Goal: Task Accomplishment & Management: Use online tool/utility

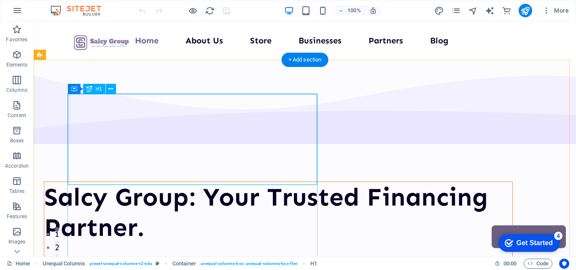
click at [183, 182] on div "Salcy Group: Your Trusted Financing Partner." at bounding box center [278, 212] width 468 height 61
click at [111, 90] on icon at bounding box center [110, 89] width 5 height 9
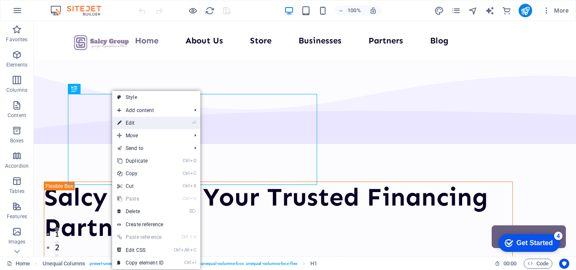
click at [124, 121] on link "⏎ Edit" at bounding box center [140, 123] width 56 height 13
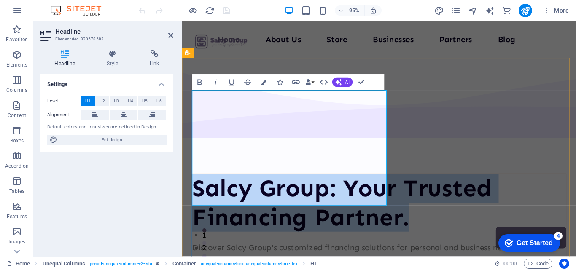
click at [326, 182] on h1 "Salcy Group: Your Trusted Financing Partner." at bounding box center [389, 212] width 393 height 61
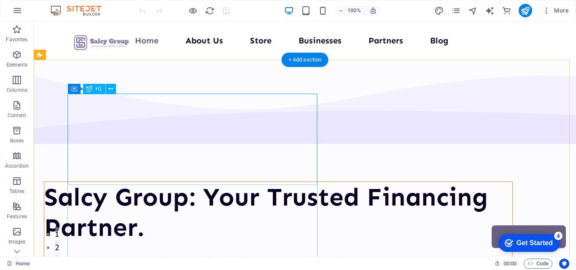
click at [265, 182] on div "Salcy Group: Your Trusted Financing Partner." at bounding box center [278, 212] width 468 height 61
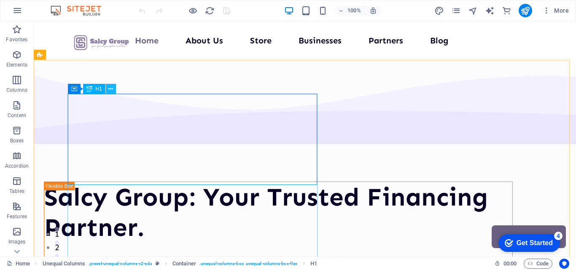
click at [114, 89] on button at bounding box center [111, 89] width 10 height 10
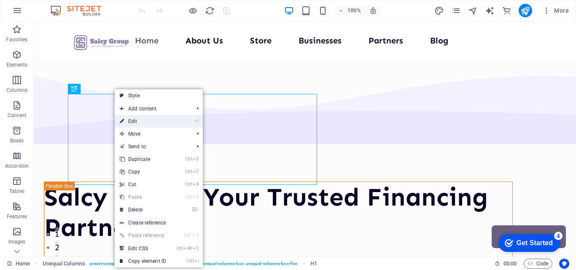
click at [129, 122] on link "⏎ Edit" at bounding box center [143, 121] width 56 height 13
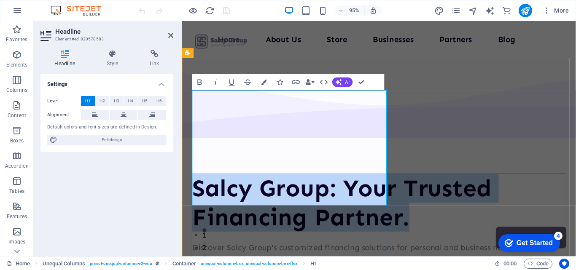
click at [302, 182] on h1 "Salcy Group: Your Trusted Financing Partner." at bounding box center [389, 212] width 393 height 61
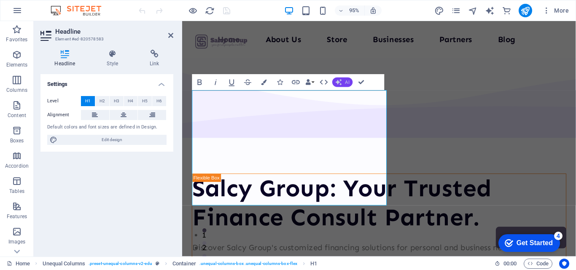
click at [340, 80] on icon "button" at bounding box center [339, 82] width 6 height 6
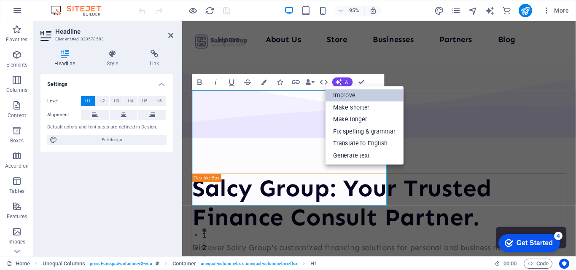
click at [344, 99] on link "Improve" at bounding box center [364, 95] width 78 height 12
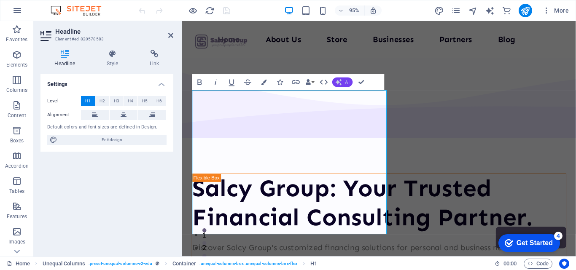
click at [343, 83] on button "AI" at bounding box center [342, 83] width 20 height 10
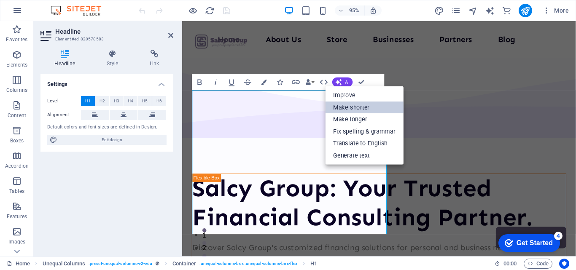
click at [347, 106] on link "Make shorter" at bounding box center [364, 108] width 78 height 12
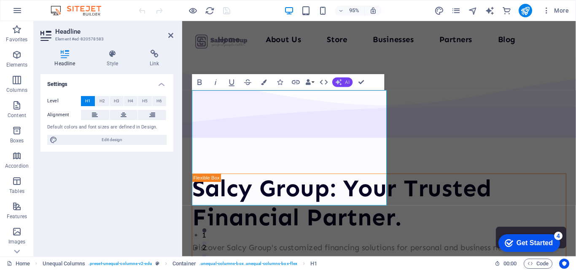
click at [341, 81] on icon "button" at bounding box center [339, 82] width 6 height 6
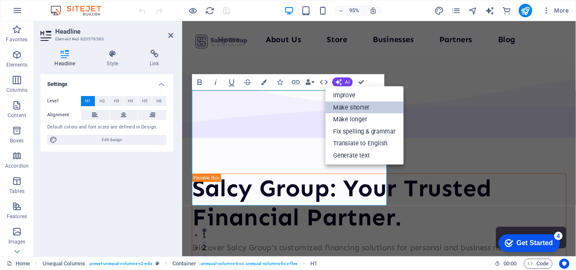
click at [350, 110] on link "Make shorter" at bounding box center [364, 108] width 78 height 12
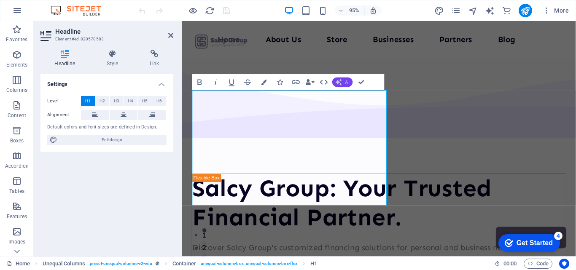
click at [337, 85] on icon "button" at bounding box center [339, 82] width 6 height 6
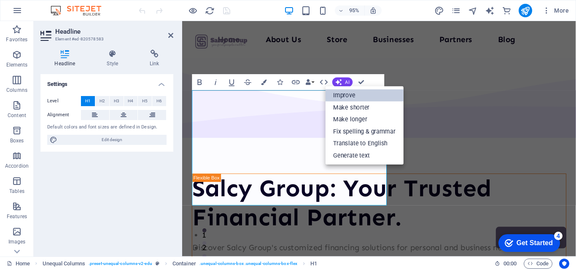
click at [342, 93] on link "Improve" at bounding box center [364, 95] width 78 height 12
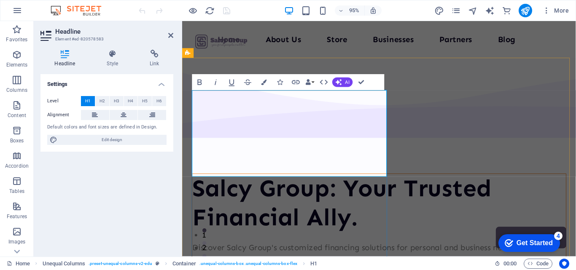
click at [361, 182] on h1 "Salcy Group: Your Trusted Financial Ally." at bounding box center [389, 212] width 393 height 61
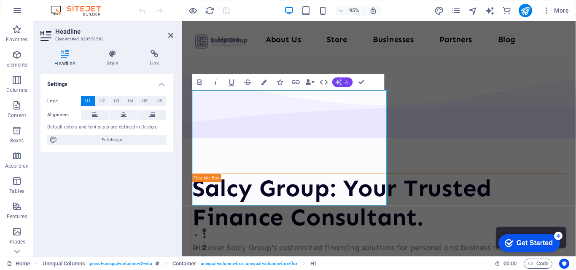
click at [338, 81] on icon "button" at bounding box center [339, 82] width 6 height 6
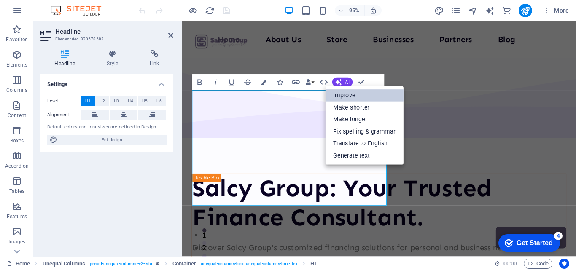
click at [344, 93] on link "Improve" at bounding box center [364, 95] width 78 height 12
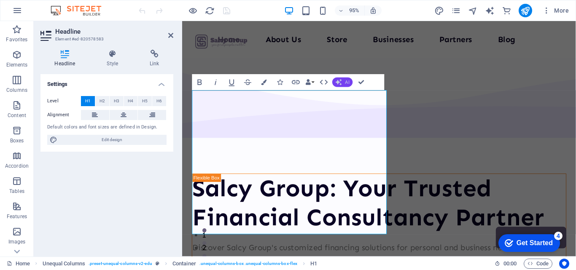
click at [340, 85] on icon "button" at bounding box center [339, 82] width 6 height 6
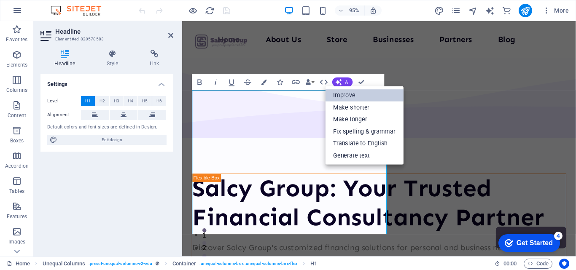
click at [343, 95] on link "Improve" at bounding box center [364, 95] width 78 height 12
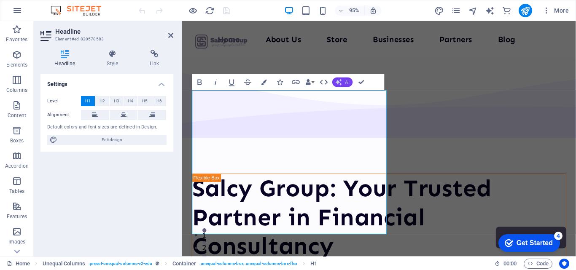
click at [345, 85] on span "AI" at bounding box center [347, 82] width 4 height 5
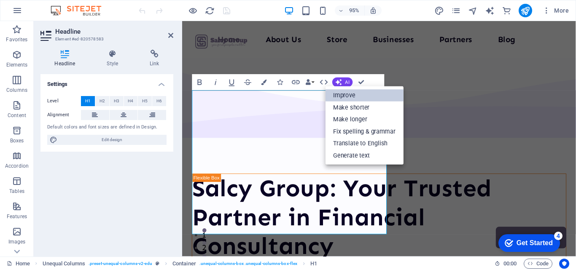
click at [346, 90] on link "Improve" at bounding box center [364, 95] width 78 height 12
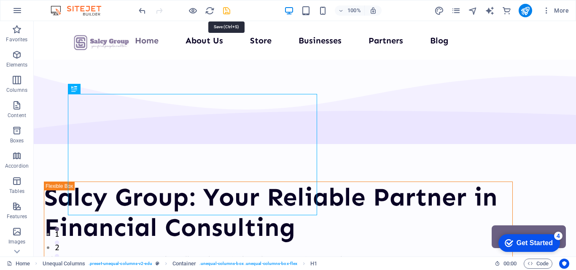
click at [228, 11] on icon "save" at bounding box center [227, 11] width 10 height 10
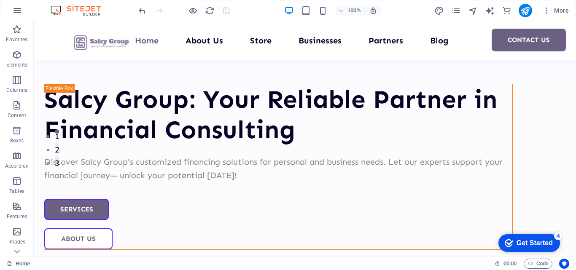
scroll to position [133, 0]
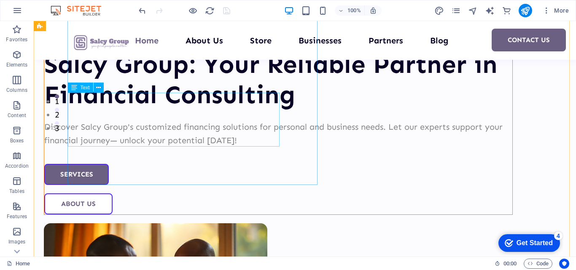
click at [167, 120] on div "Discover Salcy Group's customized financing solutions for personal and business…" at bounding box center [278, 133] width 468 height 27
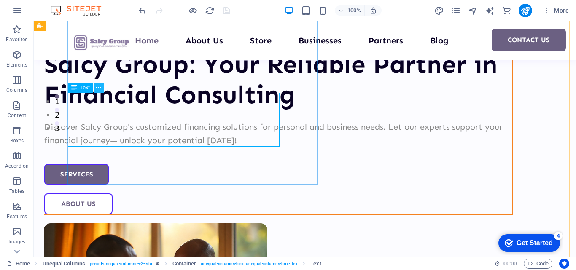
click at [97, 84] on icon at bounding box center [98, 87] width 5 height 9
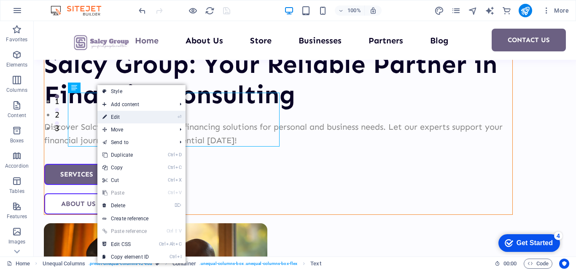
click at [108, 118] on link "⏎ Edit" at bounding box center [125, 117] width 56 height 13
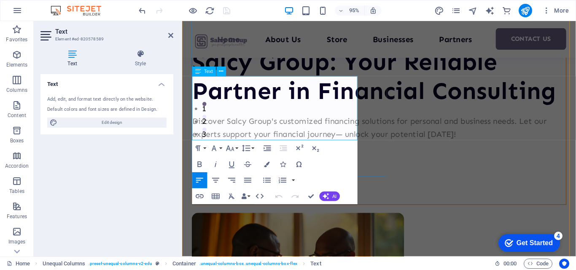
scroll to position [177, 0]
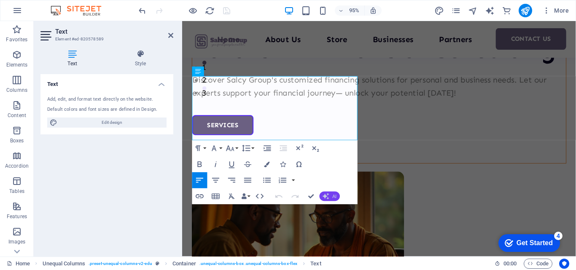
click at [330, 193] on button "AI" at bounding box center [330, 197] width 20 height 10
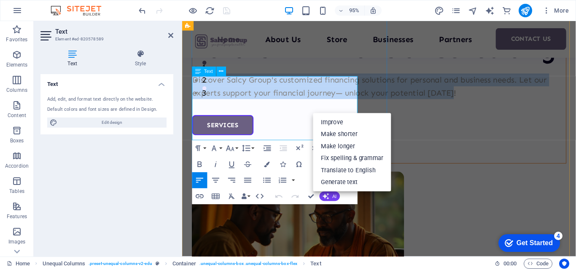
drag, startPoint x: 261, startPoint y: 143, endPoint x: 194, endPoint y: 90, distance: 85.6
click at [194, 90] on div "Discover Salcy Group's customized financing solutions for personal and business…" at bounding box center [389, 89] width 393 height 27
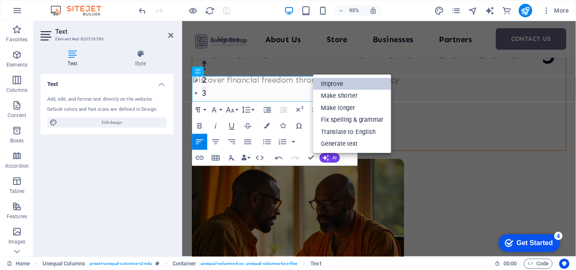
click at [341, 84] on link "Improve" at bounding box center [352, 84] width 78 height 12
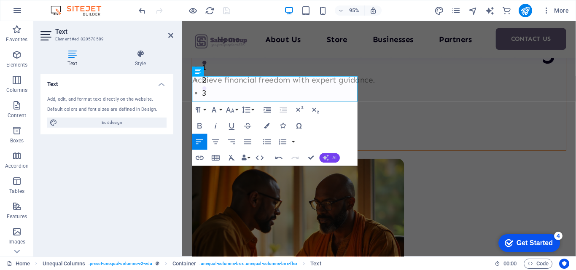
click at [326, 156] on icon "button" at bounding box center [326, 158] width 6 height 6
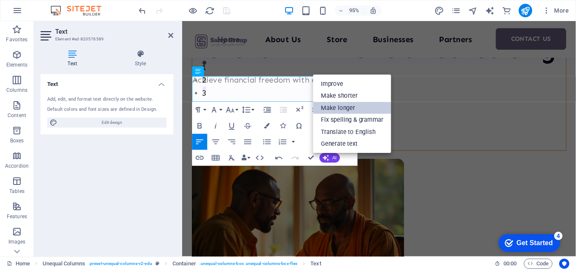
click at [333, 108] on link "Make longer" at bounding box center [352, 108] width 78 height 12
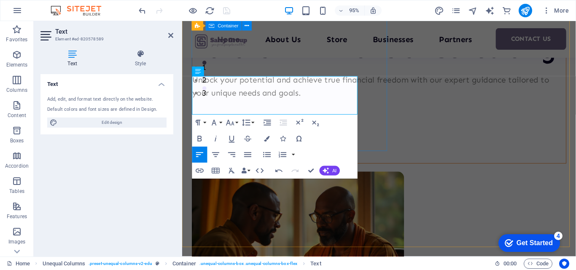
click at [373, 106] on div "Salcy Group: Your Reliable Partner in Financial Consulting Unlock your potentia…" at bounding box center [389, 88] width 394 height 166
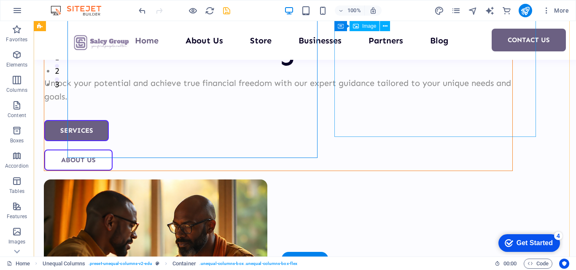
scroll to position [146, 0]
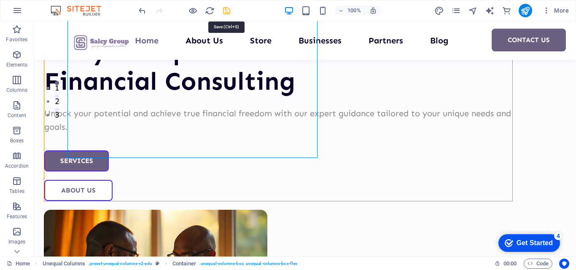
click at [223, 14] on icon "save" at bounding box center [227, 11] width 10 height 10
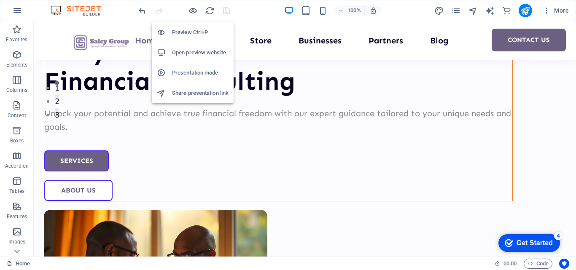
click at [192, 30] on h6 "Preview Ctrl+P" at bounding box center [200, 32] width 56 height 10
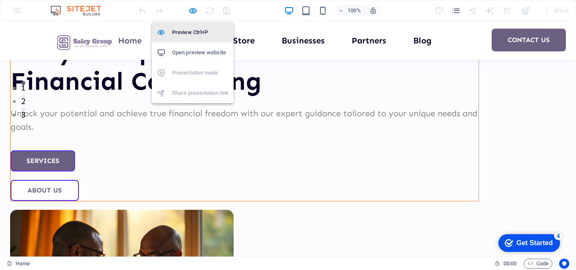
scroll to position [145, 0]
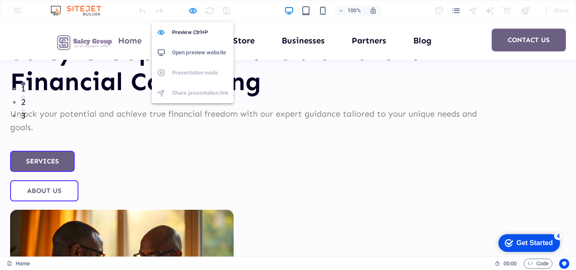
click at [185, 50] on h6 "Open preview website" at bounding box center [200, 53] width 56 height 10
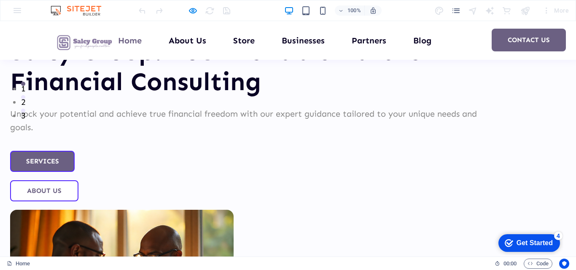
click at [111, 107] on p "Unlock your potential and achieve true financial freedom with our expert guidan…" at bounding box center [244, 120] width 469 height 27
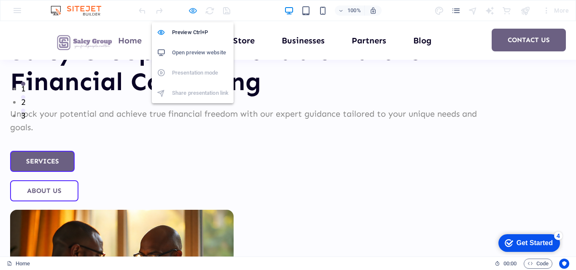
click at [190, 11] on icon "button" at bounding box center [193, 11] width 10 height 10
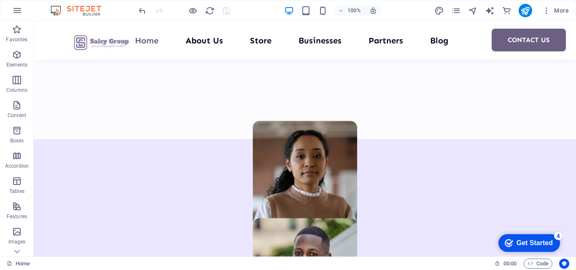
scroll to position [592, 0]
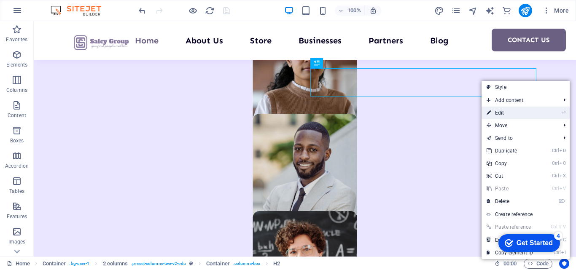
click at [490, 113] on icon at bounding box center [489, 113] width 4 height 13
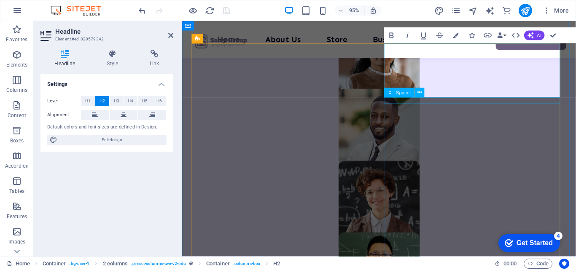
scroll to position [622, 0]
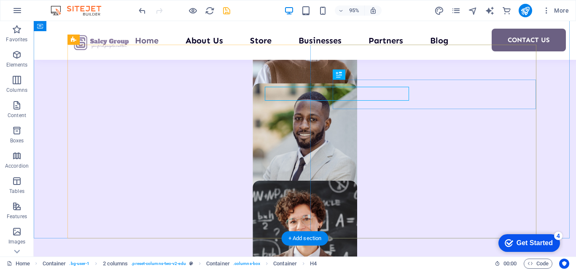
scroll to position [615, 0]
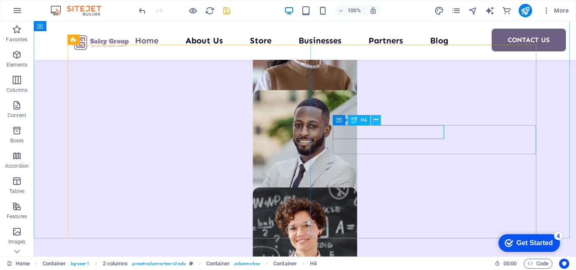
click at [377, 123] on icon at bounding box center [376, 120] width 5 height 9
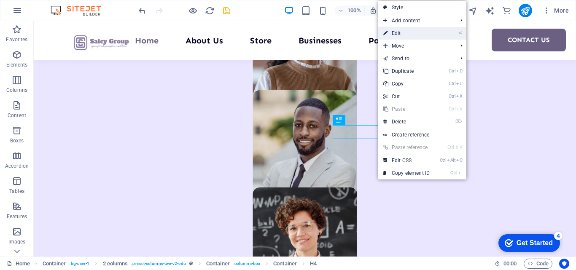
click at [412, 35] on link "⏎ Edit" at bounding box center [406, 33] width 56 height 13
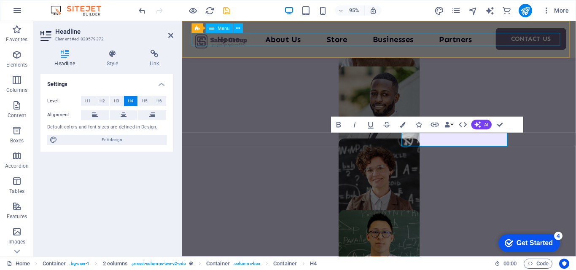
scroll to position [622, 0]
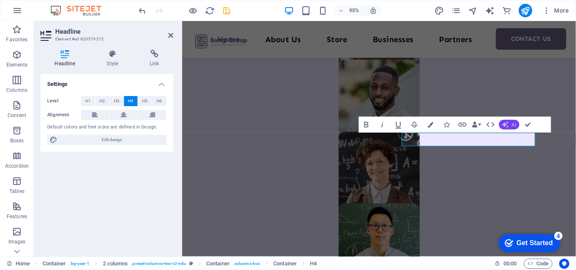
click at [511, 126] on button "AI" at bounding box center [509, 125] width 20 height 10
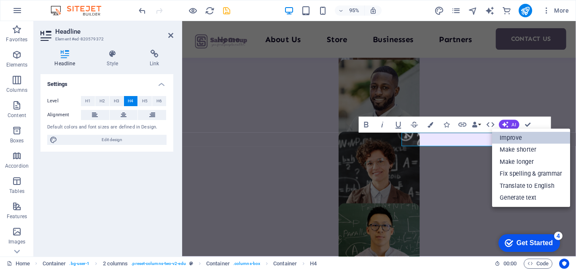
click at [512, 137] on link "Improve" at bounding box center [531, 138] width 78 height 12
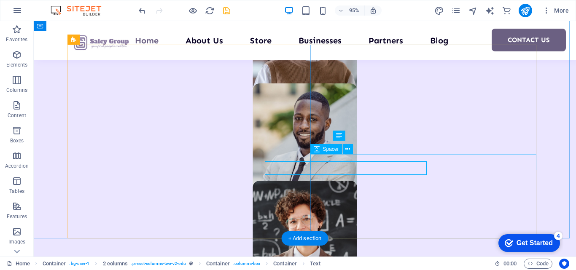
scroll to position [615, 0]
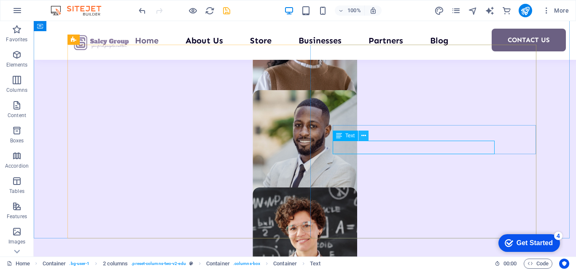
click at [366, 135] on button at bounding box center [363, 136] width 10 height 10
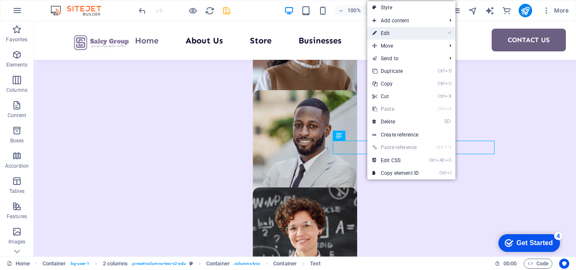
click at [415, 35] on link "⏎ Edit" at bounding box center [395, 33] width 56 height 13
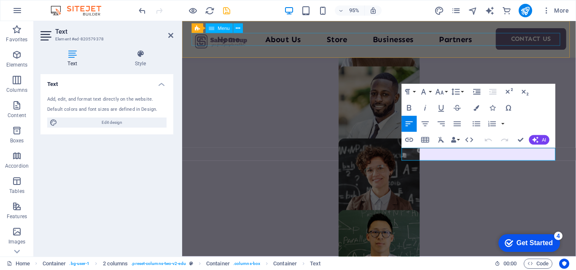
scroll to position [622, 0]
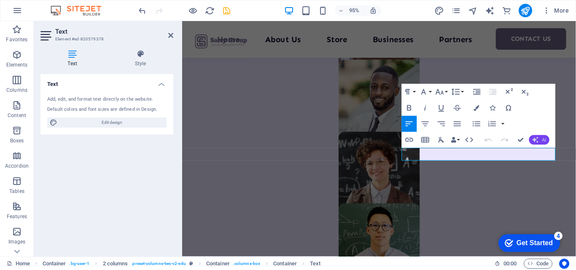
click at [540, 140] on button "AI" at bounding box center [539, 140] width 20 height 10
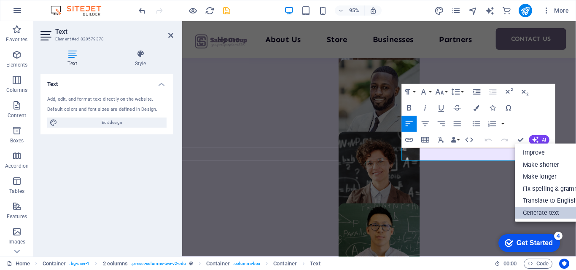
click at [543, 210] on link "Generate text" at bounding box center [554, 213] width 78 height 12
select select "English"
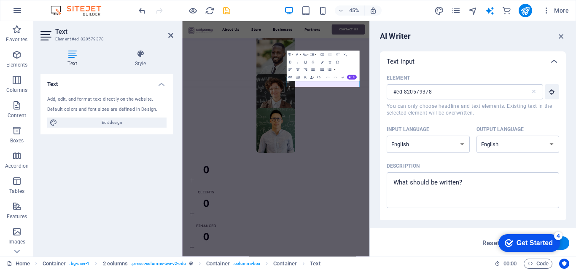
scroll to position [622, 0]
type textarea "x"
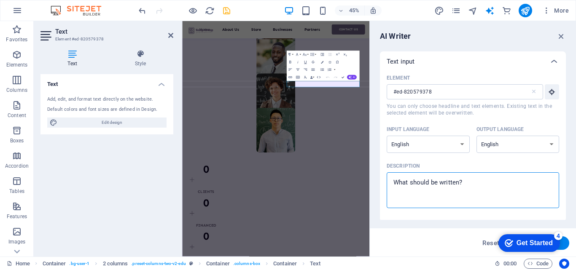
click at [499, 194] on textarea "Description x ​" at bounding box center [473, 190] width 164 height 27
type textarea "S"
type textarea "x"
type textarea "So"
type textarea "x"
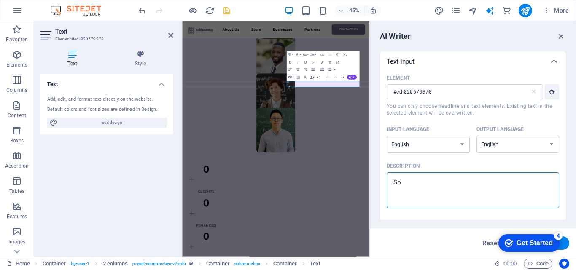
type textarea "Som"
type textarea "x"
type textarea "Some"
type textarea "x"
type textarea "Somet"
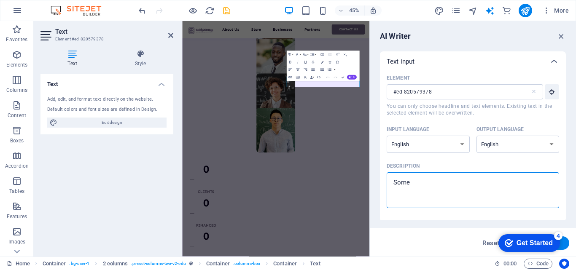
type textarea "x"
type textarea "Someth"
type textarea "x"
type textarea "Somethi"
type textarea "x"
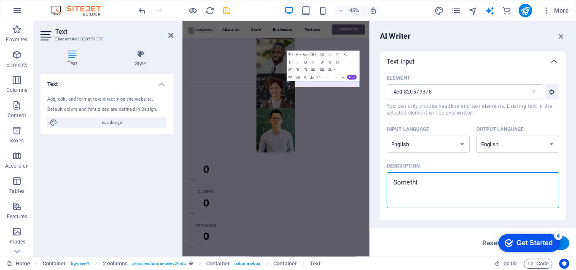
type textarea "Somethin"
type textarea "x"
type textarea "Something"
type textarea "x"
type textarea "Something"
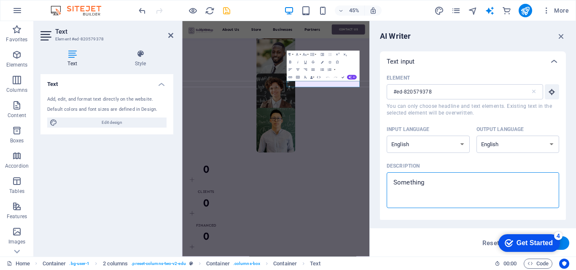
type textarea "x"
type textarea "Something a"
type textarea "x"
type textarea "Something ab"
type textarea "x"
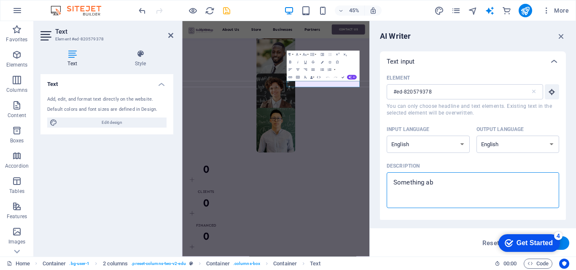
type textarea "Something abi"
type textarea "x"
type textarea "Something abiu"
type textarea "x"
type textarea "Something abiut"
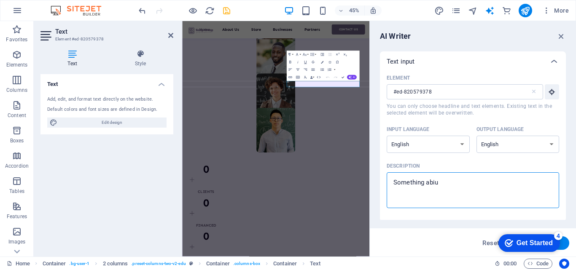
type textarea "x"
type textarea "Something abiu"
type textarea "x"
type textarea "Something abi"
type textarea "x"
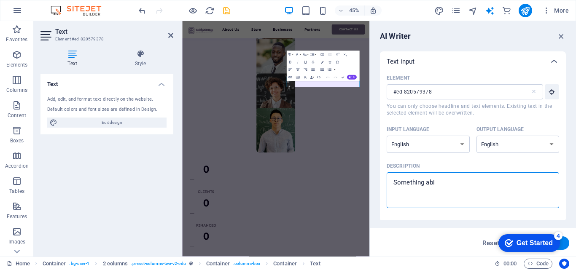
type textarea "Something ab"
type textarea "x"
type textarea "Something abo"
type textarea "x"
type textarea "Something abou"
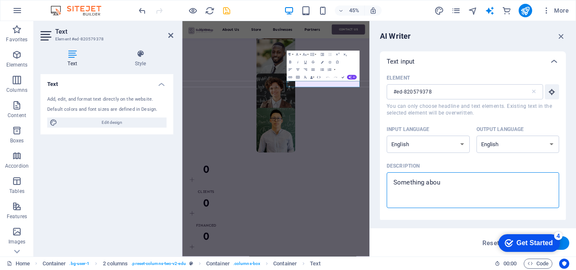
type textarea "x"
type textarea "Something about"
type textarea "x"
type textarea "Something about"
type textarea "x"
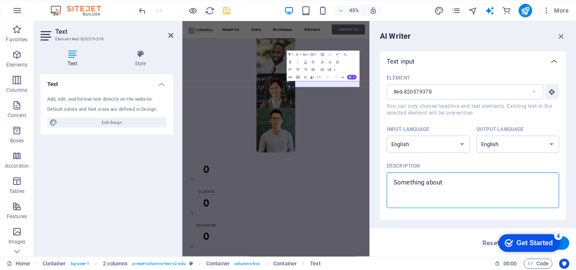
type textarea "Something about m"
type textarea "x"
type textarea "Something about mo"
type textarea "x"
type textarea "Something about mod"
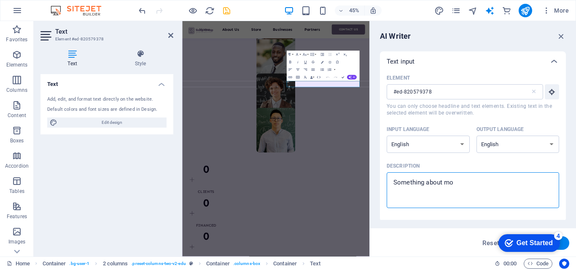
type textarea "x"
type textarea "Something about mode"
type textarea "x"
type textarea "Something about moder"
type textarea "x"
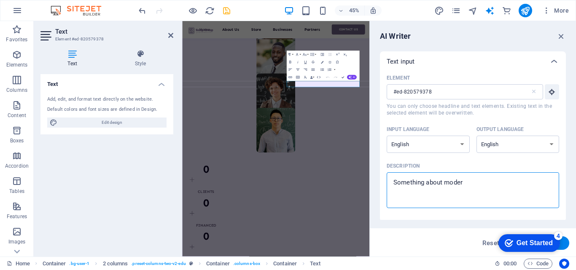
type textarea "Something about modern"
type textarea "x"
type textarea "Something about modern"
type textarea "x"
type textarea "Something about modern c"
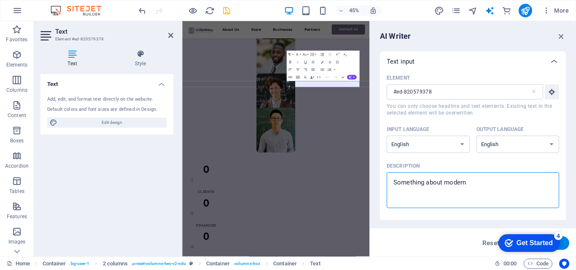
type textarea "x"
type textarea "Something about modern co"
type textarea "x"
type textarea "Something about modern con"
type textarea "x"
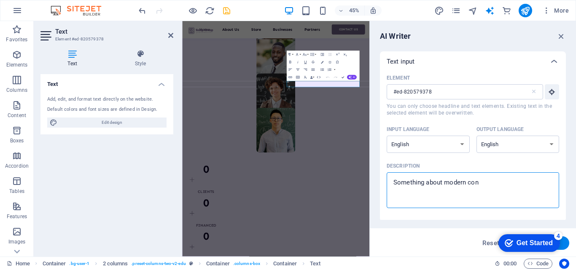
type textarea "Something about modern cons"
type textarea "x"
type textarea "Something about modern consu"
type textarea "x"
type textarea "Something about modern consul"
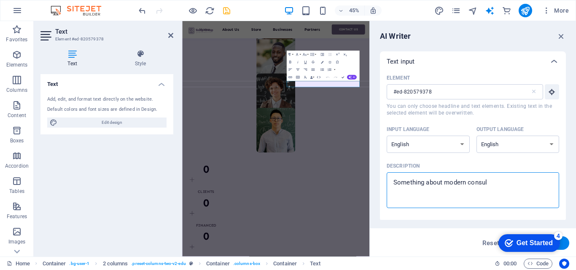
type textarea "x"
type textarea "Something about modern consult"
type textarea "x"
type textarea "Something about modern consulti"
type textarea "x"
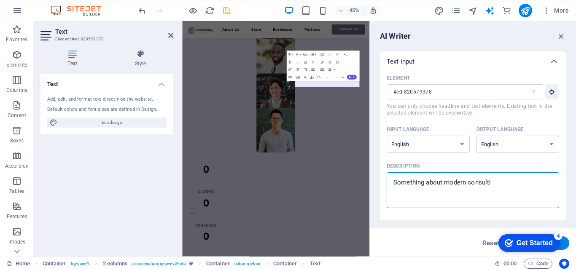
type textarea "Something about modern consultin"
type textarea "x"
type textarea "Something about modern consulting"
type textarea "x"
type textarea "Something about modern consulting"
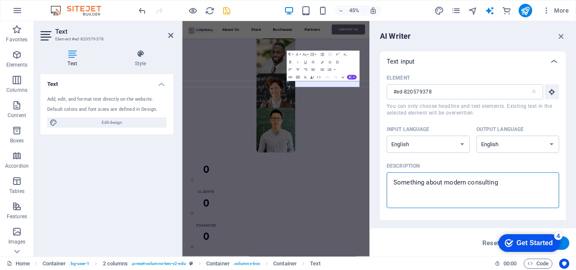
type textarea "x"
type textarea "Something about modern consulting s"
type textarea "x"
type textarea "Something about modern consulting so"
type textarea "x"
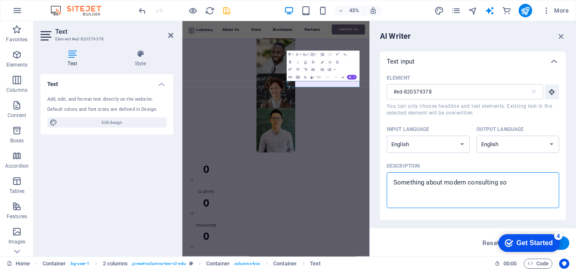
type textarea "Something about modern consulting sol"
type textarea "x"
type textarea "Something about modern consulting solu"
type textarea "x"
type textarea "Something about modern consulting solut"
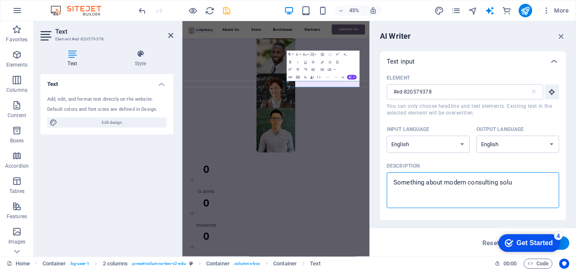
type textarea "x"
type textarea "Something about modern consulting soluti"
type textarea "x"
type textarea "Something about modern consulting solutin"
type textarea "x"
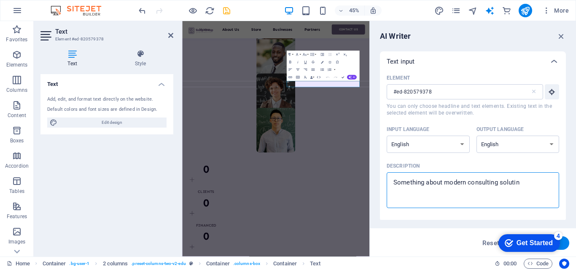
type textarea "Something about modern consulting soluti"
type textarea "x"
type textarea "Something about modern consulting solutio"
type textarea "x"
type textarea "Something about modern consulting solution"
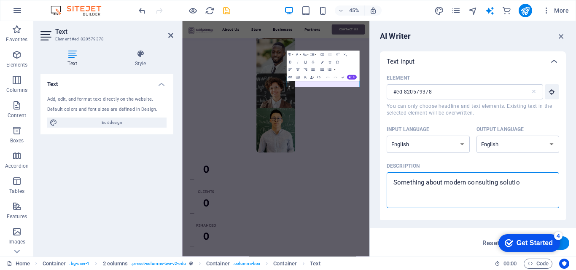
type textarea "x"
type textarea "Something about modern consulting solutions"
type textarea "x"
type textarea "Something about modern consulting solutions"
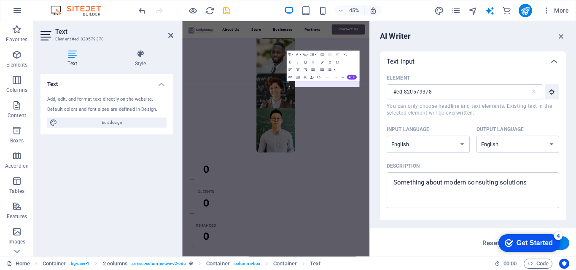
click at [564, 108] on div "Element #ed-820579378 ​ You can only choose headline and text elements. Existin…" at bounding box center [473, 147] width 186 height 150
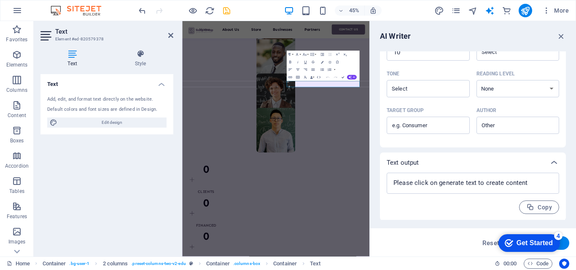
scroll to position [217, 0]
click at [566, 119] on div "AI Writer Text input Element #ed-820579378 ​ You can only choose headline and t…" at bounding box center [473, 139] width 206 height 236
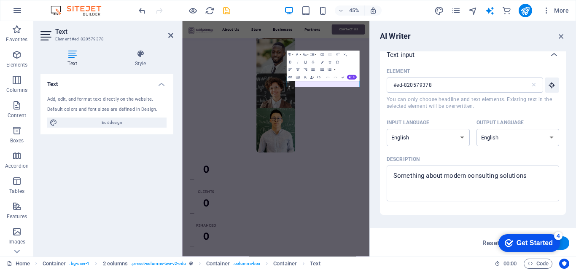
scroll to position [0, 0]
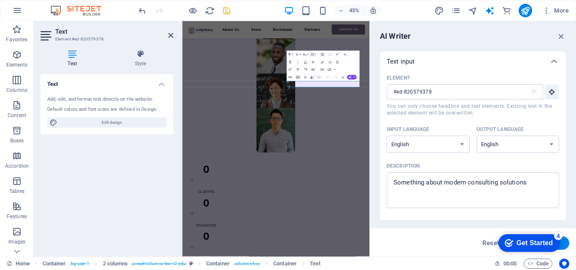
drag, startPoint x: 564, startPoint y: 91, endPoint x: 566, endPoint y: 142, distance: 50.2
click at [566, 142] on div "AI Writer Text input Element #ed-820579378 ​ You can only choose headline and t…" at bounding box center [473, 139] width 206 height 236
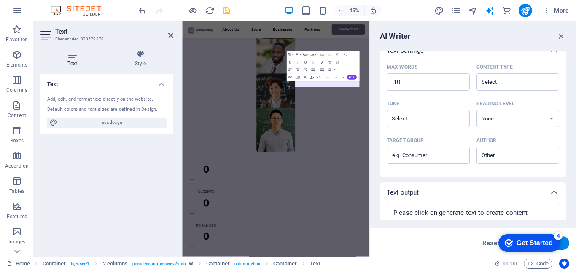
scroll to position [217, 0]
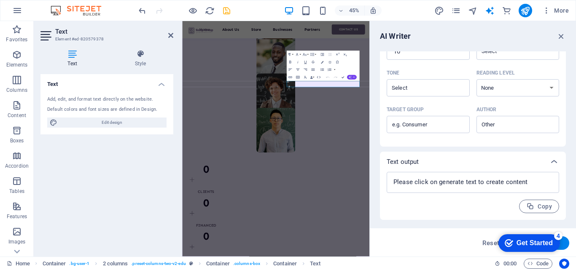
click at [351, 77] on icon "button" at bounding box center [349, 77] width 3 height 3
click at [342, 109] on link "Generate text" at bounding box center [332, 112] width 37 height 6
click at [527, 241] on div "Get Started" at bounding box center [534, 243] width 36 height 8
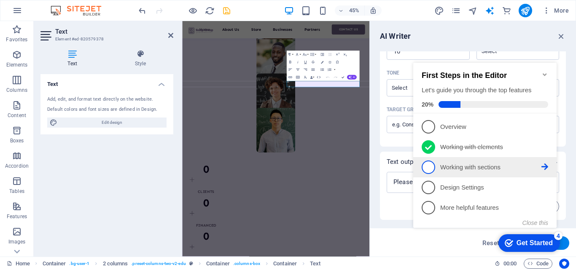
click at [438, 166] on link "3 Working with sections - incomplete" at bounding box center [485, 167] width 126 height 13
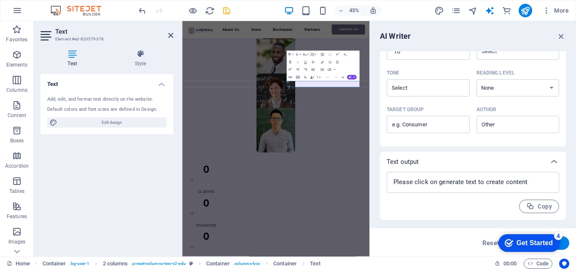
scroll to position [0, 0]
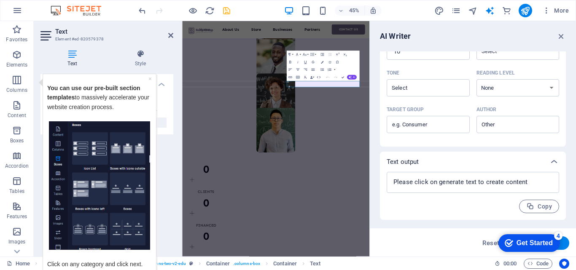
click at [543, 241] on div "Get Started" at bounding box center [534, 243] width 36 height 8
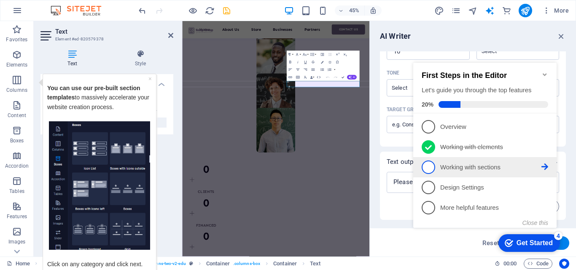
click at [428, 170] on span "3" at bounding box center [428, 167] width 13 height 13
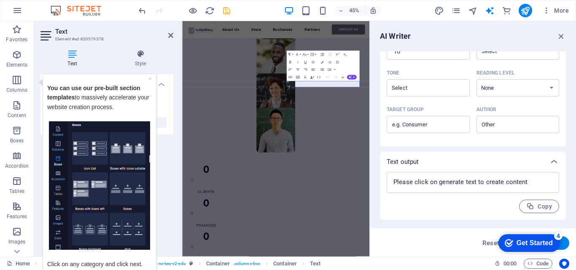
click at [516, 241] on div "Get Started" at bounding box center [534, 243] width 36 height 8
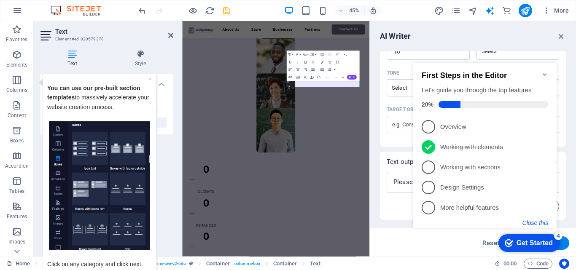
click at [533, 220] on button "Close this" at bounding box center [535, 223] width 26 height 7
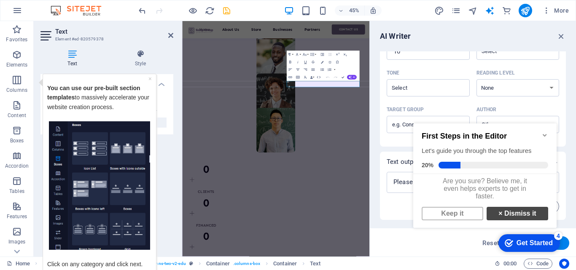
click at [514, 215] on link "× Dismiss it" at bounding box center [518, 213] width 62 height 13
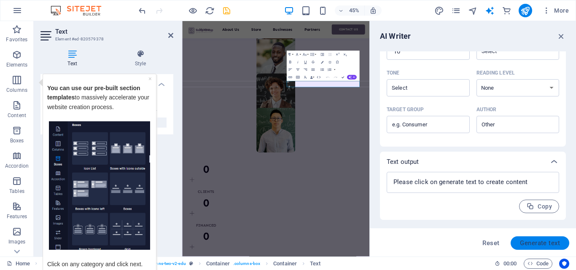
click at [533, 240] on span "Generate text" at bounding box center [540, 243] width 40 height 7
type textarea "x"
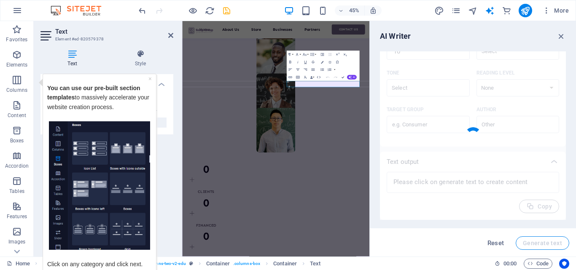
type textarea "x"
type textarea "Innovative strategies for today’s business challenges."
type textarea "x"
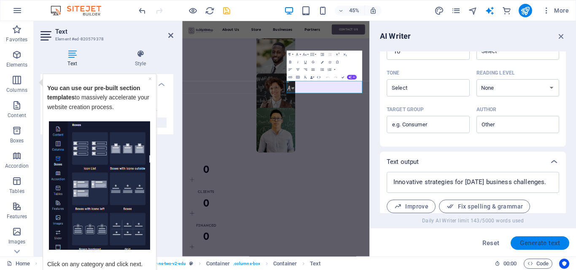
scroll to position [261, 0]
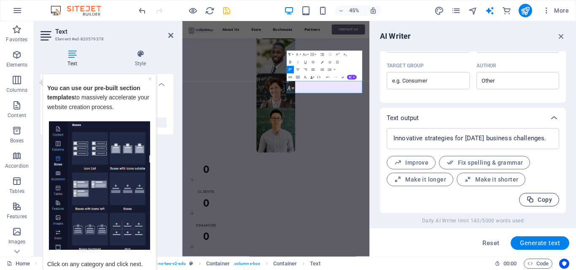
click at [532, 198] on icon "button" at bounding box center [530, 200] width 8 height 8
type textarea "x"
click at [564, 32] on icon "button" at bounding box center [561, 36] width 9 height 9
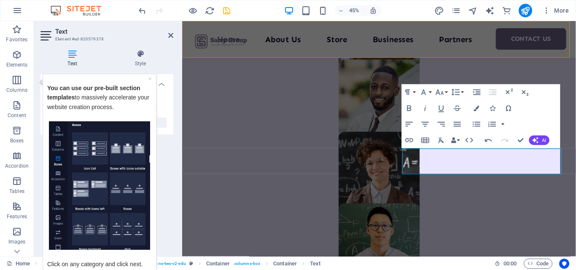
scroll to position [621, 0]
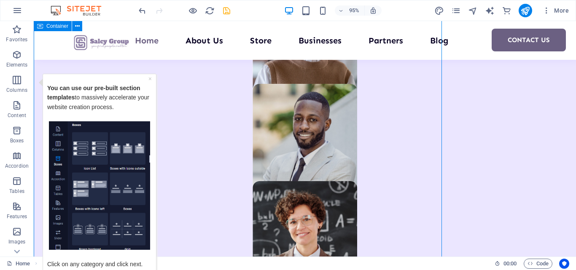
scroll to position [615, 0]
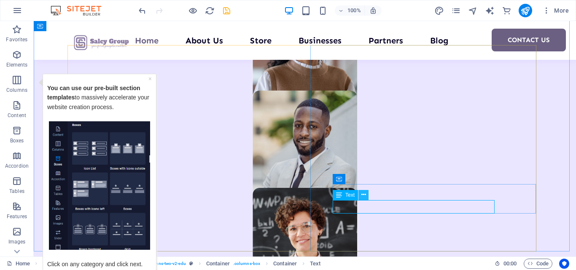
click at [366, 197] on button at bounding box center [363, 195] width 10 height 10
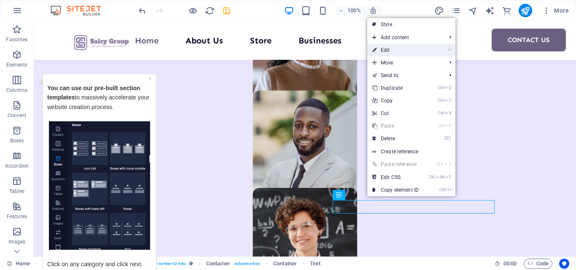
drag, startPoint x: 397, startPoint y: 50, endPoint x: 231, endPoint y: 49, distance: 166.5
click at [397, 50] on link "⏎ Edit" at bounding box center [395, 50] width 56 height 13
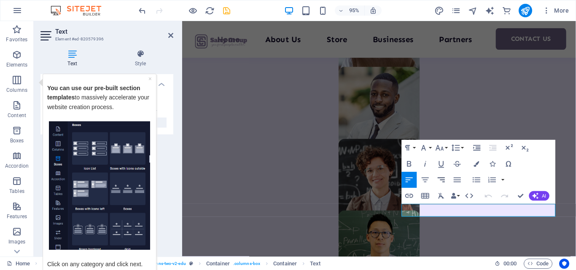
scroll to position [621, 0]
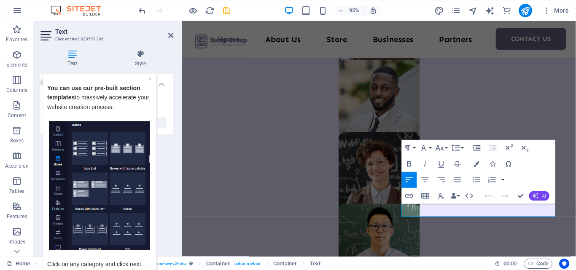
click at [538, 195] on icon "button" at bounding box center [535, 196] width 6 height 6
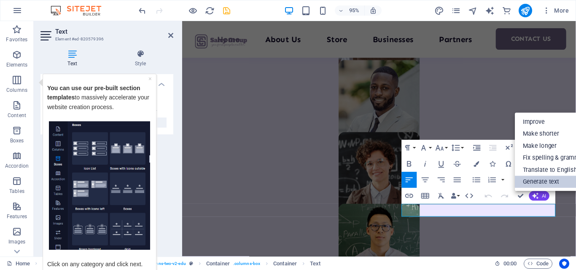
click at [546, 180] on link "Generate text" at bounding box center [554, 182] width 78 height 12
select select "English"
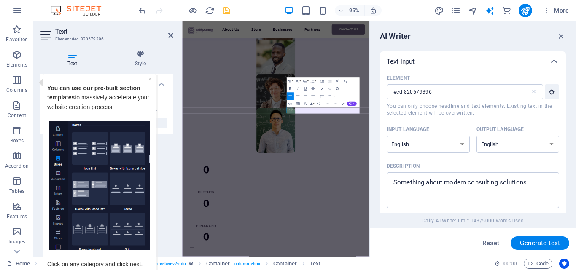
scroll to position [622, 0]
type textarea "x"
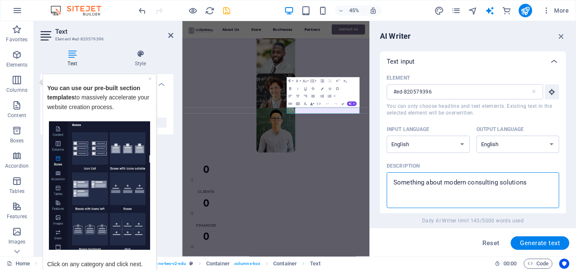
click at [544, 181] on textarea "Something about modern consulting solutions" at bounding box center [473, 190] width 164 height 27
type textarea "Something about modern consulting solution"
type textarea "x"
type textarea "Something about modern consulting soluti"
type textarea "x"
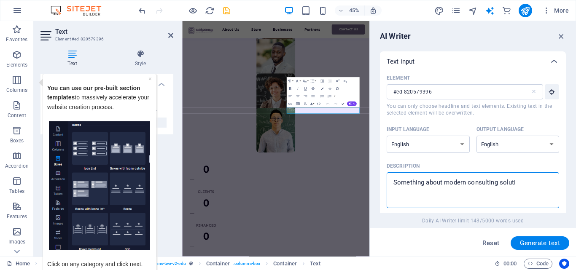
type textarea "Something about modern consulting solut"
type textarea "x"
type textarea "Something about modern consulting solu"
type textarea "x"
type textarea "Something about modern consulting sol"
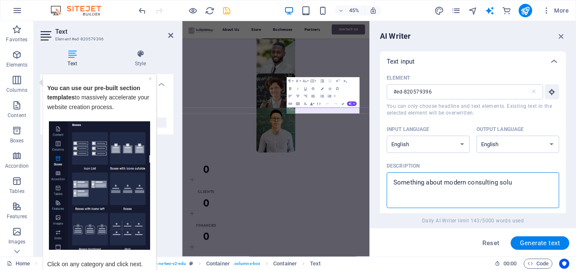
type textarea "x"
type textarea "Something about modern consulting so"
type textarea "x"
type textarea "Something about modern consulting s"
type textarea "x"
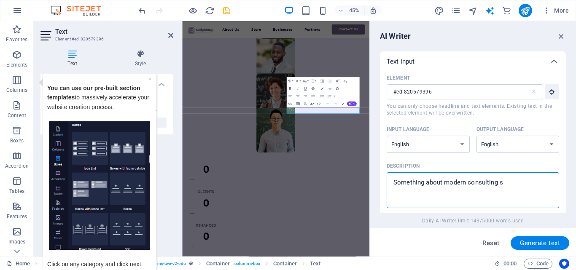
type textarea "Something about modern consulting"
type textarea "x"
type textarea "Something about modern consulting"
type textarea "x"
type textarea "Something about modern consultin"
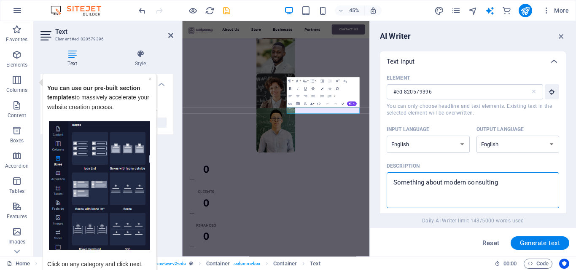
type textarea "x"
type textarea "Something about modern consulti"
type textarea "x"
type textarea "Something about modern consult"
type textarea "x"
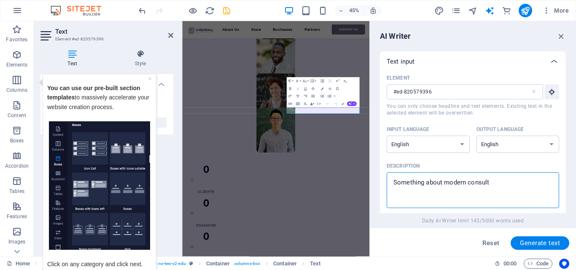
type textarea "Something about modern consul"
type textarea "x"
type textarea "Something about modern consu"
type textarea "x"
type textarea "Something about modern cons"
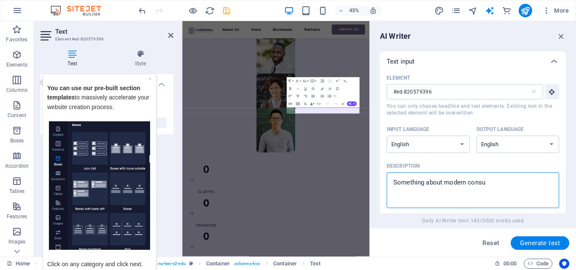
type textarea "x"
type textarea "Something about modern con"
type textarea "x"
type textarea "Something about modern co"
type textarea "x"
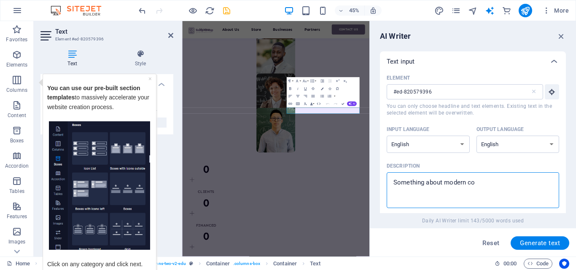
type textarea "Something about modern c"
type textarea "x"
type textarea "Something about modern"
type textarea "x"
type textarea "Something about modern"
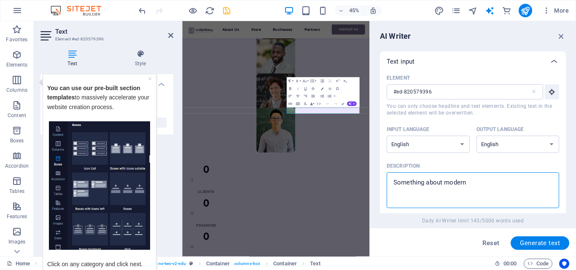
type textarea "x"
type textarea "Something about moder"
type textarea "x"
type textarea "Something about mode"
type textarea "x"
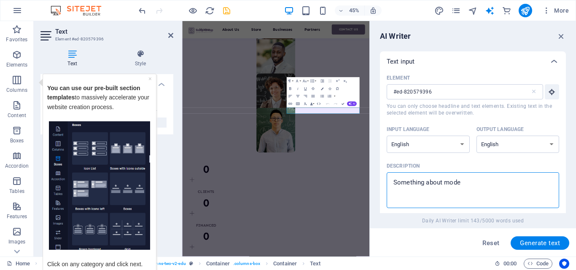
type textarea "Something about mod"
type textarea "x"
type textarea "Something about mo"
type textarea "x"
type textarea "Something about m"
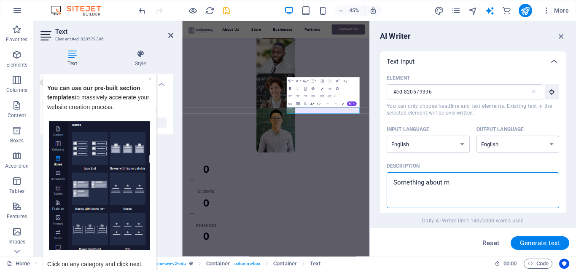
type textarea "x"
type textarea "Something about"
type textarea "x"
type textarea "Something about"
type textarea "x"
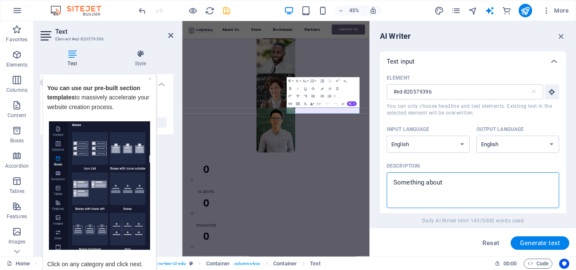
type textarea "Something abou"
type textarea "x"
type textarea "Something abo"
type textarea "x"
type textarea "Something ab"
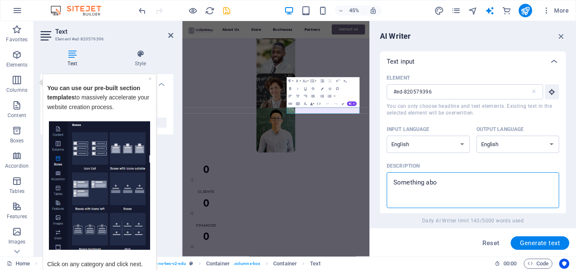
type textarea "x"
type textarea "Something a"
type textarea "x"
type textarea "Something"
type textarea "x"
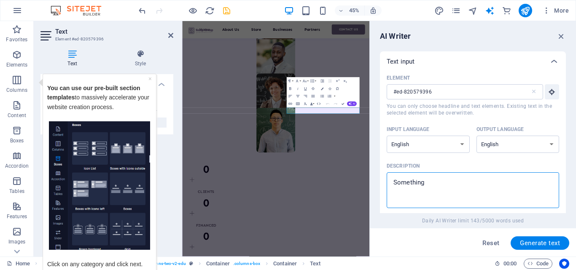
type textarea "Something"
type textarea "x"
type textarea "Somethin"
type textarea "x"
type textarea "Somethi"
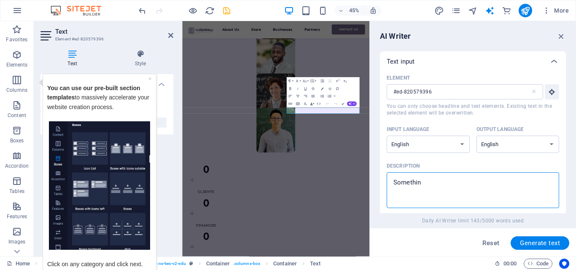
type textarea "x"
type textarea "Someth"
type textarea "x"
type textarea "Somet"
type textarea "x"
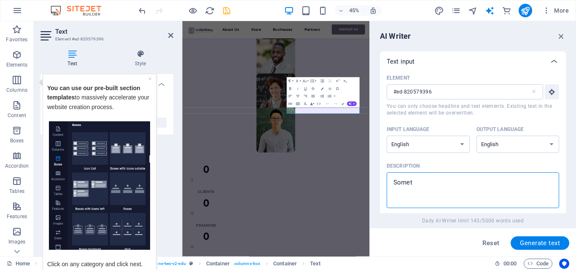
type textarea "Some"
type textarea "x"
type textarea "Som"
type textarea "x"
type textarea "So"
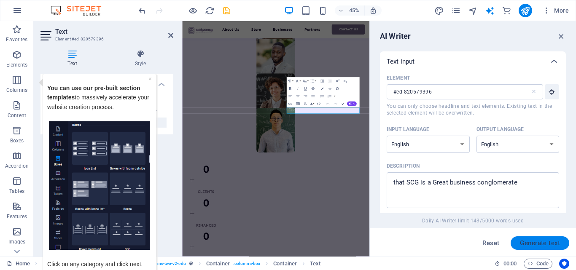
click at [559, 241] on span "Generate text" at bounding box center [540, 243] width 40 height 7
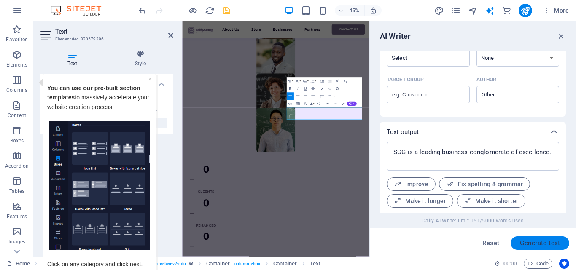
scroll to position [269, 0]
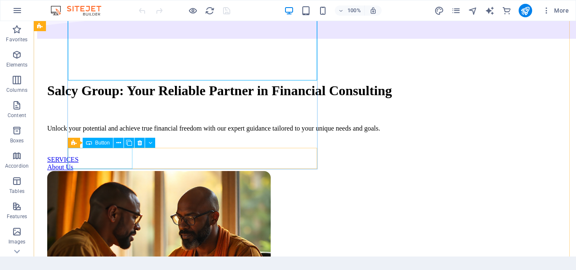
click at [78, 156] on link "SERVICES" at bounding box center [62, 159] width 31 height 7
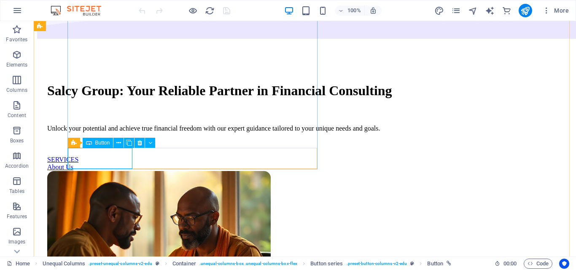
click at [103, 156] on div "SERVICES" at bounding box center [304, 160] width 515 height 8
drag, startPoint x: 137, startPoint y: 167, endPoint x: 100, endPoint y: 137, distance: 48.0
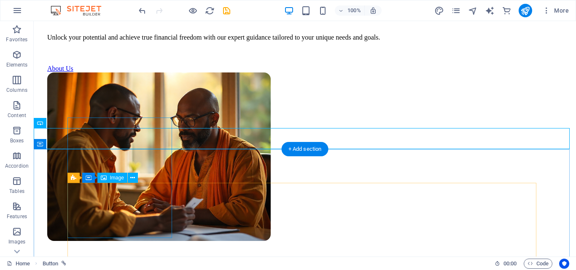
scroll to position [277, 0]
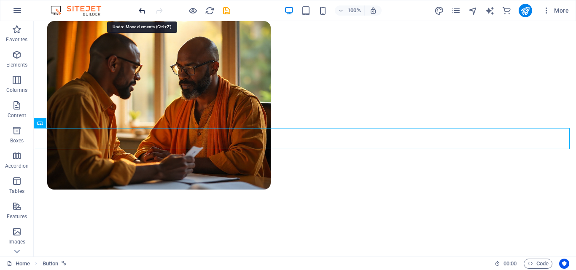
click at [140, 13] on icon "undo" at bounding box center [142, 11] width 10 height 10
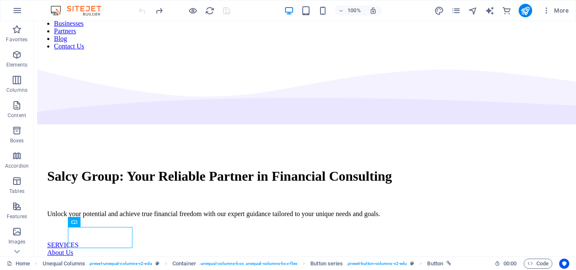
scroll to position [41, 0]
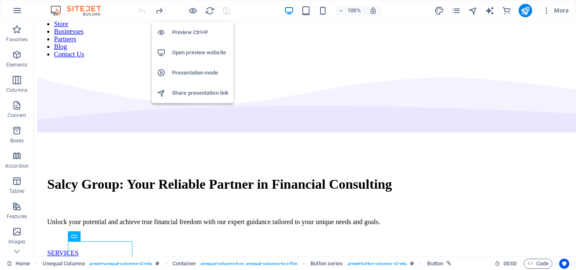
click at [194, 49] on h6 "Open preview website" at bounding box center [200, 53] width 56 height 10
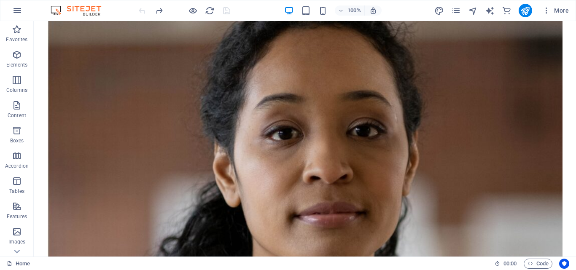
scroll to position [584, 0]
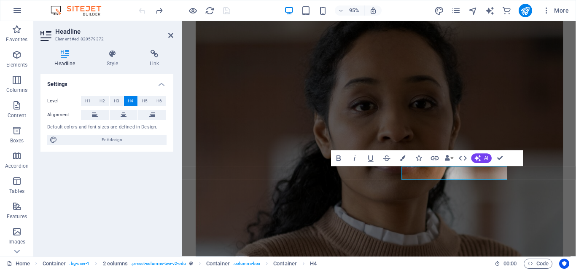
scroll to position [615, 0]
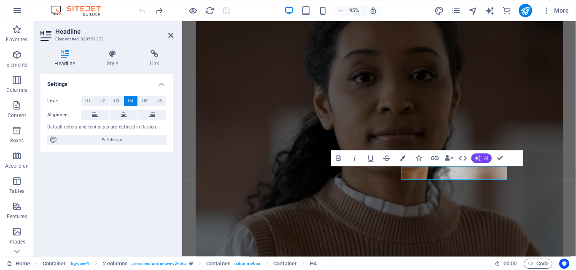
click at [480, 159] on icon "button" at bounding box center [478, 159] width 6 height 6
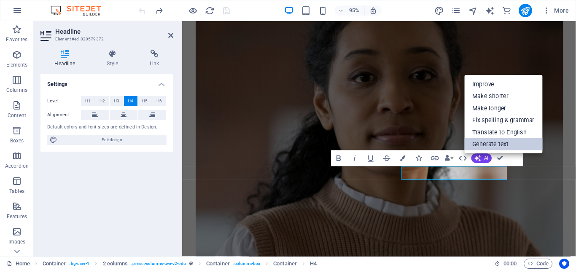
click at [490, 148] on link "Generate text" at bounding box center [503, 145] width 78 height 12
select select "English"
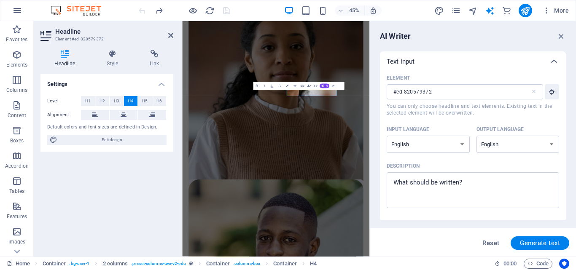
scroll to position [0, 0]
type textarea "x"
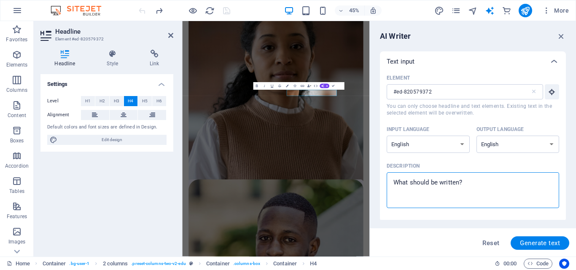
click at [476, 180] on textarea "Description x ​" at bounding box center [473, 190] width 164 height 27
type textarea "M"
type textarea "x"
type textarea "Mo"
type textarea "x"
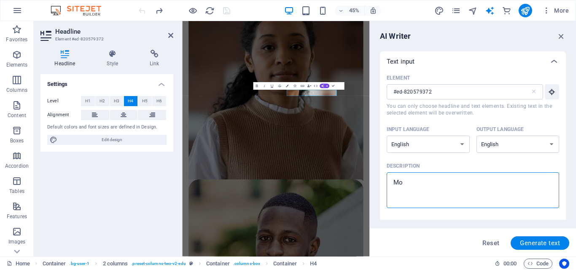
type textarea "Mod"
type textarea "x"
type textarea "Mode"
type textarea "x"
type textarea "Moder"
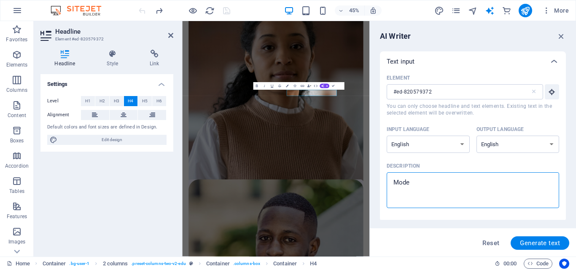
type textarea "x"
type textarea "Modern"
type textarea "x"
type textarea "Modern"
type textarea "x"
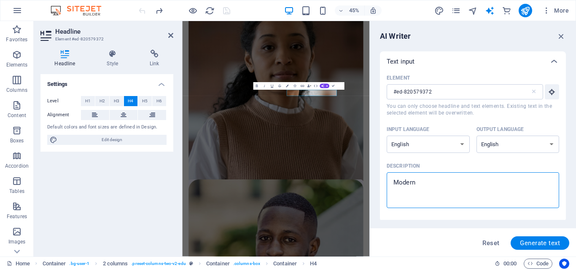
type textarea "Modern C"
type textarea "x"
type textarea "Modern"
type textarea "x"
type textarea "Modern C"
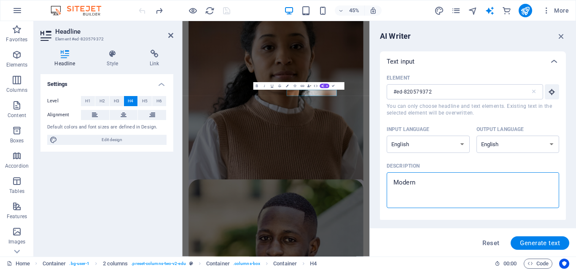
type textarea "x"
type textarea "Modern Co"
type textarea "x"
type textarea "Modern Con"
type textarea "x"
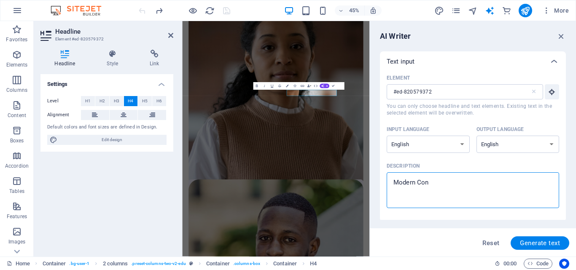
type textarea "Modern Cons"
type textarea "x"
type textarea "Modern Consl"
type textarea "x"
type textarea "Modern Conslt"
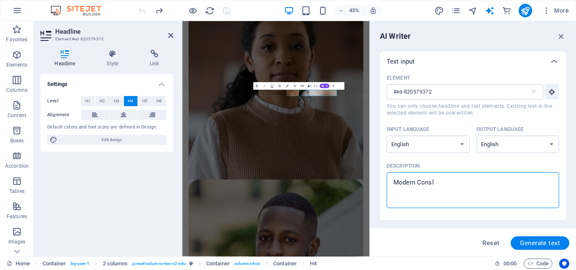
type textarea "x"
type textarea "Modern Consl"
type textarea "x"
type textarea "Modern Cons"
type textarea "x"
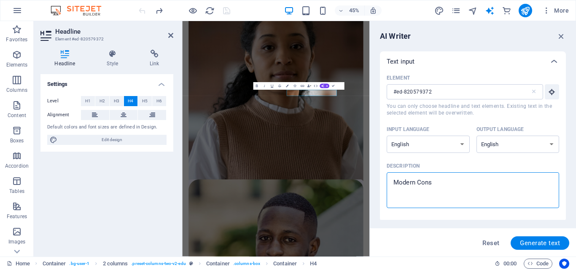
type textarea "Modern Consu"
type textarea "x"
type textarea "Modern Cons"
type textarea "x"
type textarea "Modern Con"
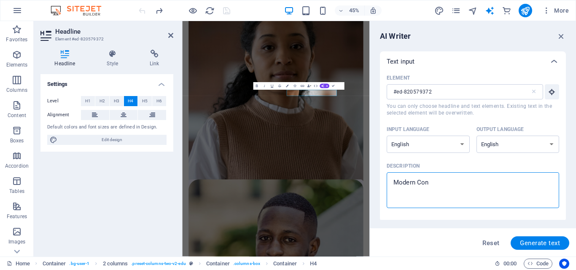
type textarea "x"
type textarea "Modern Co"
type textarea "x"
type textarea "Modern C"
type textarea "x"
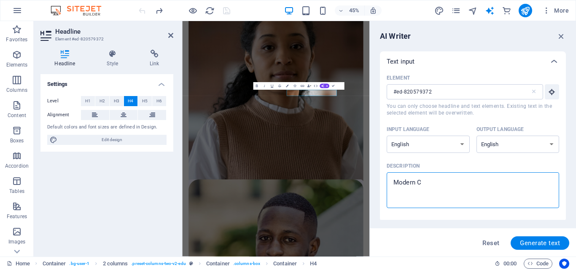
type textarea "Modern"
type textarea "x"
type textarea "Modern F"
type textarea "x"
type textarea "Modern Fi"
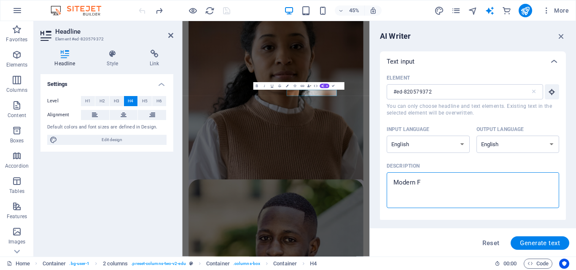
type textarea "x"
type textarea "Modern Fia"
type textarea "x"
type textarea "Modern Fian"
type textarea "x"
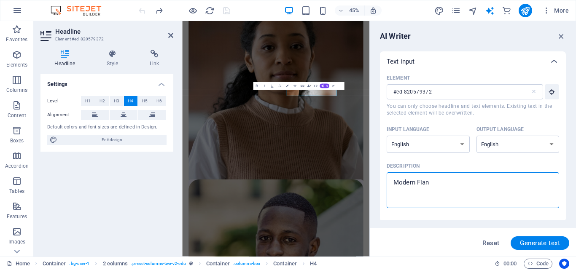
type textarea "Modern Fia"
type textarea "x"
type textarea "Modern Fi"
type textarea "x"
type textarea "Modern Fin"
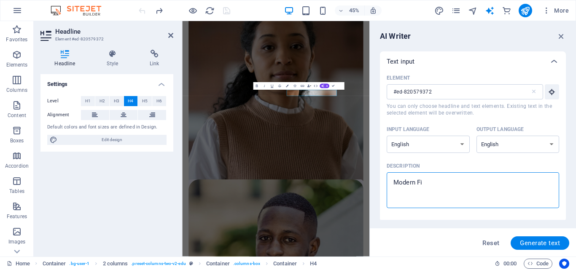
type textarea "x"
type textarea "Modern Fina"
type textarea "x"
type textarea "Modern Finan"
type textarea "x"
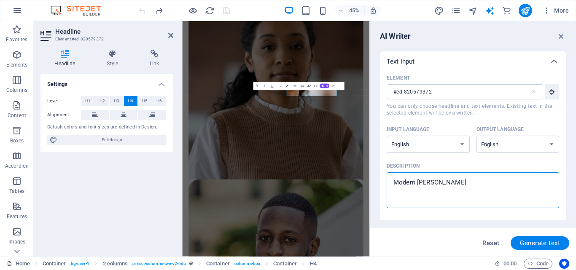
type textarea "Modern Financ"
type textarea "x"
type textarea "Modern Finance"
type textarea "x"
type textarea "Modern Finance"
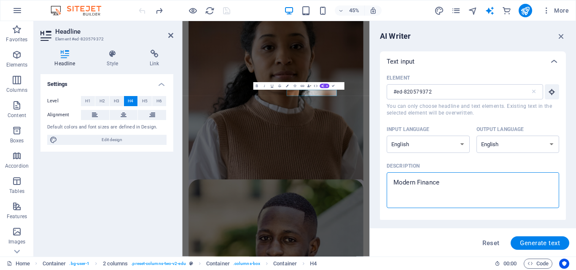
type textarea "x"
type textarea "Modern Finance S"
type textarea "x"
type textarea "Modern Finance So"
type textarea "x"
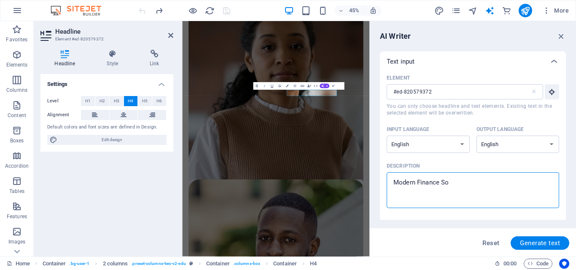
type textarea "Modern Finance Sol"
type textarea "x"
type textarea "Modern Finance Solu"
type textarea "x"
type textarea "Modern Finance Solut"
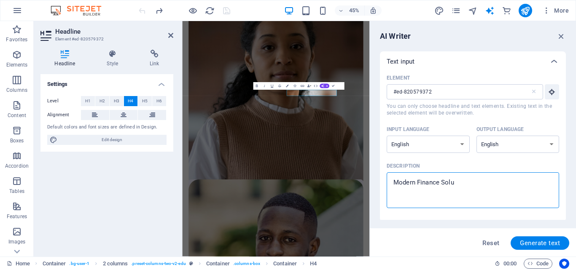
type textarea "x"
type textarea "Modern Finance Soluti"
type textarea "x"
type textarea "Modern Finance Solutio"
type textarea "x"
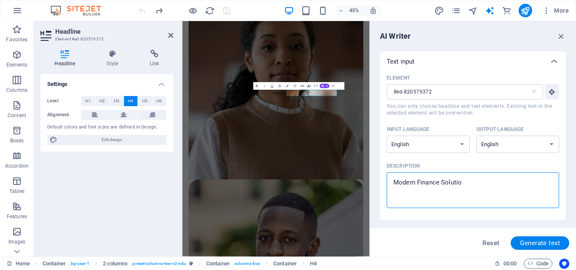
type textarea "Modern Finance Solution"
type textarea "x"
type textarea "Modern Finance Solutions"
type textarea "x"
type textarea "Modern Finance Solutions"
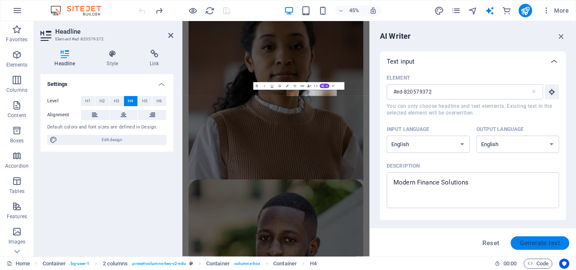
click at [557, 245] on span "Generate text" at bounding box center [540, 243] width 40 height 7
type textarea "x"
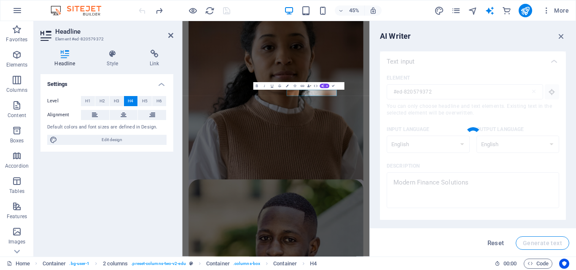
type textarea "x"
type textarea "Innovative Solutions for Today's Financial Challenges."
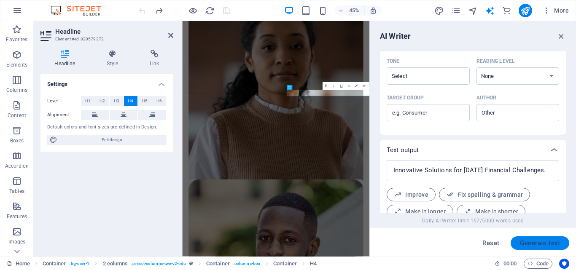
scroll to position [261, 0]
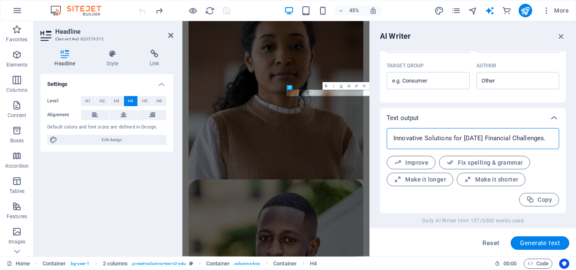
click at [547, 140] on textarea "Innovative Solutions for Today's Financial Challenges." at bounding box center [473, 138] width 164 height 13
type textarea "x"
click at [477, 178] on span "Make it shorter" at bounding box center [491, 180] width 54 height 8
type textarea "x"
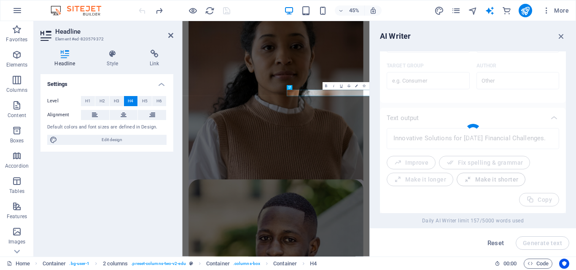
type textarea "x"
type textarea "Innovative Solutions for Financial Challenges."
type textarea "x"
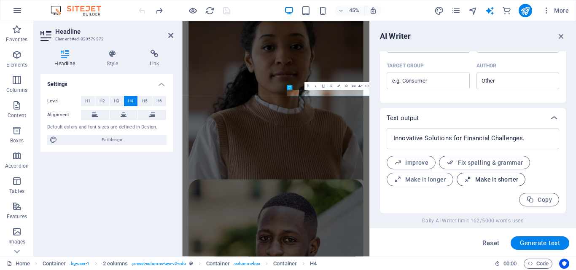
click at [479, 183] on span "Make it shorter" at bounding box center [491, 180] width 54 height 8
type textarea "x"
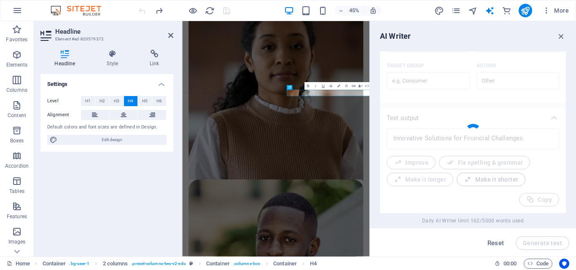
type textarea "x"
type textarea "Creative Financial Solutions."
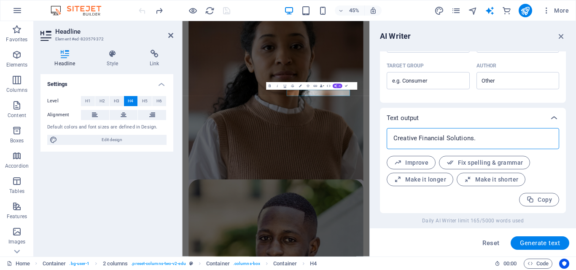
click at [476, 143] on textarea "Creative Financial Solutions." at bounding box center [473, 138] width 164 height 13
type textarea "x"
click at [465, 182] on icon "button" at bounding box center [468, 180] width 8 height 8
type textarea "x"
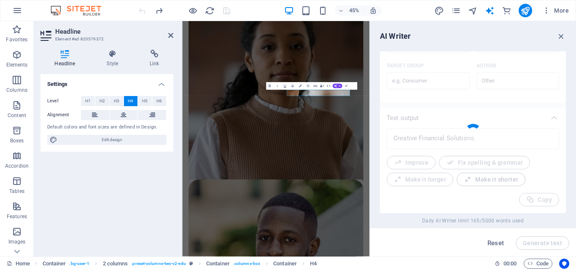
type textarea "x"
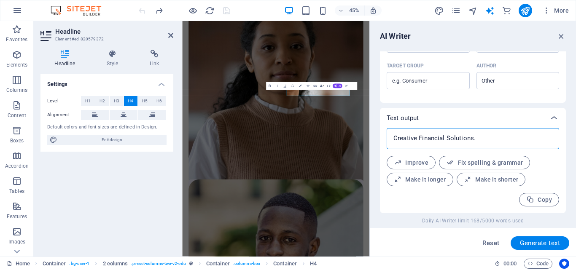
click at [473, 137] on textarea "Creative Financial Solutions." at bounding box center [473, 138] width 164 height 13
type textarea "x"
click at [417, 159] on span "Improve" at bounding box center [411, 163] width 35 height 8
type textarea "x"
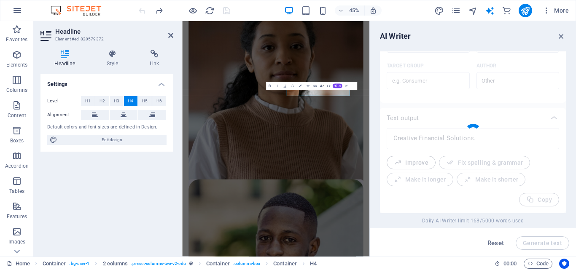
type textarea "x"
type textarea "Innovative Financial Solutions."
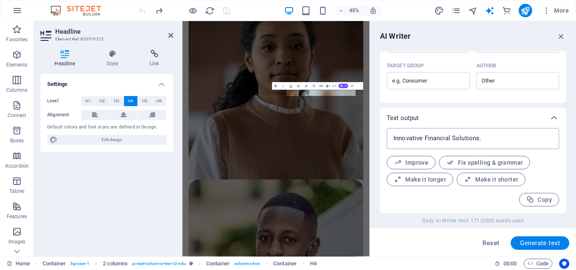
type textarea "x"
click at [479, 142] on textarea "Innovative Financial Solutions." at bounding box center [473, 138] width 164 height 13
click at [494, 142] on textarea "Innovative Financial Solutions." at bounding box center [473, 138] width 164 height 13
type textarea "Innovative Financial Solutions."
type textarea "x"
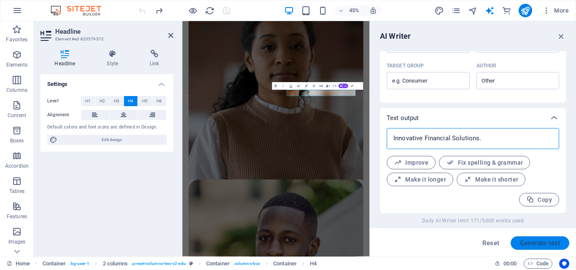
click at [522, 244] on span "Generate text" at bounding box center [540, 243] width 40 height 7
type textarea "x"
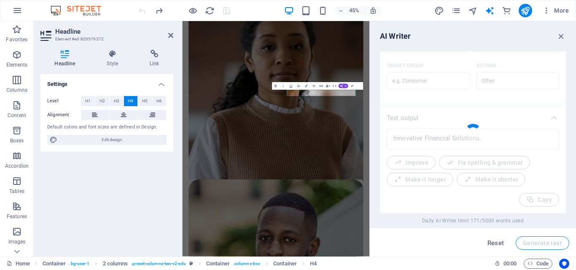
type textarea "x"
type textarea "Innovative financial solutions for today's challenges."
type textarea "x"
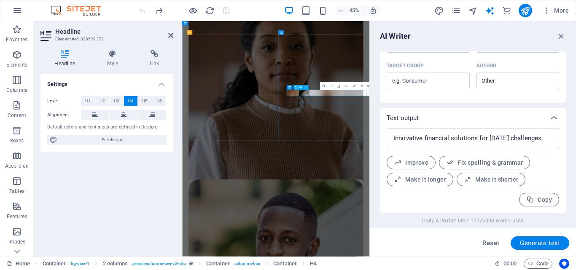
click at [565, 41] on div "AI Writer Text input Element #ed-820579372 ​ You can only choose headline and t…" at bounding box center [473, 139] width 206 height 236
click at [563, 39] on icon "button" at bounding box center [561, 36] width 9 height 9
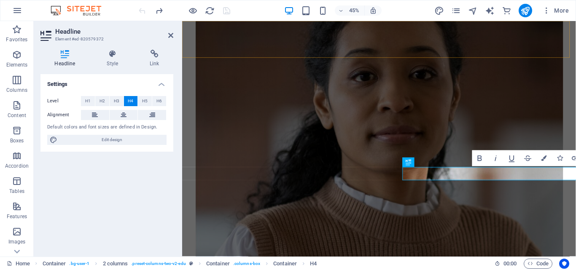
scroll to position [615, 0]
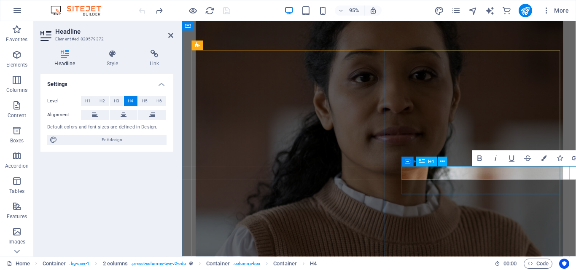
click at [165, 35] on header "Headline Element #ed-820579372" at bounding box center [106, 32] width 133 height 22
click at [170, 35] on icon at bounding box center [170, 35] width 5 height 7
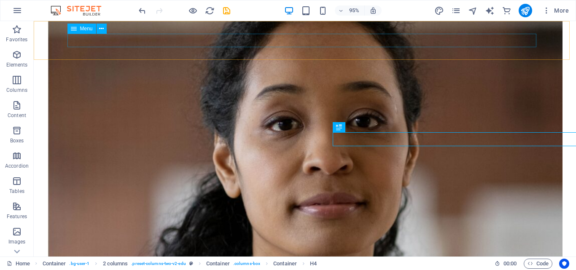
scroll to position [608, 0]
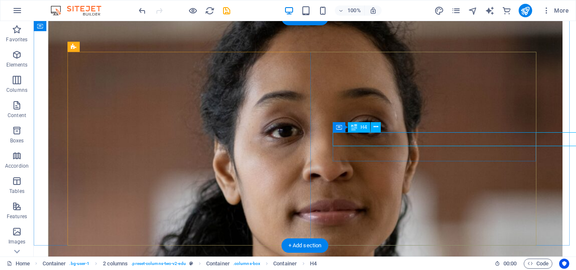
click at [373, 126] on button at bounding box center [376, 127] width 10 height 10
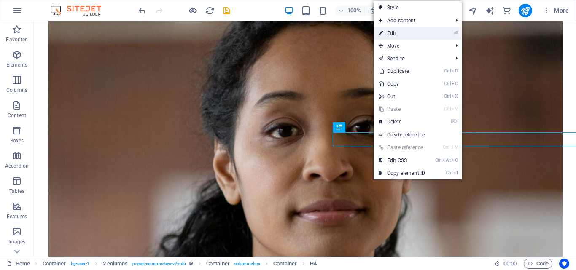
click at [425, 37] on link "⏎ Edit" at bounding box center [402, 33] width 56 height 13
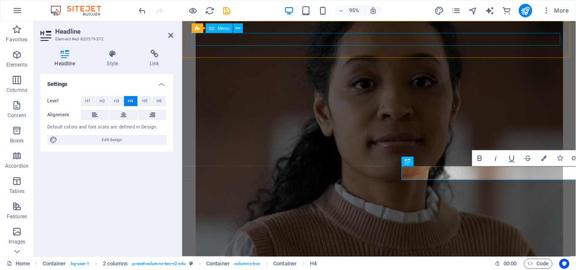
scroll to position [615, 0]
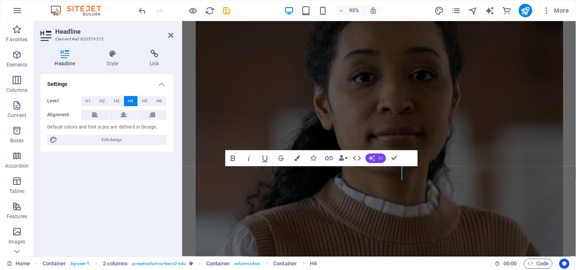
click at [375, 156] on button "AI" at bounding box center [376, 159] width 20 height 10
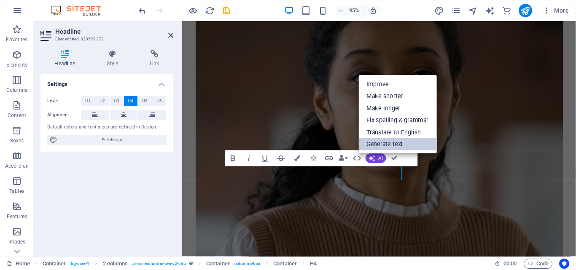
click at [381, 149] on link "Generate text" at bounding box center [397, 145] width 78 height 12
select select "English"
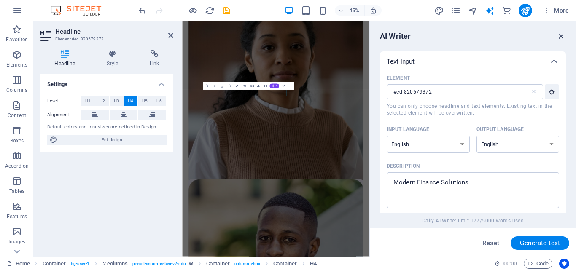
click at [565, 35] on icon "button" at bounding box center [561, 36] width 9 height 9
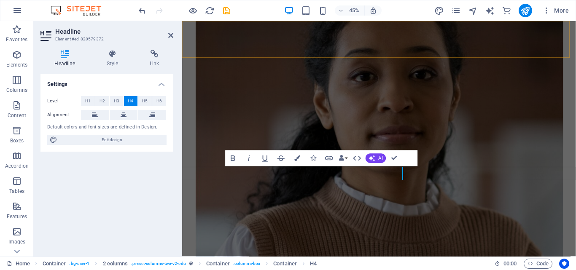
scroll to position [615, 0]
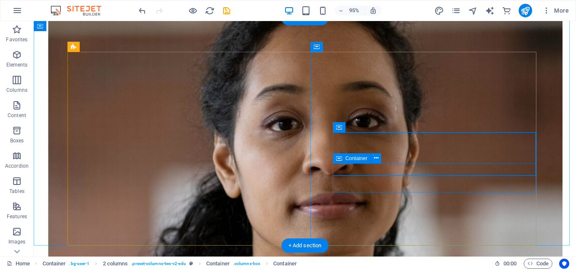
scroll to position [608, 0]
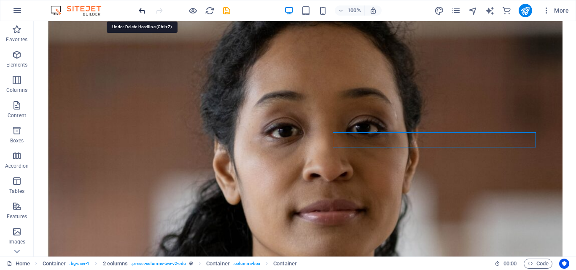
click at [143, 10] on icon "undo" at bounding box center [142, 11] width 10 height 10
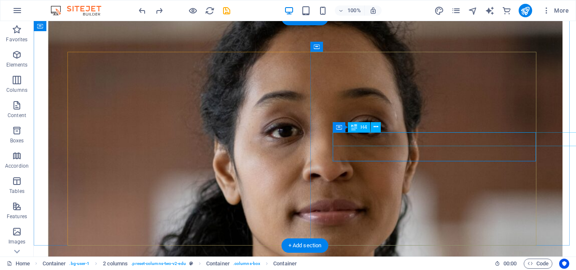
click at [377, 129] on icon at bounding box center [376, 127] width 5 height 9
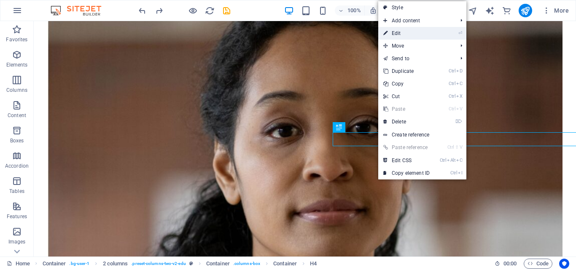
click at [434, 36] on link "⏎ Edit" at bounding box center [406, 33] width 56 height 13
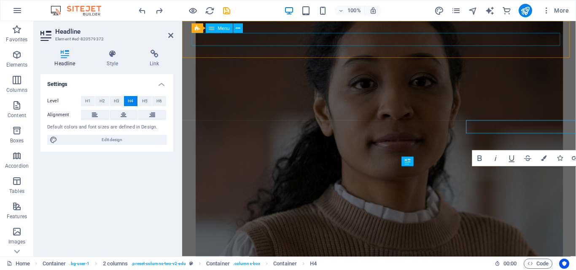
scroll to position [615, 0]
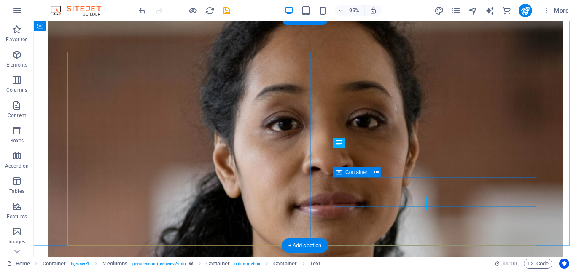
scroll to position [608, 0]
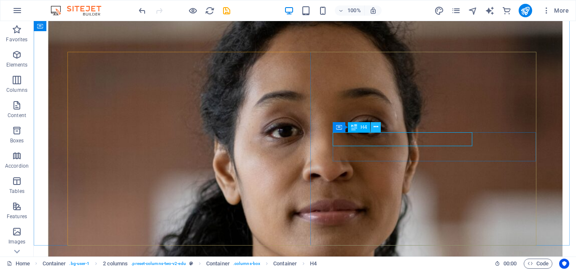
click at [376, 129] on icon at bounding box center [376, 127] width 5 height 9
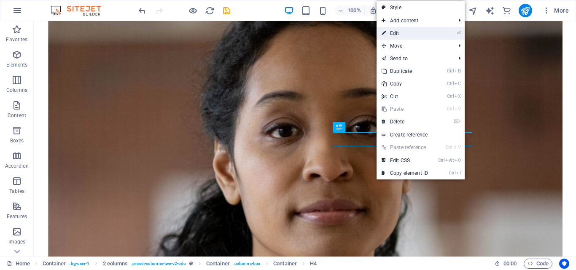
click at [394, 38] on link "⏎ Edit" at bounding box center [405, 33] width 56 height 13
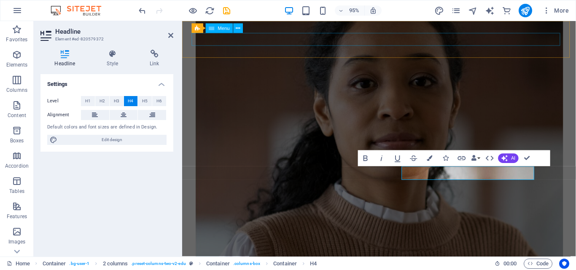
scroll to position [615, 0]
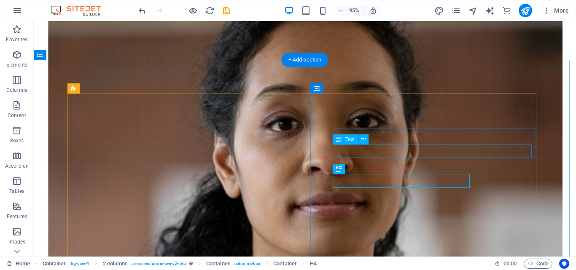
scroll to position [566, 0]
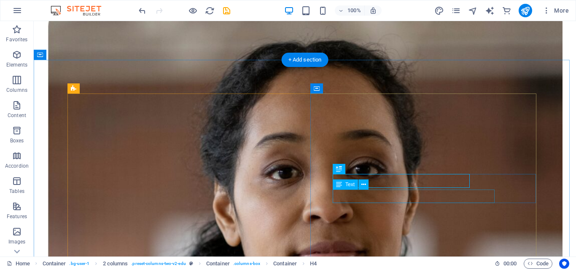
click at [366, 186] on icon at bounding box center [363, 184] width 5 height 9
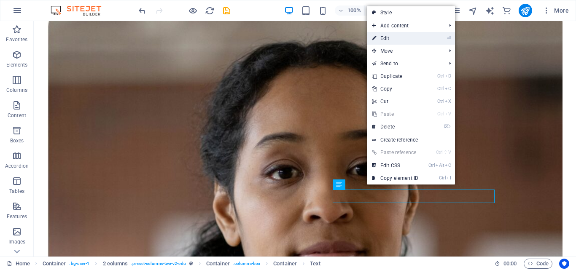
click at [399, 38] on link "⏎ Edit" at bounding box center [395, 38] width 56 height 13
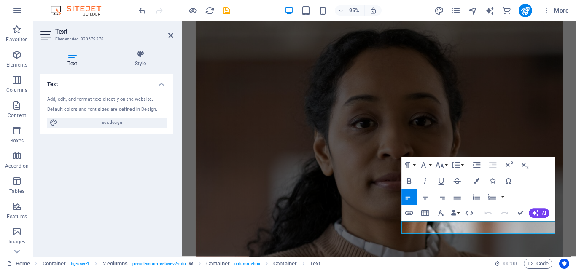
scroll to position [573, 0]
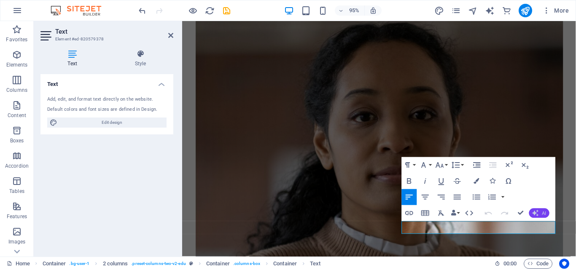
click at [539, 214] on button "AI" at bounding box center [539, 214] width 20 height 10
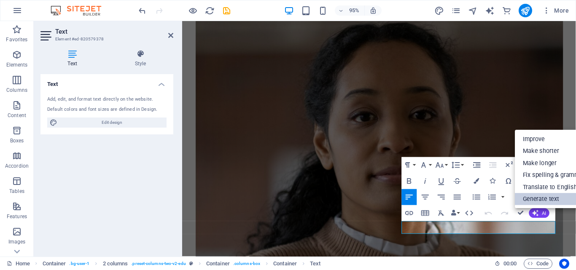
click at [544, 195] on link "Generate text" at bounding box center [554, 200] width 78 height 12
select select "English"
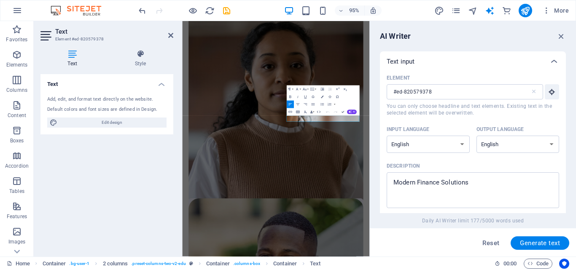
scroll to position [573, 0]
click at [520, 243] on span "Generate text" at bounding box center [540, 243] width 40 height 7
type textarea "x"
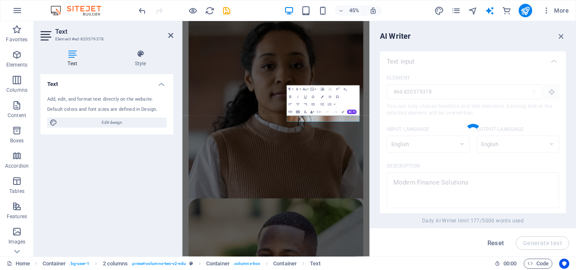
type textarea "x"
type textarea "Innovative financial solutions for today's dynamic marketplace."
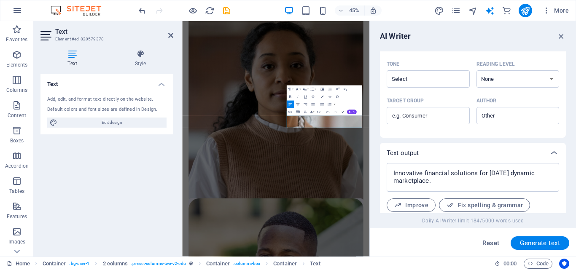
scroll to position [269, 0]
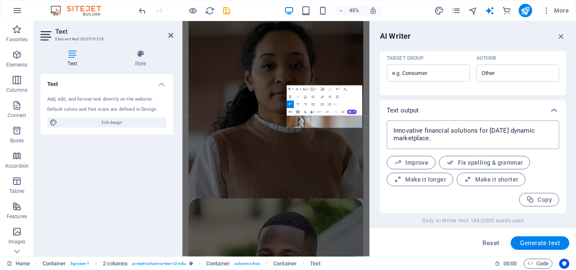
type textarea "x"
click at [457, 140] on textarea "Innovative financial solutions for today's dynamic marketplace." at bounding box center [473, 135] width 164 height 20
type textarea "Innovative financial solutions for today's dynamic marketplace."
type textarea "x"
click at [561, 36] on icon "button" at bounding box center [561, 36] width 9 height 9
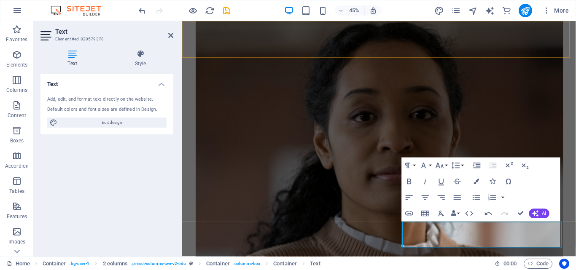
scroll to position [573, 0]
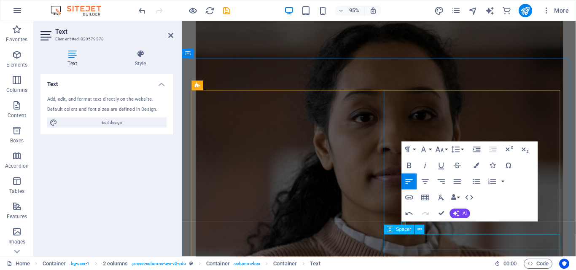
scroll to position [571, 0]
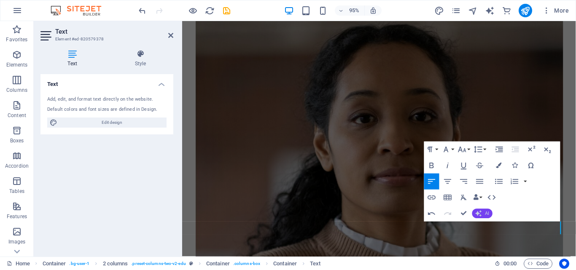
click at [488, 215] on span "AI" at bounding box center [487, 213] width 4 height 5
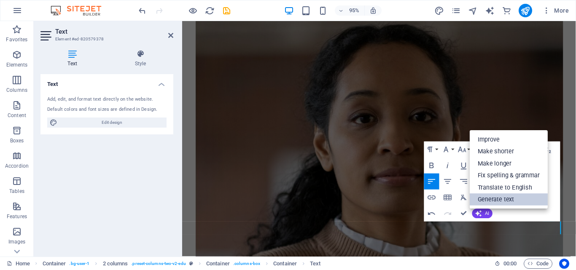
click at [495, 201] on link "Generate text" at bounding box center [509, 200] width 78 height 12
select select "English"
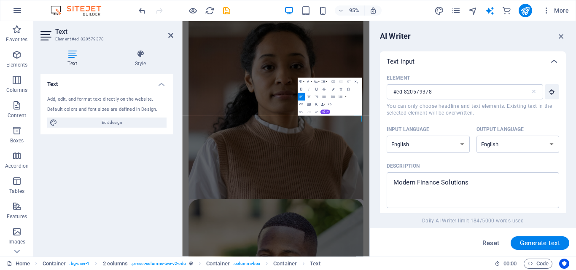
scroll to position [572, 0]
click at [465, 209] on div "Element #ed-820579378 ​ You can only choose headline and text elements. Existin…" at bounding box center [473, 143] width 172 height 143
type textarea "x"
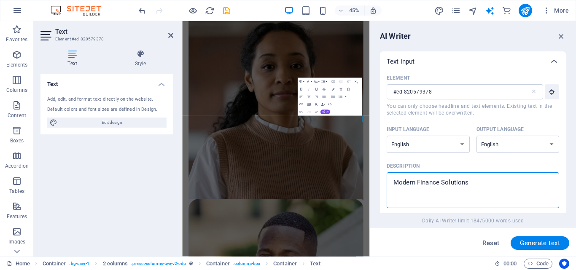
click at [478, 188] on textarea "Modern Finance Solutions" at bounding box center [473, 190] width 164 height 27
type textarea "Modern Finance Solution"
type textarea "x"
type textarea "Modern Finance Solut"
type textarea "x"
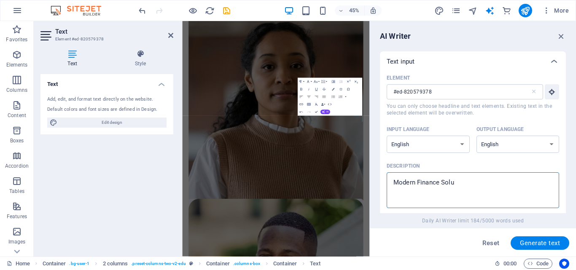
type textarea "Modern Finance Sol"
type textarea "x"
type textarea "Modern Finance S"
type textarea "x"
type textarea "Modern Finance"
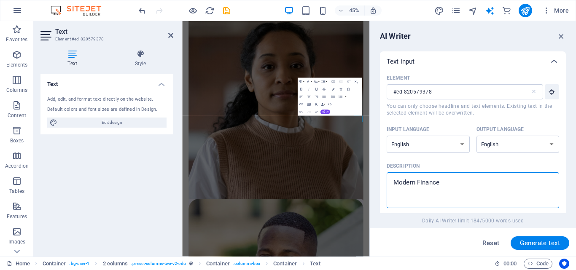
type textarea "x"
type textarea "Modern Finan"
type textarea "x"
type textarea "Modern Fina"
type textarea "x"
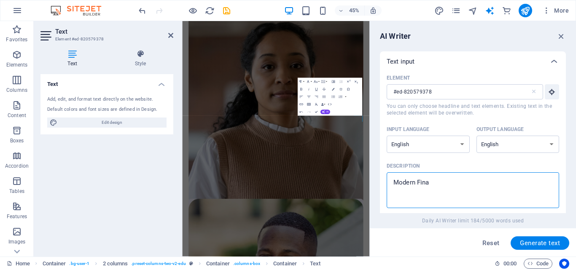
type textarea "Modern Fin"
type textarea "x"
type textarea "Modern Fi"
type textarea "x"
type textarea "Modern F"
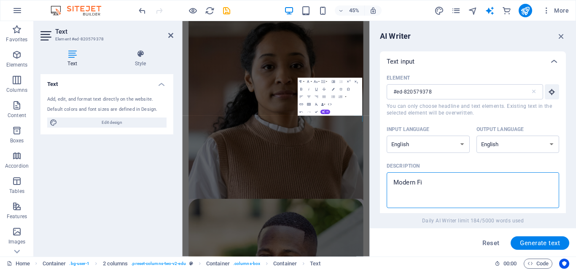
type textarea "x"
type textarea "Modern"
type textarea "x"
type textarea "Modern c"
type textarea "x"
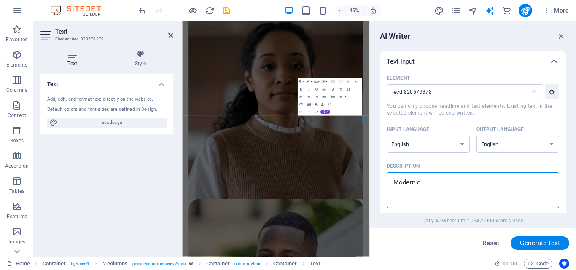
type textarea "Modern"
type textarea "x"
type textarea "Modern C"
type textarea "x"
type textarea "Modern Co"
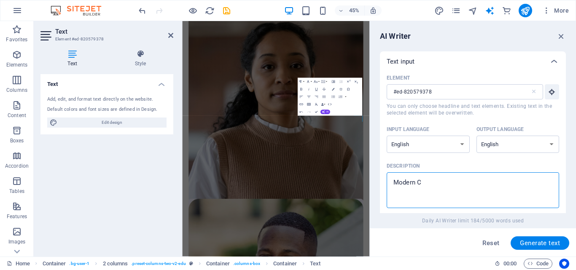
type textarea "x"
type textarea "Modern Con"
type textarea "x"
type textarea "Modern Cons"
type textarea "x"
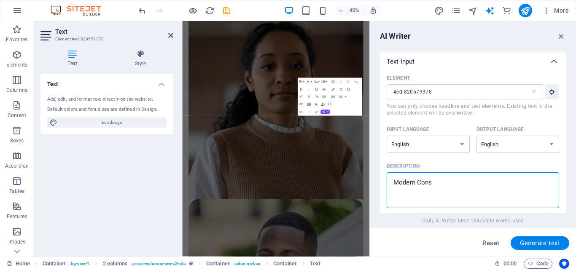
type textarea "Modern Consu"
type textarea "x"
type textarea "Modern Consul"
type textarea "x"
type textarea "Modern Consult"
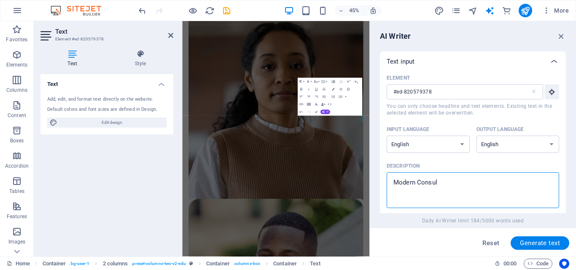
type textarea "x"
type textarea "Modern Consulta"
type textarea "x"
type textarea "Modern Consultan"
type textarea "x"
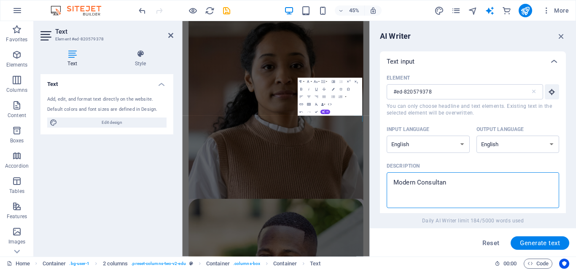
type textarea "Modern Consultanc"
type textarea "x"
type textarea "Modern Consultancy"
type textarea "x"
type textarea "Modern Consultancy"
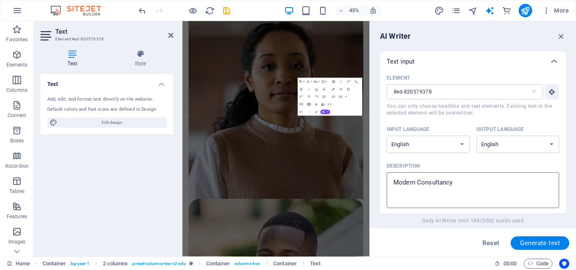
type textarea "x"
type textarea "Modern Consultancy S"
type textarea "x"
type textarea "Modern Consultancy So"
type textarea "x"
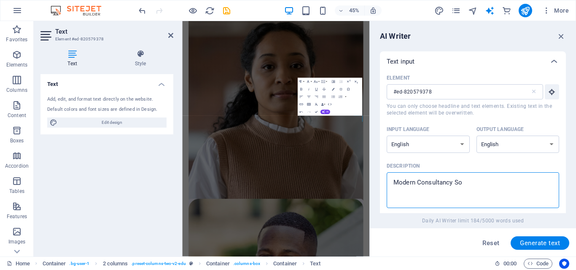
type textarea "Modern Consultancy Sol"
type textarea "x"
type textarea "Modern Consultancy Solu"
type textarea "x"
type textarea "Modern Consultancy Solut"
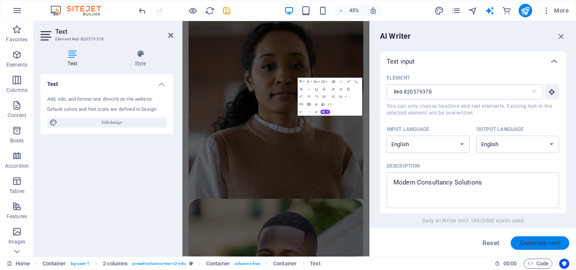
click at [520, 242] on span "Generate text" at bounding box center [540, 243] width 40 height 7
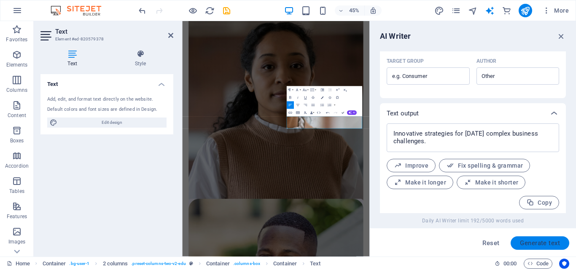
scroll to position [269, 0]
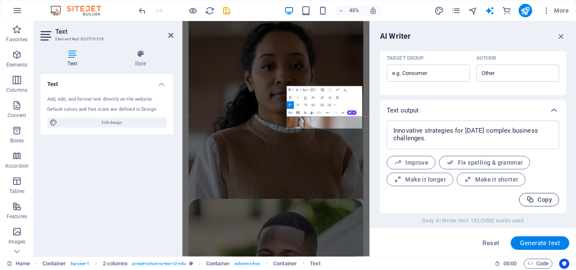
click at [542, 206] on button "Copy" at bounding box center [539, 199] width 40 height 13
click at [563, 30] on div "AI Writer Text input Element #ed-820579378 ​ You can only choose headline and t…" at bounding box center [473, 139] width 206 height 236
click at [563, 35] on icon "button" at bounding box center [561, 36] width 9 height 9
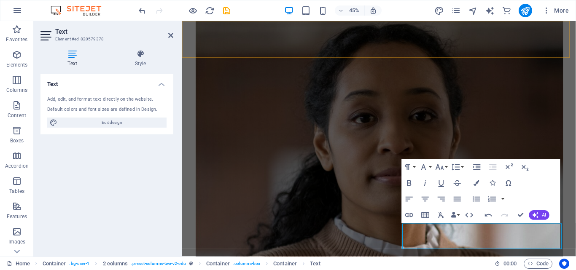
scroll to position [571, 0]
click at [226, 7] on icon "save" at bounding box center [227, 11] width 10 height 10
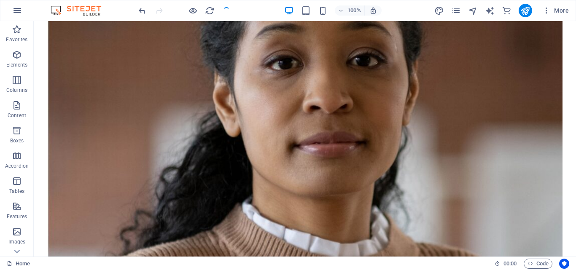
scroll to position [655, 0]
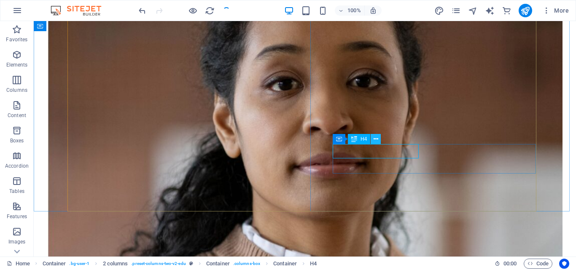
click at [377, 143] on icon at bounding box center [376, 139] width 5 height 9
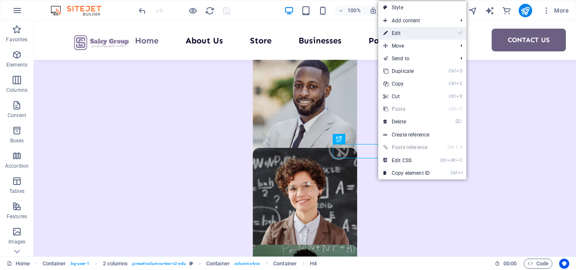
click at [405, 37] on link "⏎ Edit" at bounding box center [406, 33] width 56 height 13
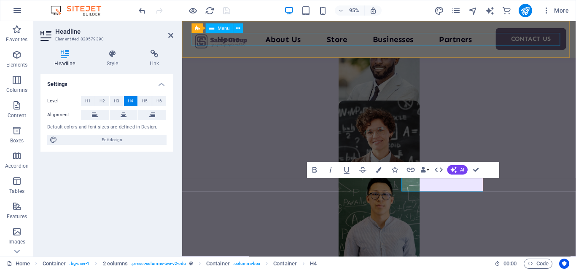
scroll to position [662, 0]
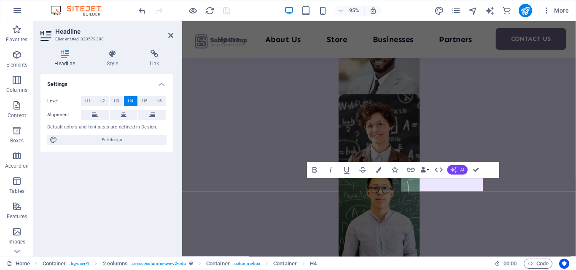
click at [452, 169] on icon "button" at bounding box center [454, 170] width 6 height 6
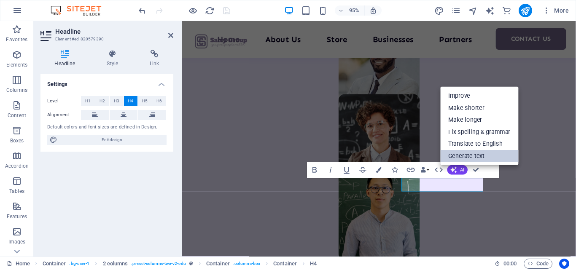
click at [458, 158] on link "Generate text" at bounding box center [479, 156] width 78 height 12
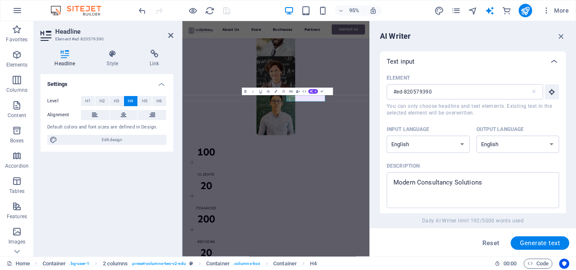
scroll to position [662, 0]
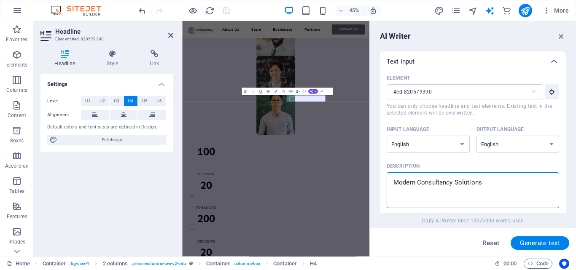
click at [484, 181] on textarea "Modern Consultancy Solutions" at bounding box center [473, 190] width 164 height 27
click at [559, 35] on icon "button" at bounding box center [561, 36] width 9 height 9
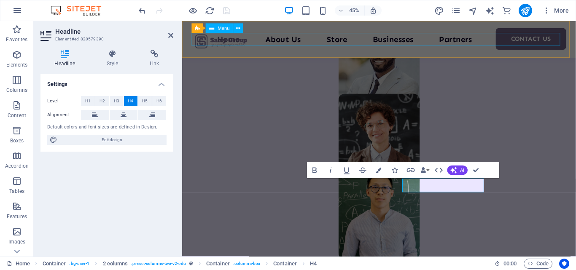
scroll to position [661, 0]
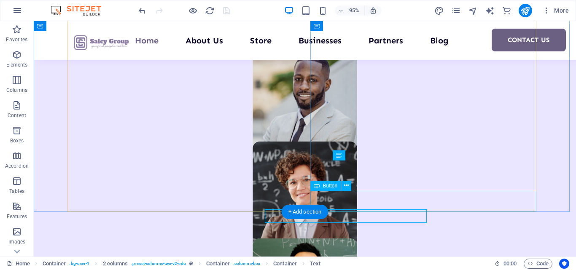
scroll to position [654, 0]
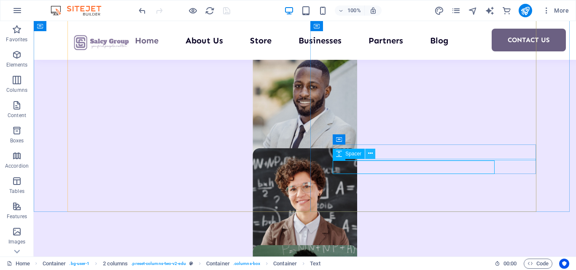
click at [373, 156] on icon at bounding box center [370, 153] width 5 height 9
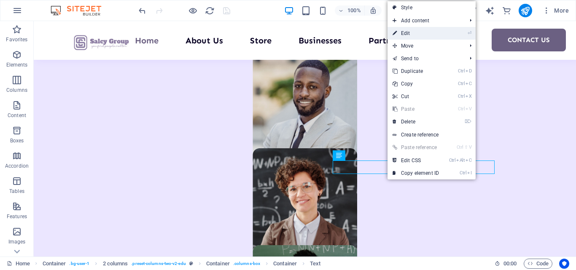
click at [421, 33] on link "⏎ Edit" at bounding box center [415, 33] width 56 height 13
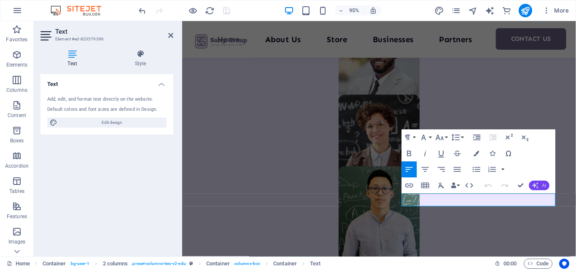
click at [534, 184] on icon "button" at bounding box center [535, 185] width 6 height 6
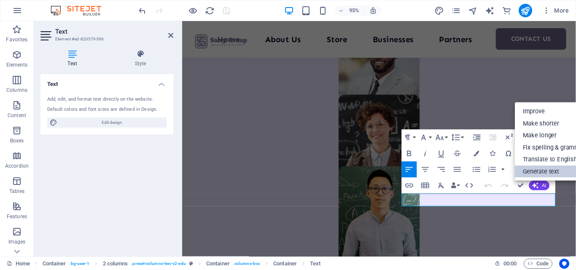
click at [537, 176] on link "Generate text" at bounding box center [554, 172] width 78 height 12
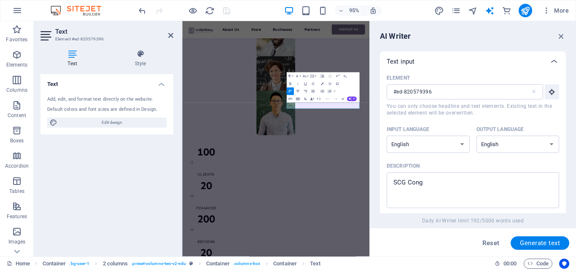
scroll to position [662, 0]
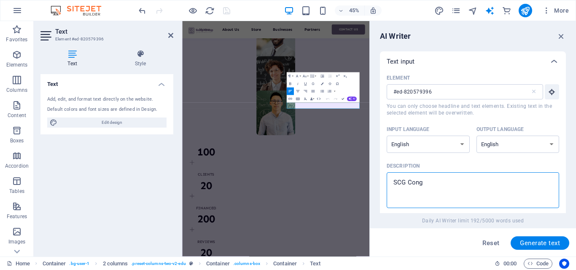
click at [492, 194] on textarea "SCG Cong" at bounding box center [473, 190] width 164 height 27
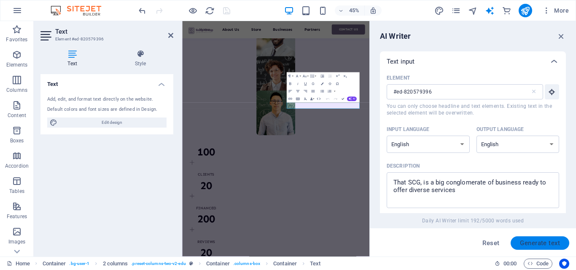
click at [552, 247] on span "Generate text" at bounding box center [540, 243] width 40 height 7
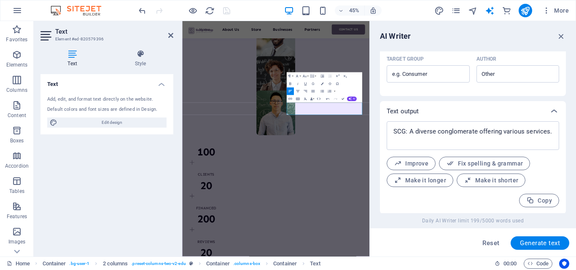
scroll to position [269, 0]
click at [563, 37] on icon "button" at bounding box center [561, 36] width 9 height 9
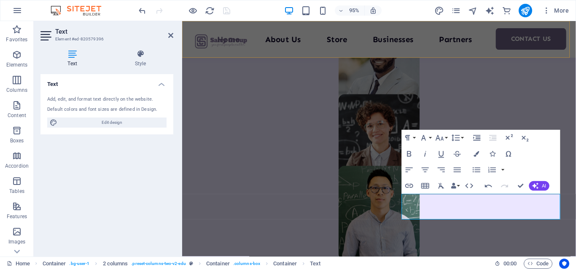
scroll to position [661, 0]
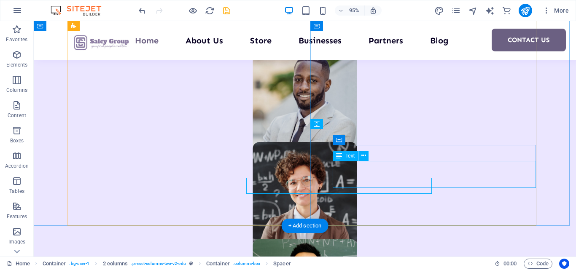
scroll to position [654, 0]
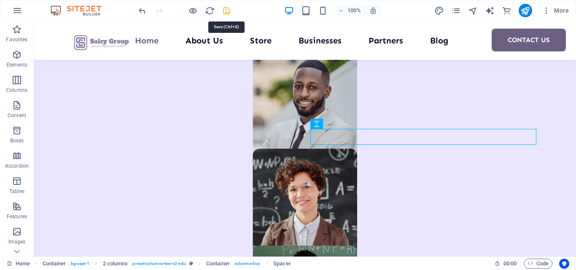
click at [227, 12] on icon "save" at bounding box center [227, 11] width 10 height 10
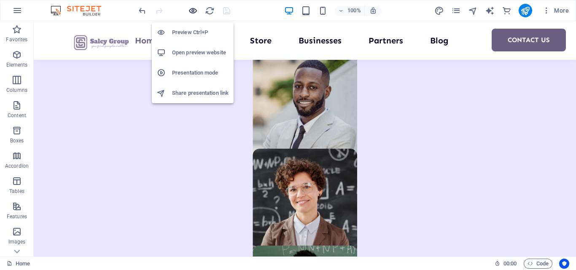
click at [192, 11] on icon "button" at bounding box center [193, 11] width 10 height 10
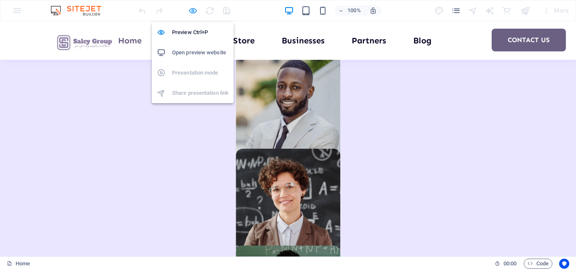
scroll to position [653, 0]
click at [192, 9] on icon "button" at bounding box center [193, 11] width 10 height 10
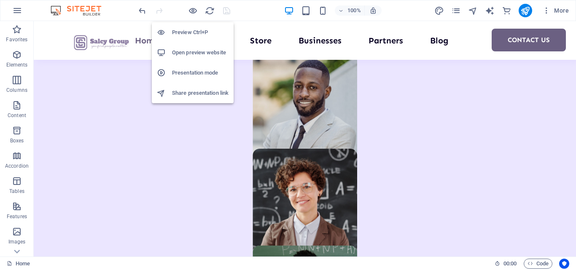
click at [200, 62] on li "Open preview website" at bounding box center [193, 53] width 82 height 20
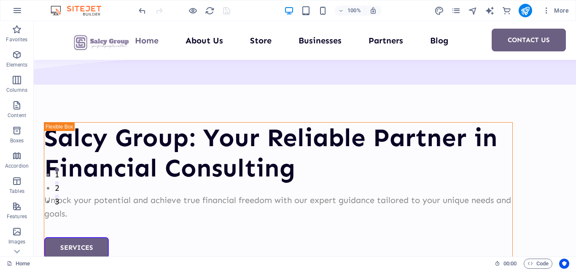
scroll to position [59, 0]
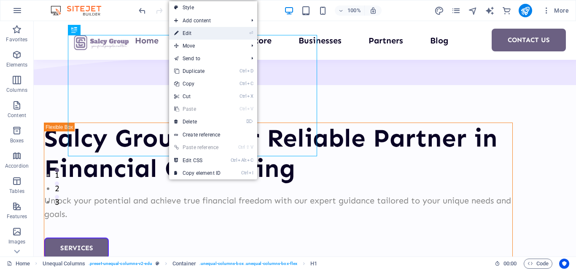
click at [183, 36] on link "⏎ Edit" at bounding box center [197, 33] width 56 height 13
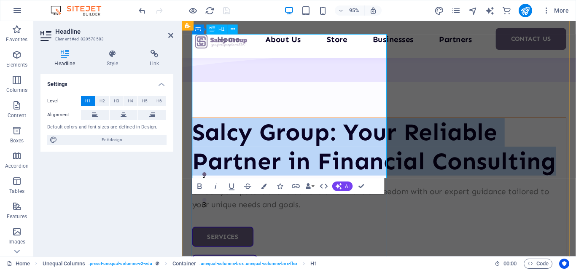
click at [307, 143] on h1 "Salcy Group: Your Reliable Partner in Financial Consulting" at bounding box center [389, 153] width 393 height 61
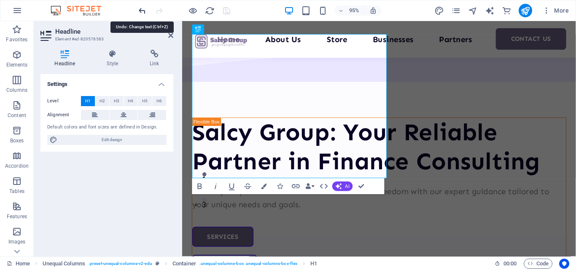
click at [141, 11] on icon "undo" at bounding box center [142, 11] width 10 height 10
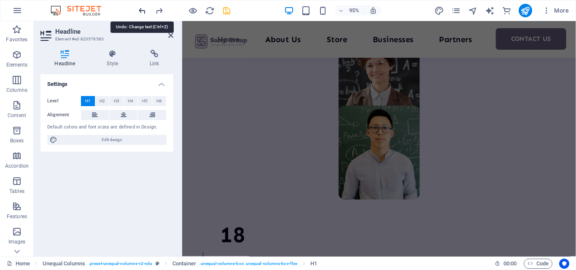
scroll to position [726, 0]
click at [171, 36] on icon at bounding box center [170, 35] width 5 height 7
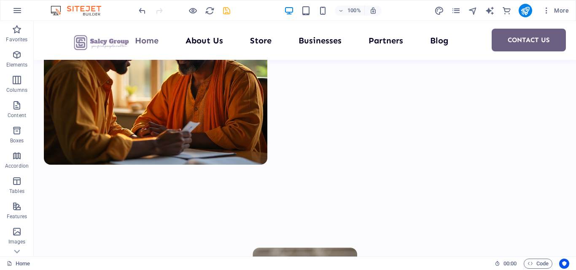
scroll to position [387, 0]
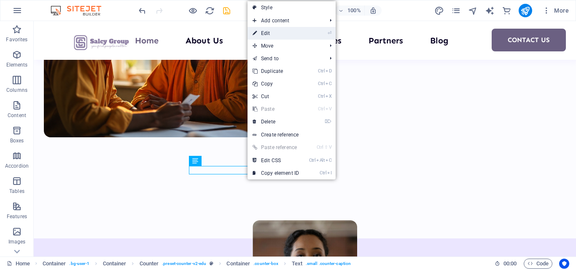
click at [280, 32] on link "⏎ Edit" at bounding box center [275, 33] width 56 height 13
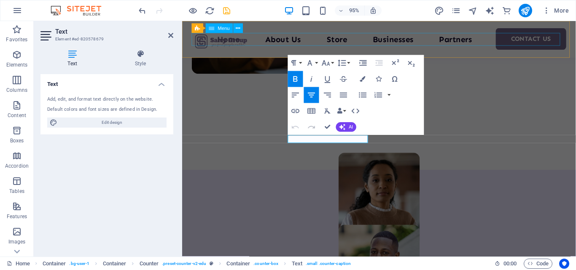
scroll to position [1, 0]
click at [226, 7] on icon "save" at bounding box center [227, 11] width 10 height 10
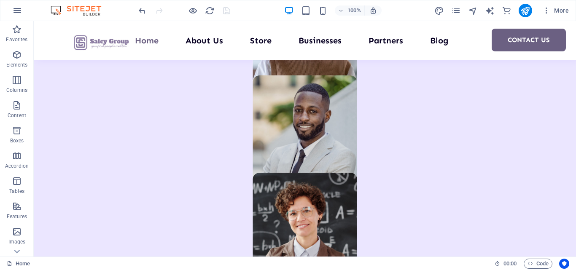
scroll to position [651, 0]
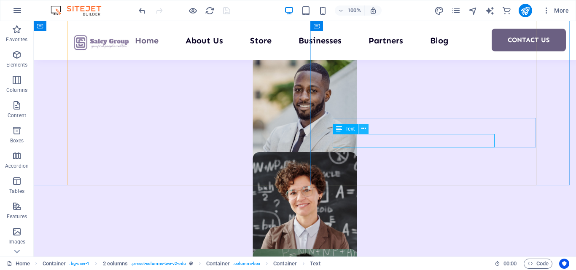
click at [367, 131] on button at bounding box center [363, 129] width 10 height 10
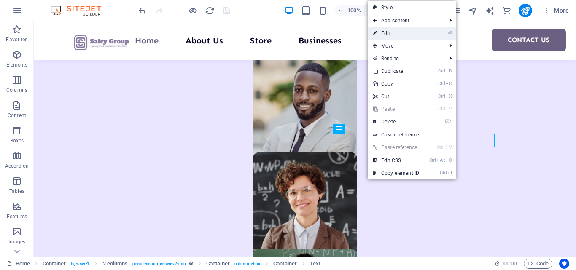
click at [402, 30] on link "⏎ Edit" at bounding box center [396, 33] width 56 height 13
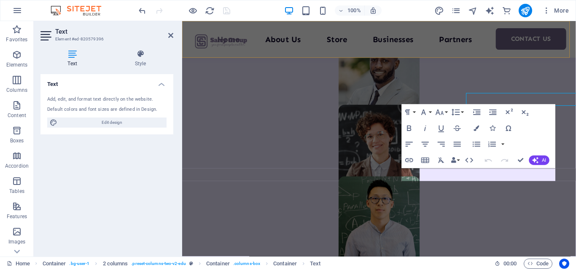
scroll to position [688, 0]
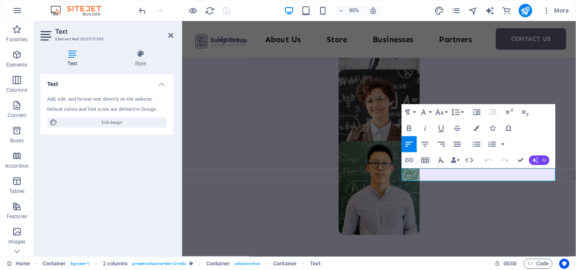
click at [543, 158] on span "AI" at bounding box center [544, 160] width 4 height 5
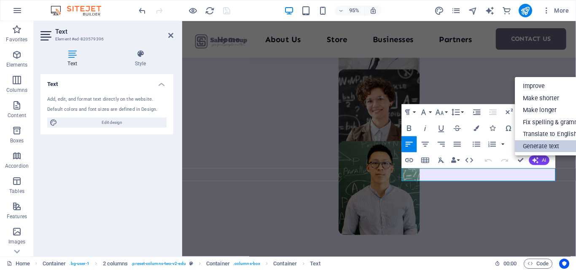
click at [544, 150] on link "Generate text" at bounding box center [554, 146] width 78 height 12
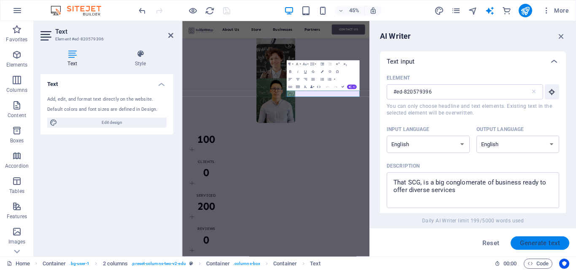
click at [532, 243] on span "Generate text" at bounding box center [540, 243] width 40 height 7
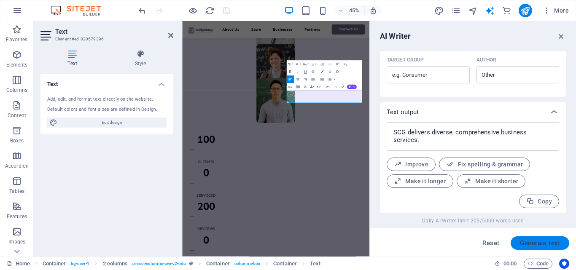
scroll to position [269, 0]
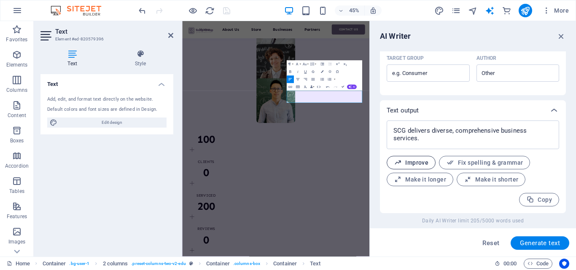
click at [423, 166] on span "Improve" at bounding box center [411, 163] width 35 height 8
click at [524, 195] on button "Copy" at bounding box center [539, 199] width 40 height 13
click at [562, 34] on icon "button" at bounding box center [561, 36] width 9 height 9
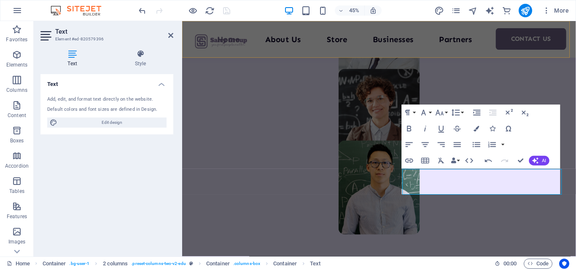
scroll to position [687, 0]
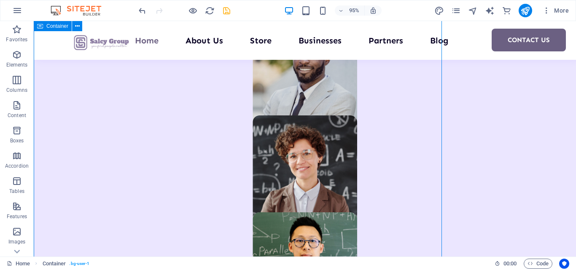
scroll to position [650, 0]
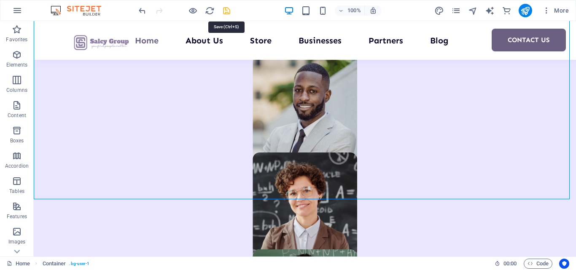
click at [227, 13] on icon "save" at bounding box center [227, 11] width 10 height 10
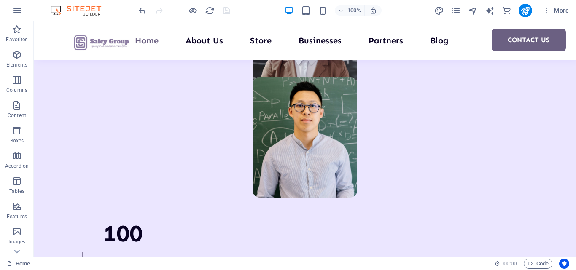
scroll to position [772, 0]
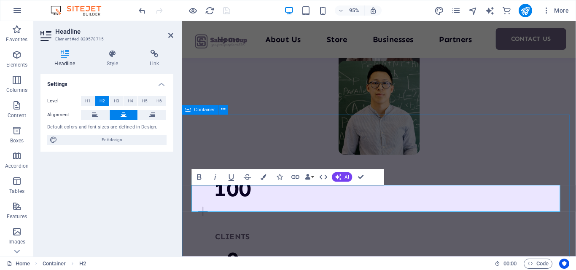
scroll to position [809, 0]
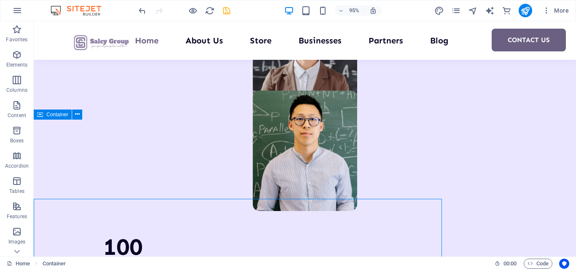
scroll to position [730, 0]
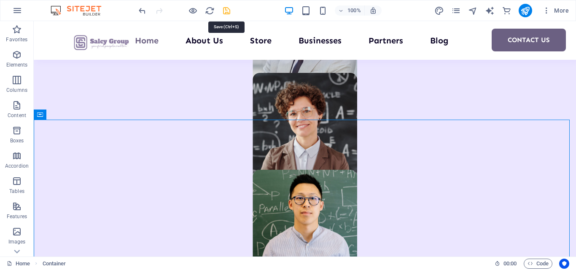
click at [223, 15] on icon "save" at bounding box center [227, 11] width 10 height 10
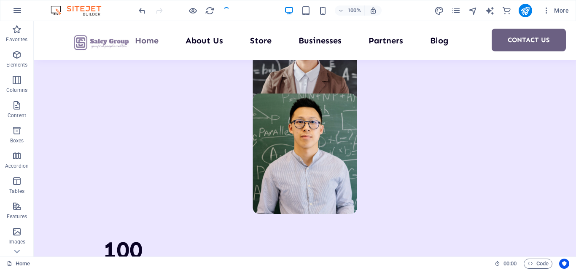
scroll to position [813, 0]
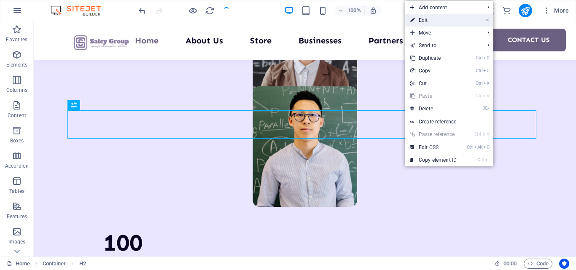
click at [428, 19] on link "⏎ Edit" at bounding box center [433, 20] width 56 height 13
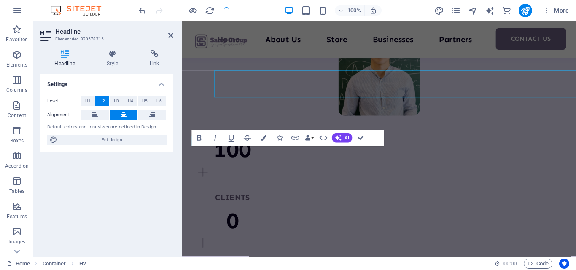
scroll to position [850, 0]
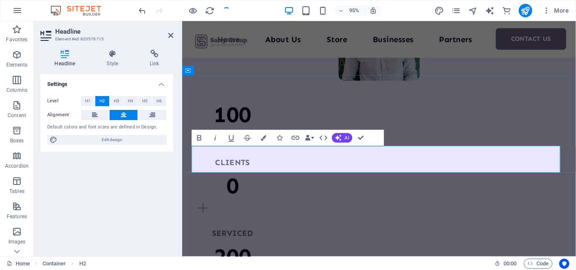
click at [346, 141] on button "AI" at bounding box center [342, 138] width 20 height 10
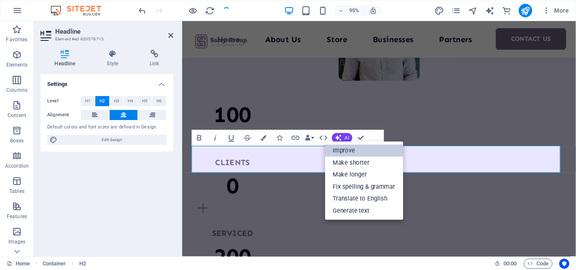
click at [348, 155] on link "Improve" at bounding box center [364, 151] width 78 height 12
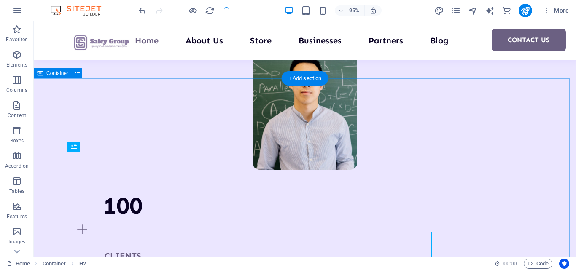
scroll to position [771, 0]
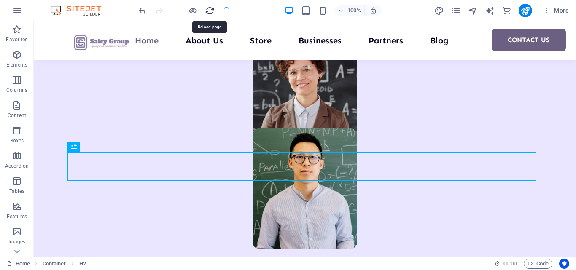
click at [205, 10] on icon "reload" at bounding box center [210, 11] width 10 height 10
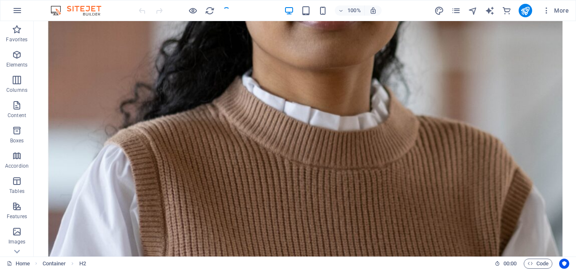
scroll to position [825, 0]
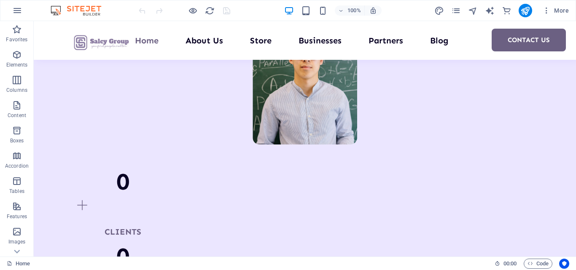
scroll to position [855, 0]
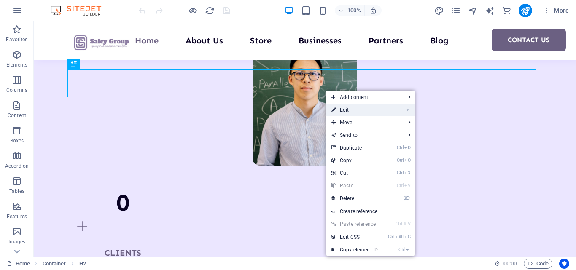
click at [336, 108] on link "⏎ Edit" at bounding box center [354, 110] width 56 height 13
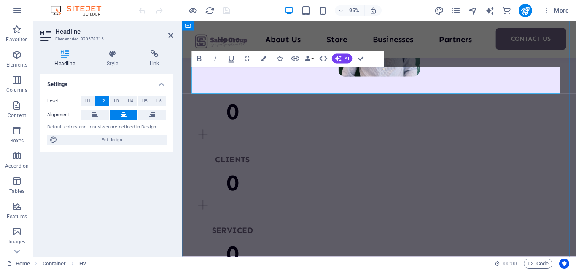
scroll to position [934, 0]
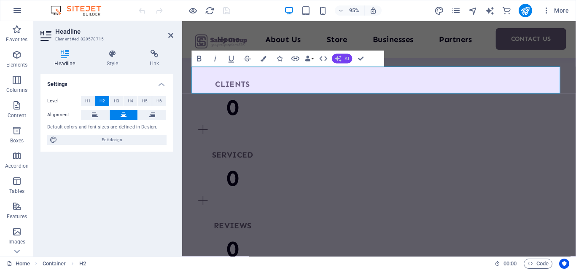
click at [338, 60] on icon "button" at bounding box center [338, 58] width 6 height 6
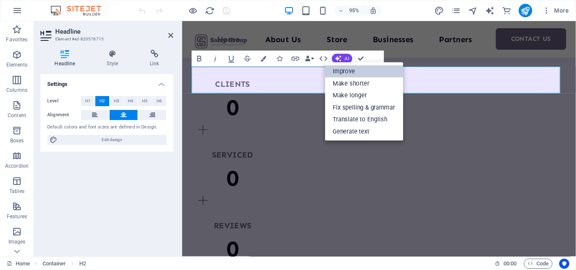
click at [343, 69] on link "Improve" at bounding box center [364, 72] width 78 height 12
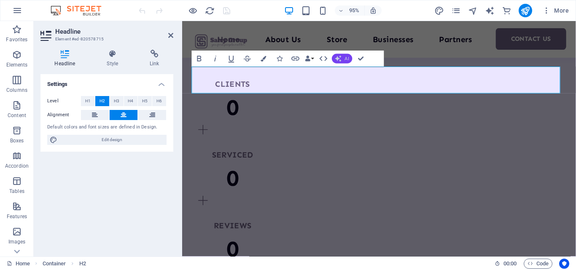
click at [341, 59] on icon "button" at bounding box center [338, 58] width 6 height 6
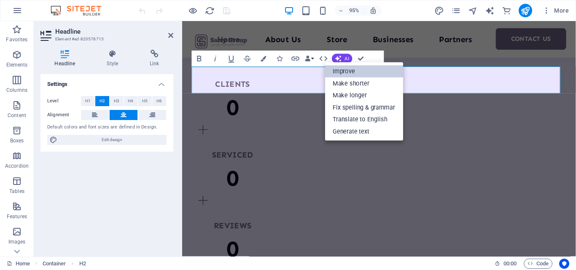
click at [343, 68] on link "Improve" at bounding box center [364, 72] width 78 height 12
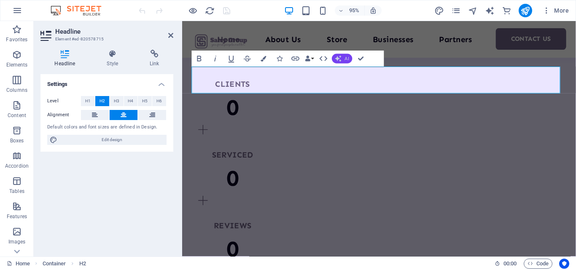
click at [342, 59] on button "AI" at bounding box center [342, 59] width 20 height 10
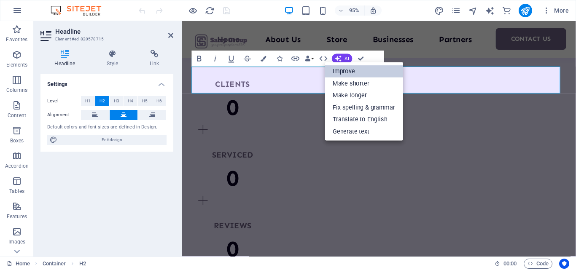
click at [343, 68] on link "Improve" at bounding box center [364, 72] width 78 height 12
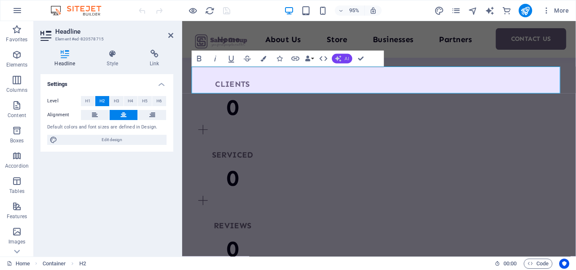
click at [343, 61] on button "AI" at bounding box center [342, 59] width 20 height 10
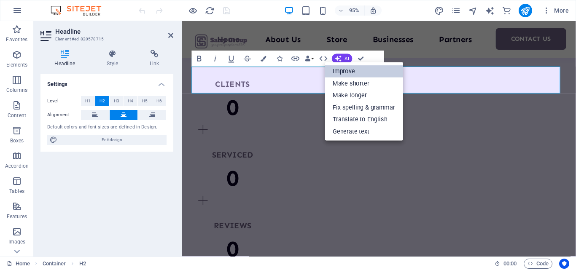
click at [351, 69] on link "Improve" at bounding box center [364, 72] width 78 height 12
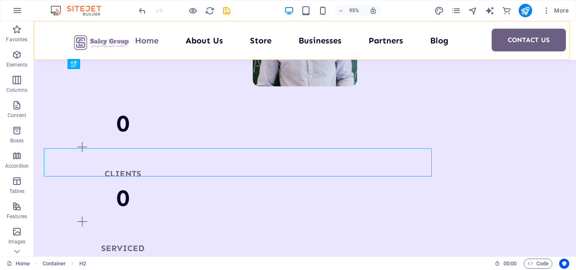
scroll to position [855, 0]
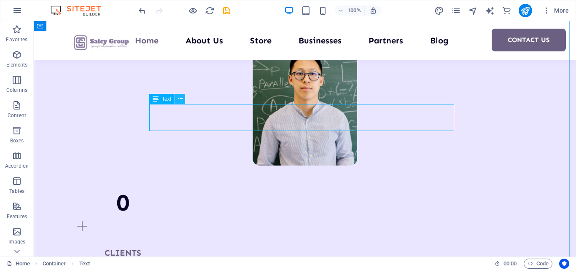
click at [180, 100] on icon at bounding box center [180, 98] width 5 height 9
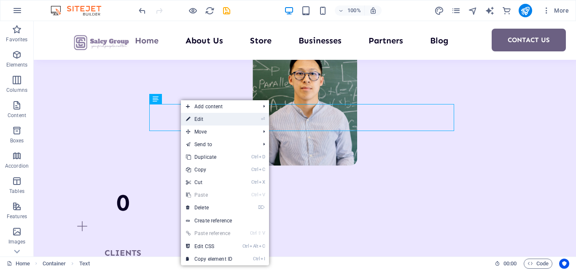
click at [198, 123] on link "⏎ Edit" at bounding box center [209, 119] width 56 height 13
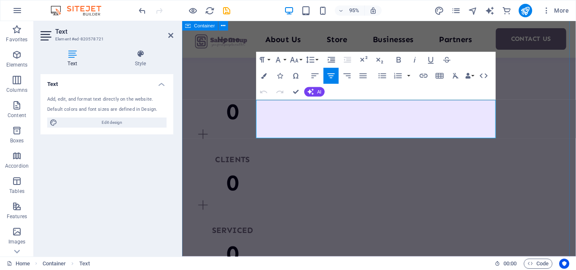
scroll to position [934, 0]
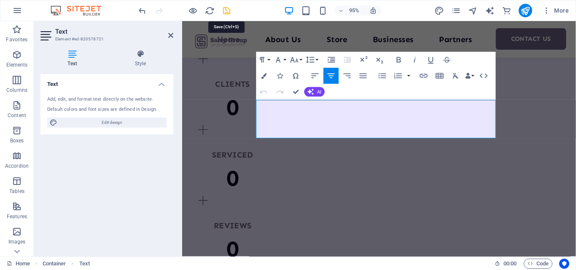
click at [226, 8] on icon "save" at bounding box center [227, 11] width 10 height 10
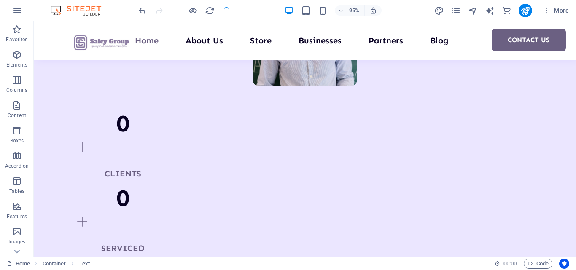
scroll to position [855, 0]
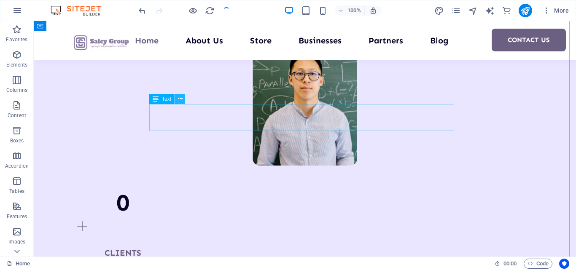
click at [180, 102] on icon at bounding box center [180, 98] width 5 height 9
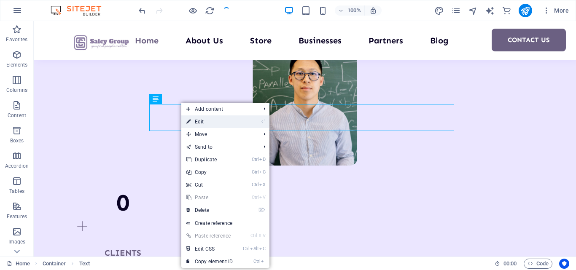
click at [193, 119] on link "⏎ Edit" at bounding box center [209, 122] width 56 height 13
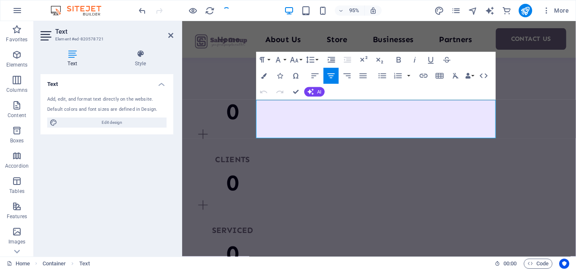
scroll to position [934, 0]
click at [314, 93] on icon "button" at bounding box center [310, 92] width 6 height 6
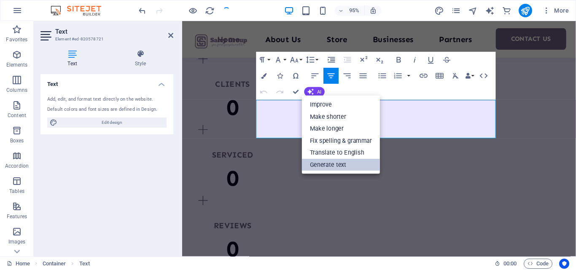
click at [330, 167] on link "Generate text" at bounding box center [341, 165] width 78 height 12
select select "English"
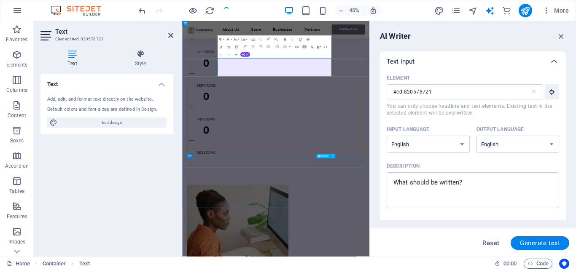
scroll to position [934, 0]
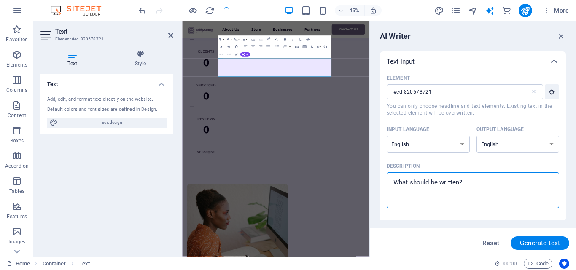
click at [467, 182] on textarea "Description x ​" at bounding box center [473, 190] width 164 height 27
type textarea "x"
click at [460, 184] on textarea "Description x ​" at bounding box center [473, 190] width 164 height 27
type textarea "s"
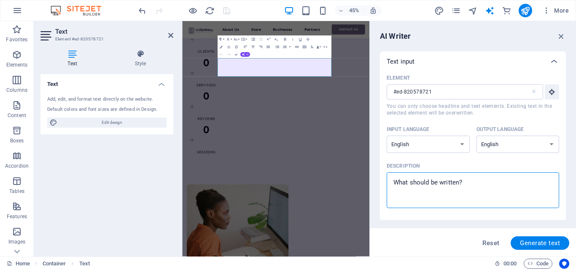
type textarea "x"
type textarea "S"
type textarea "x"
type textarea "So"
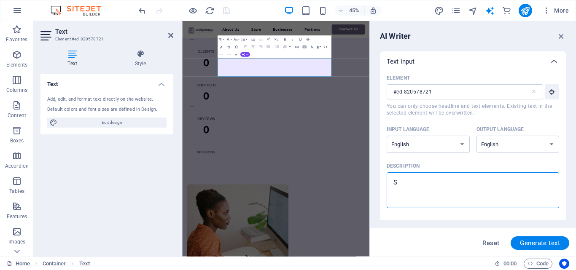
type textarea "x"
type textarea "Som"
type textarea "x"
type textarea "Some"
type textarea "x"
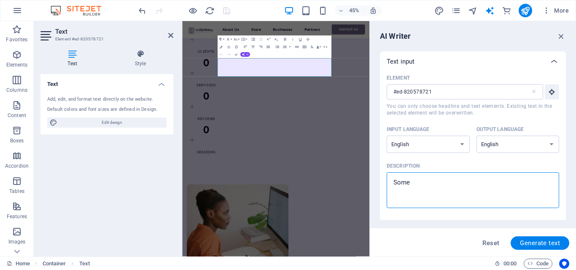
type textarea "Somet"
type textarea "x"
type textarea "Someth"
type textarea "x"
type textarea "Somethi"
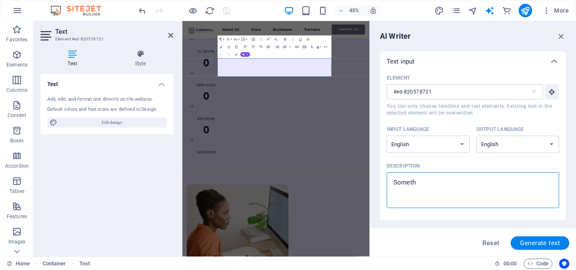
type textarea "x"
type textarea "Somethin"
type textarea "x"
type textarea "Something"
type textarea "x"
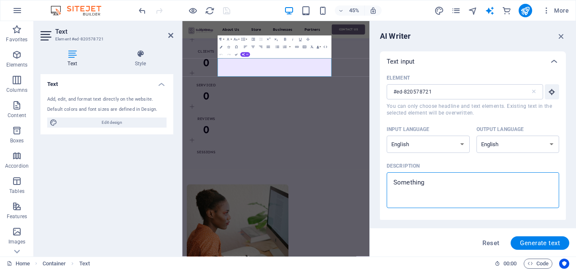
type textarea "Something"
type textarea "x"
type textarea "Something i"
type textarea "x"
type textarea "Something in"
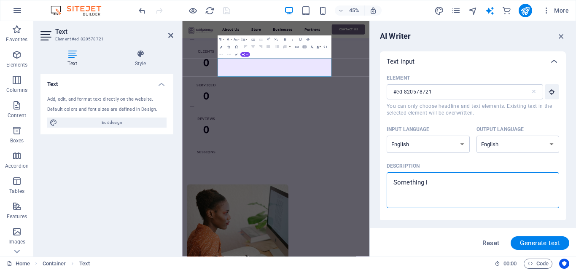
type textarea "x"
type textarea "Something i"
type textarea "x"
type textarea "Something"
type textarea "x"
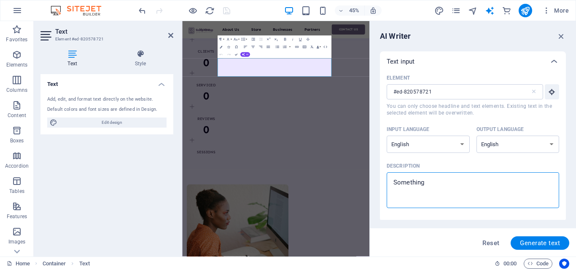
type textarea "Something e"
type textarea "x"
type textarea "Something ex"
type textarea "x"
type textarea "Something exp"
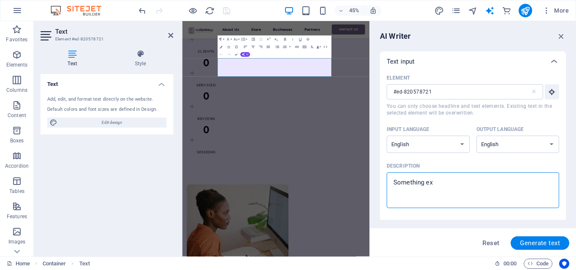
type textarea "x"
type textarea "Something expl"
type textarea "x"
type textarea "Something expla"
type textarea "x"
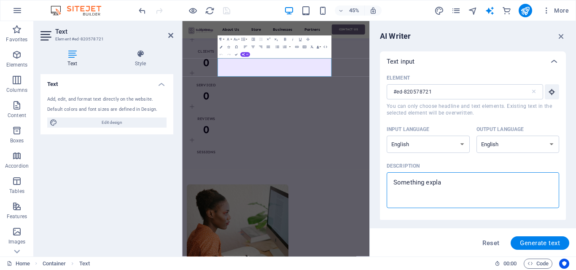
type textarea "Something explan"
type textarea "x"
type textarea "Something explana"
type textarea "x"
type textarea "Something explanat"
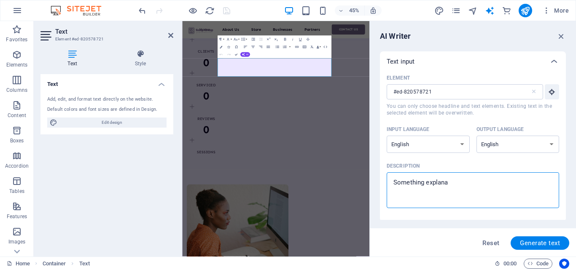
type textarea "x"
type textarea "Something explanato"
type textarea "x"
type textarea "Something explanator"
type textarea "x"
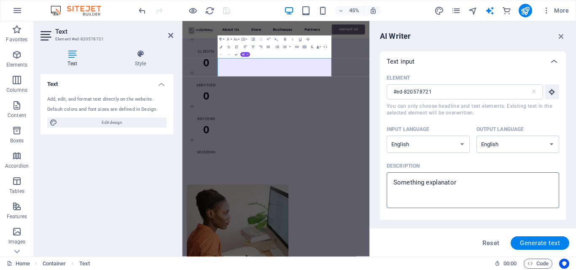
type textarea "Something explanatory"
type textarea "x"
type textarea "Something explanatory"
type textarea "x"
type textarea "Something explanatory i"
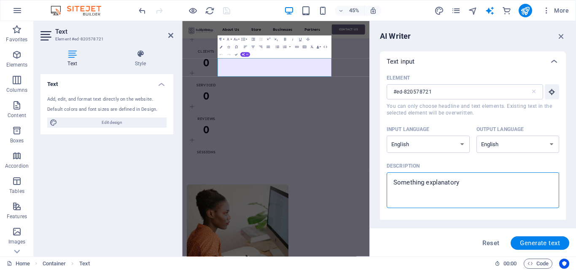
type textarea "x"
type textarea "Something explanatory in"
type textarea "x"
type textarea "Something explanatory in"
type textarea "x"
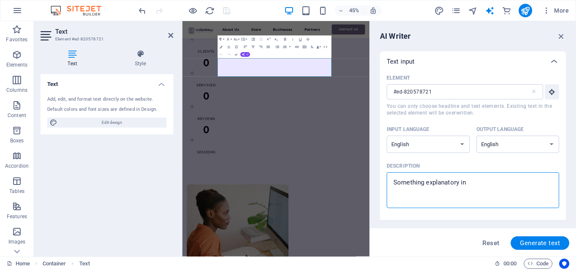
type textarea "Something explanatory in l"
type textarea "x"
type textarea "Something explanatory in li"
type textarea "x"
type textarea "Something explanatory in lin"
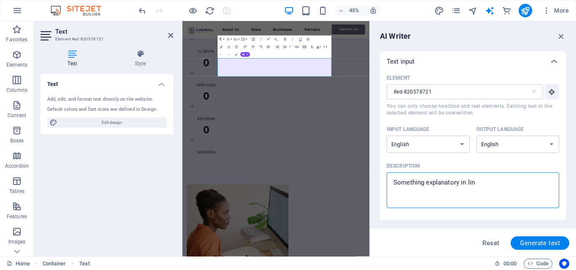
type textarea "x"
type textarea "Something explanatory in line"
type textarea "x"
type textarea "Something explanatory in line"
type textarea "x"
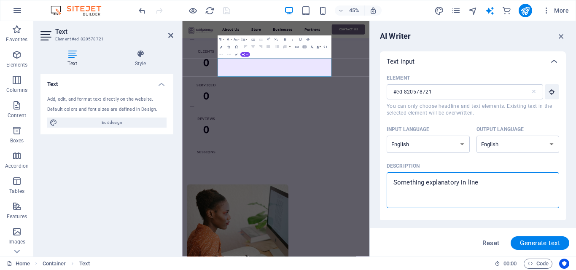
type textarea "Something explanatory in line w"
type textarea "x"
type textarea "Something explanatory in line wi"
type textarea "x"
type textarea "Something explanatory in line wit"
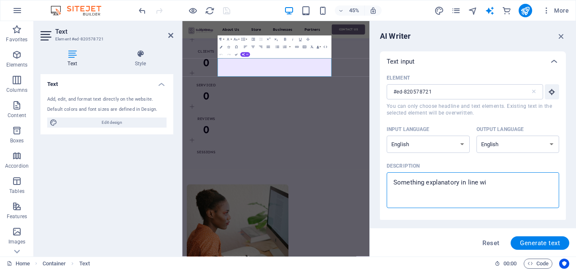
type textarea "x"
type textarea "Something explanatory in line with"
type textarea "x"
type textarea "Something explanatory in line with"
type textarea "x"
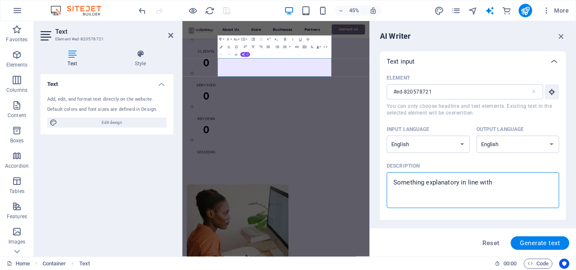
type textarea "Something explanatory in line with t"
type textarea "x"
type textarea "Something explanatory in line with th"
type textarea "x"
type textarea "Something explanatory in line with the"
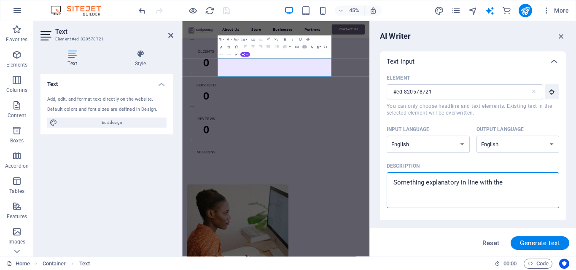
type textarea "x"
type textarea "Something explanatory in line with the"
type textarea "x"
type textarea "Something explanatory in line with the h"
type textarea "x"
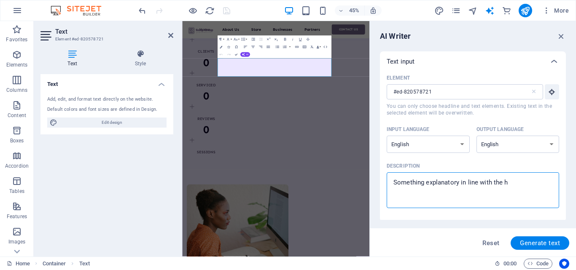
type textarea "Something explanatory in line with the he"
type textarea "x"
type textarea "Something explanatory in line with the hea"
type textarea "x"
type textarea "Something explanatory in line with the head"
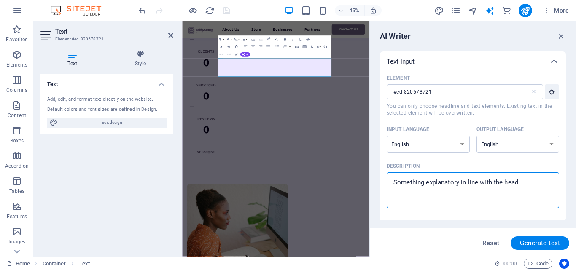
type textarea "x"
type textarea "Something explanatory in line with the heade"
type textarea "x"
type textarea "Something explanatory in line with the header"
type textarea "x"
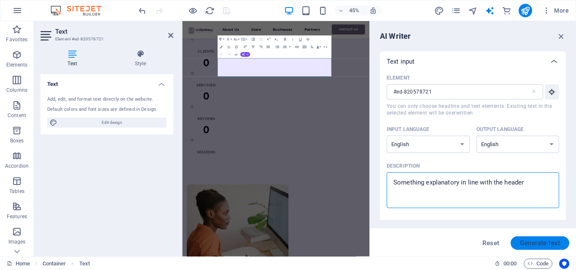
type textarea "Something explanatory in line with the header"
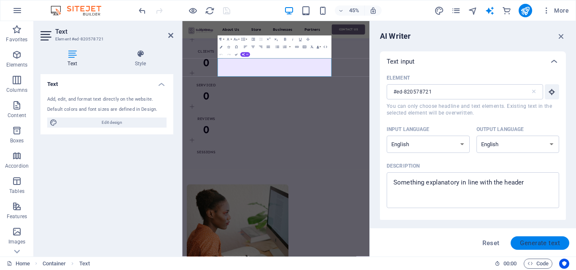
click at [523, 239] on button "Generate text" at bounding box center [540, 243] width 59 height 13
type textarea "x"
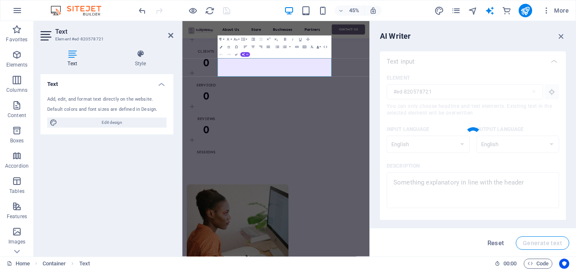
type textarea "x"
type textarea "Explore our services designed to enhance your experience, ensuring satisfaction…"
type textarea "x"
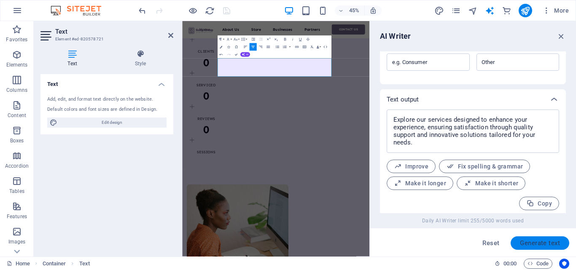
scroll to position [283, 0]
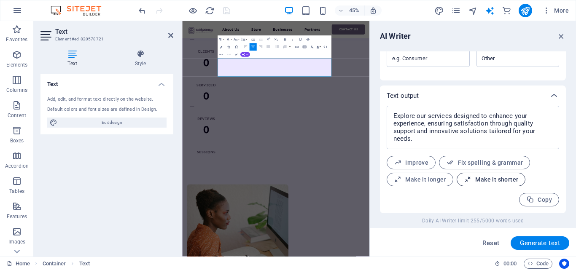
click at [468, 176] on icon "button" at bounding box center [468, 180] width 8 height 8
type textarea "x"
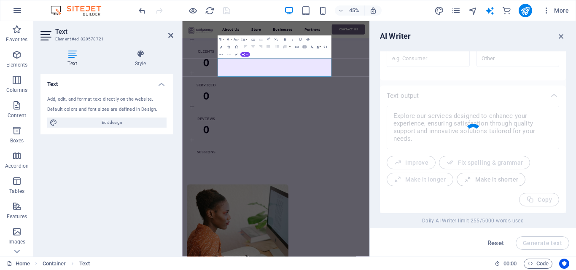
type textarea "x"
type textarea "Discover our services aimed at enhancing your experience with quality support a…"
type textarea "x"
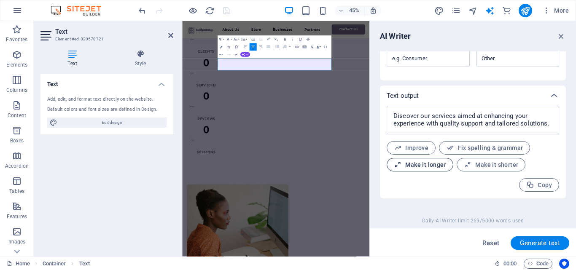
click at [433, 163] on span "Make it longer" at bounding box center [420, 165] width 52 height 8
type textarea "x"
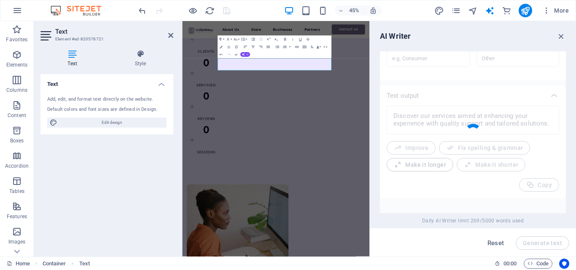
type textarea "x"
type textarea "Explore our wide range of services specifically designed to elevate your experi…"
type textarea "x"
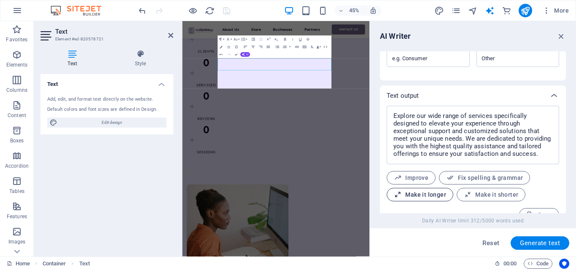
scroll to position [299, 0]
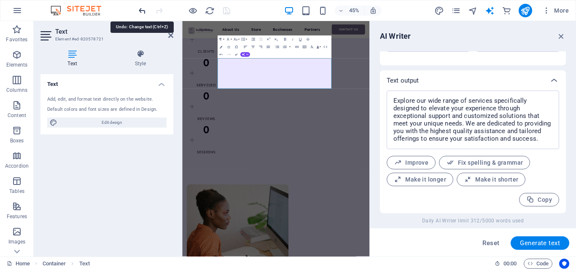
click at [140, 13] on icon "undo" at bounding box center [142, 11] width 10 height 10
click at [141, 10] on icon "undo" at bounding box center [142, 11] width 10 height 10
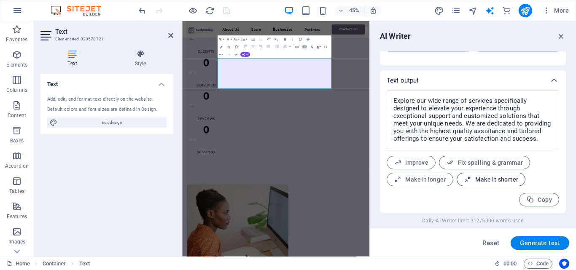
click at [475, 179] on span "Make it shorter" at bounding box center [491, 180] width 54 height 8
type textarea "x"
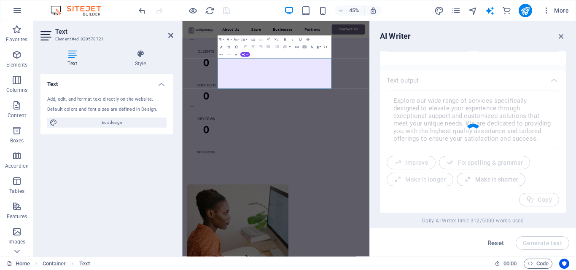
type textarea "x"
type textarea "Discover our tailored services designed to enhance your experience with excepti…"
type textarea "x"
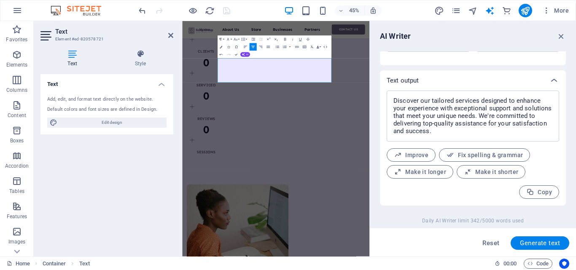
click at [531, 185] on div "Discover our tailored services designed to enhance your experience with excepti…" at bounding box center [473, 145] width 172 height 108
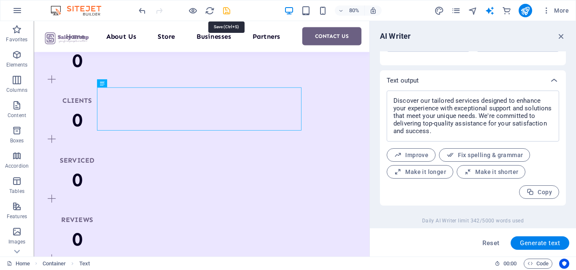
click at [226, 13] on icon "save" at bounding box center [227, 11] width 10 height 10
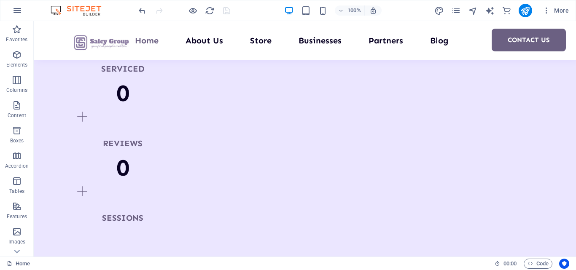
scroll to position [1086, 0]
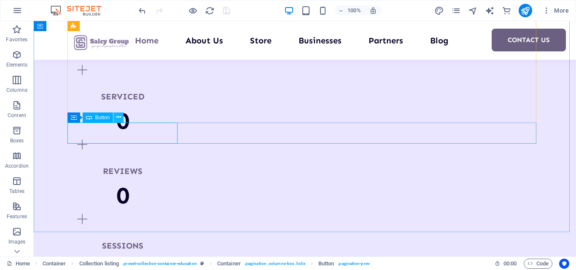
click at [116, 119] on icon at bounding box center [118, 117] width 5 height 9
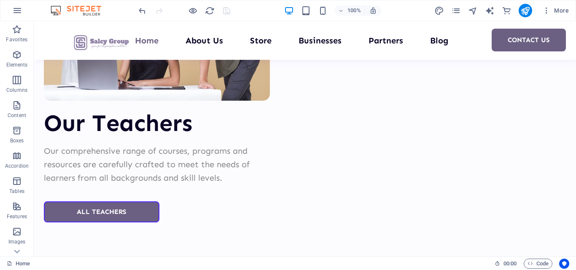
scroll to position [3383, 0]
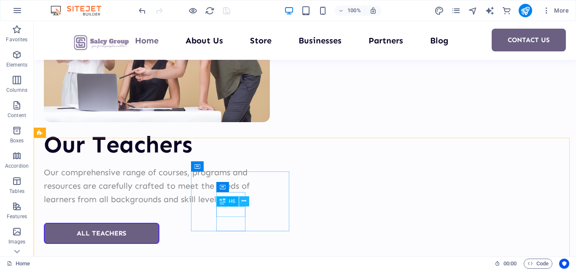
click at [242, 203] on icon at bounding box center [244, 201] width 5 height 9
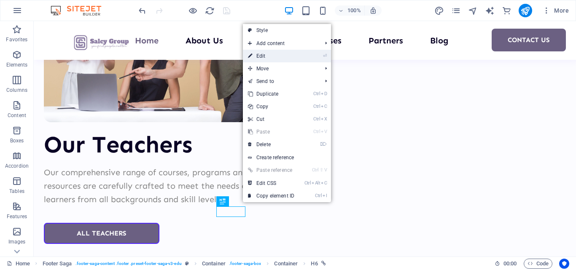
click at [284, 53] on link "⏎ Edit" at bounding box center [271, 56] width 56 height 13
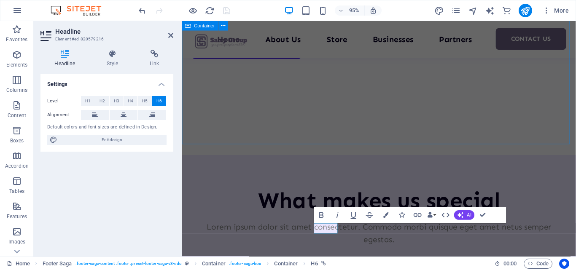
scroll to position [3536, 0]
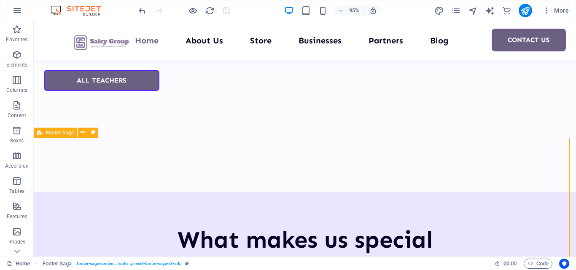
scroll to position [3383, 0]
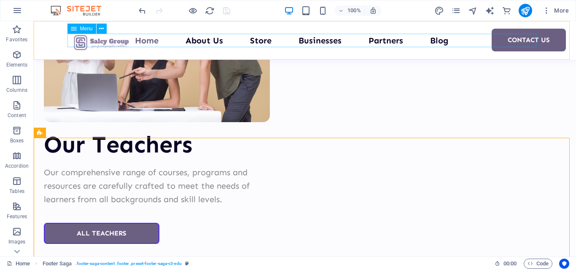
click at [200, 43] on nav "Home About Us Store Businesses Partners Blog Contact Us" at bounding box center [304, 40] width 469 height 13
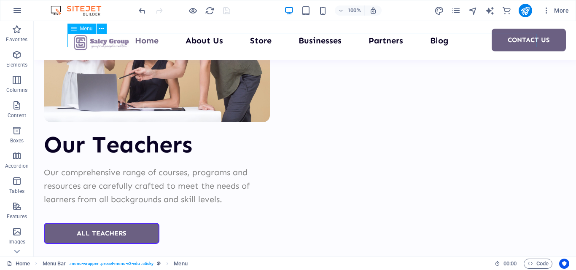
click at [201, 40] on nav "Home About Us Store Businesses Partners Blog Contact Us" at bounding box center [304, 40] width 469 height 13
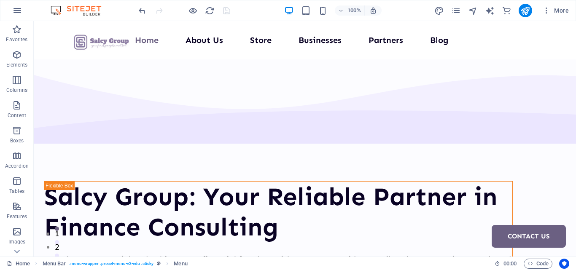
scroll to position [0, 0]
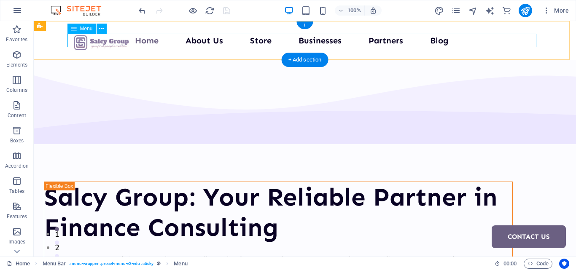
click at [203, 39] on nav "Home About Us Store Businesses Partners Blog Contact Us" at bounding box center [304, 40] width 469 height 13
click at [70, 40] on div at bounding box center [101, 43] width 63 height 18
click at [203, 39] on nav "Home About Us Store Businesses Partners Blog Contact Us" at bounding box center [304, 40] width 469 height 13
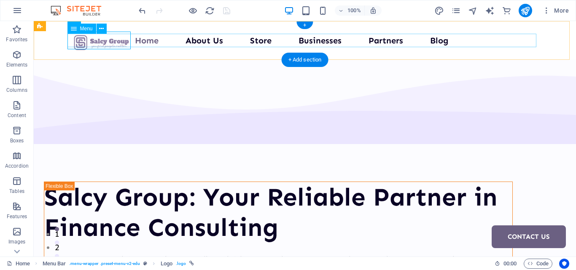
click at [203, 39] on nav "Home About Us Store Businesses Partners Blog Contact Us" at bounding box center [304, 40] width 469 height 13
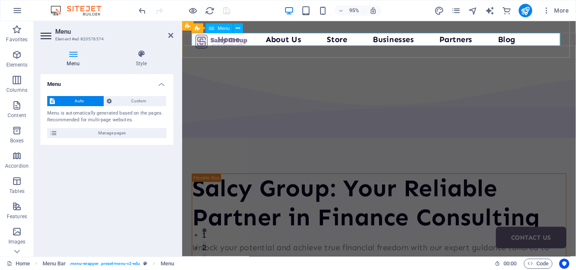
click at [285, 42] on nav "Home About Us Store Businesses Partners Blog Contact Us" at bounding box center [389, 40] width 394 height 13
click at [170, 34] on icon at bounding box center [170, 35] width 5 height 7
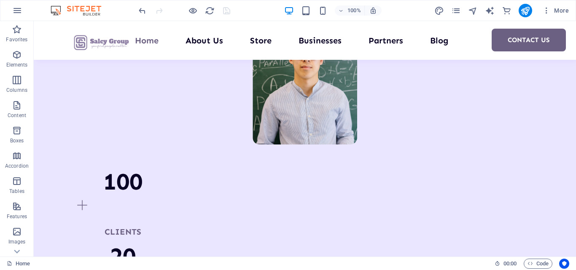
scroll to position [861, 0]
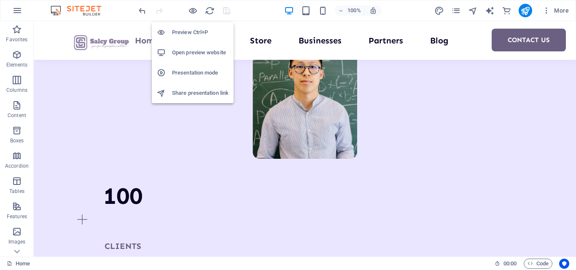
click at [199, 50] on h6 "Open preview website" at bounding box center [200, 53] width 56 height 10
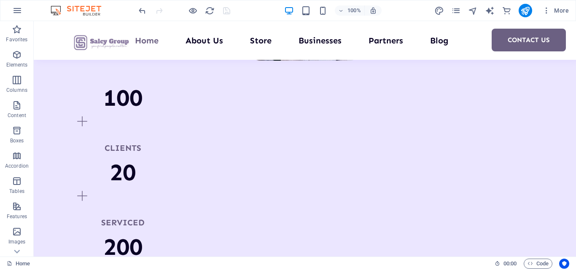
scroll to position [995, 0]
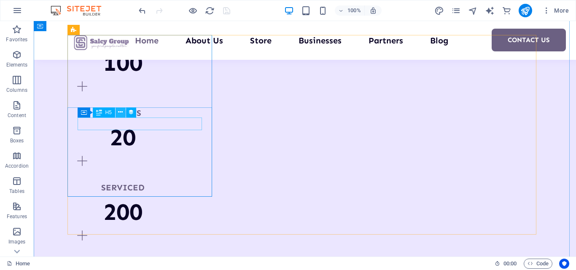
click at [121, 115] on icon at bounding box center [120, 112] width 5 height 9
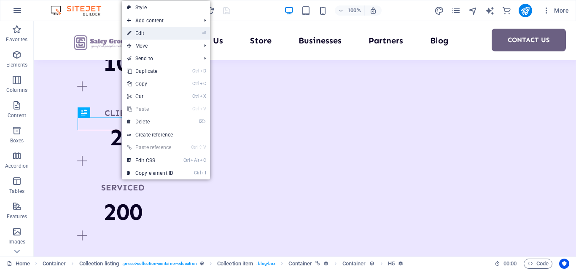
click at [146, 38] on link "⏎ Edit" at bounding box center [150, 33] width 56 height 13
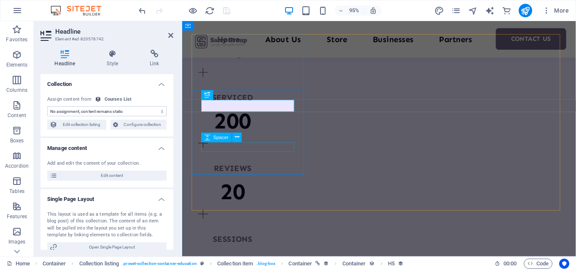
scroll to position [1074, 0]
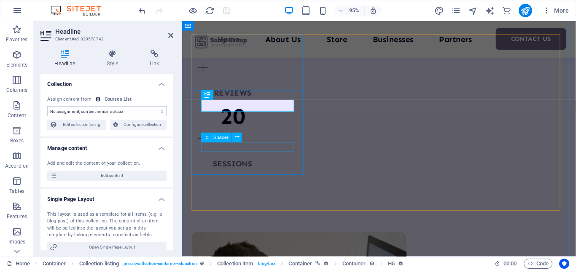
select select "name"
click at [155, 62] on h4 "Link" at bounding box center [155, 59] width 38 height 18
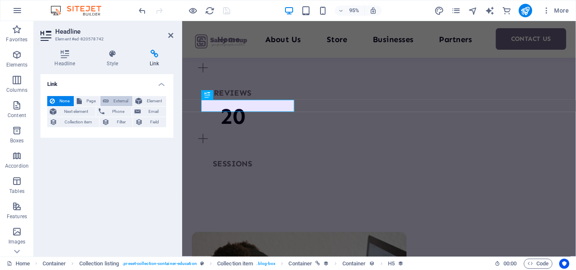
click at [111, 103] on span "External" at bounding box center [120, 101] width 19 height 10
select select "blank"
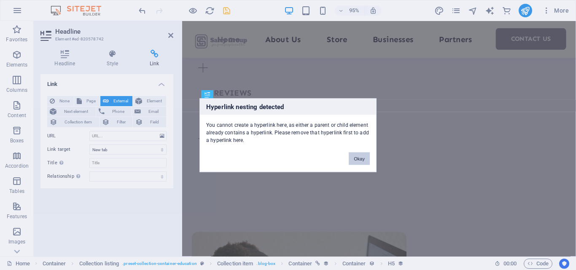
click at [355, 157] on button "Okay" at bounding box center [359, 158] width 21 height 13
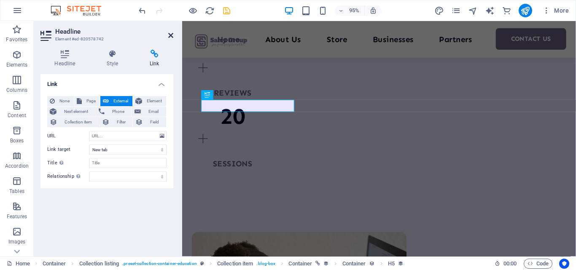
click at [171, 38] on icon at bounding box center [170, 35] width 5 height 7
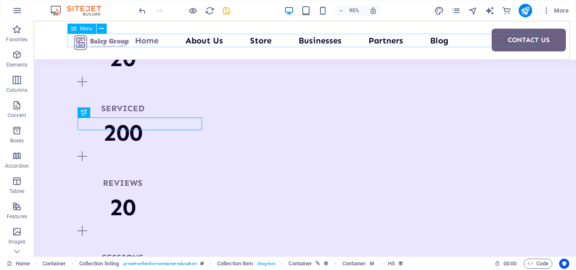
scroll to position [995, 0]
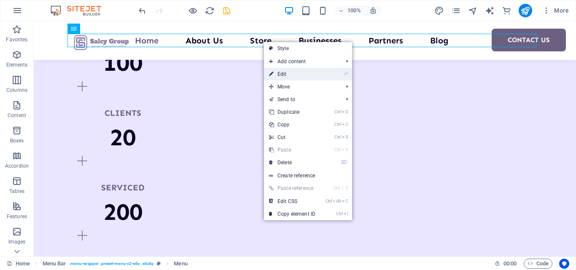
click at [278, 77] on link "⏎ Edit" at bounding box center [292, 74] width 56 height 13
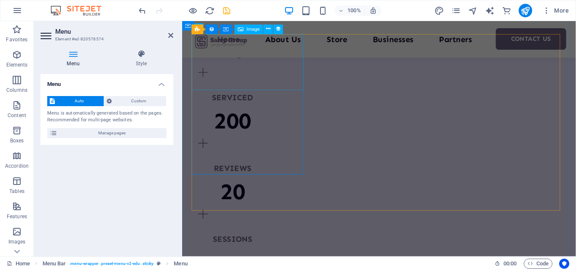
scroll to position [1074, 0]
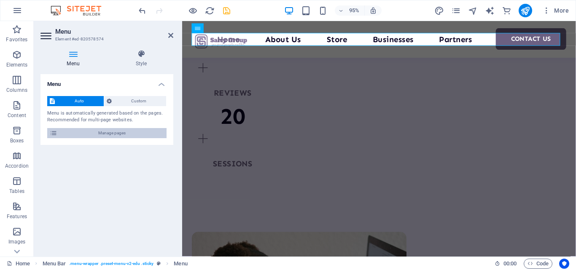
click at [114, 130] on span "Manage pages" at bounding box center [112, 133] width 104 height 10
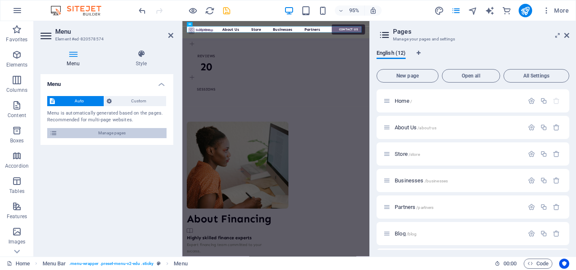
scroll to position [1074, 0]
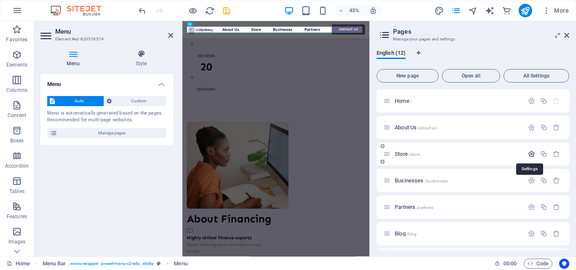
click at [531, 153] on icon "button" at bounding box center [531, 154] width 7 height 7
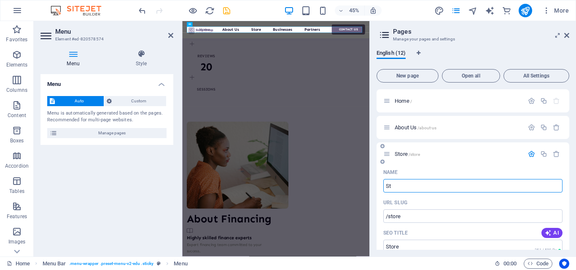
type input "S"
type input "/stor"
type input "Stor"
type input "/"
type input "Bus"
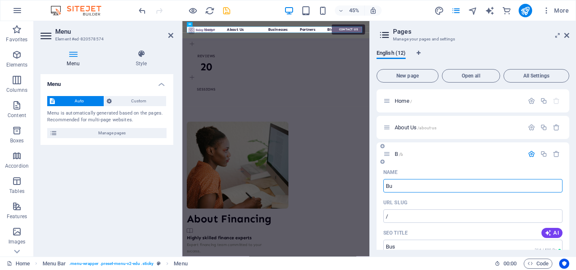
type input "/b"
type input "B"
type input "Busi"
type input "/bus"
type input "Bus"
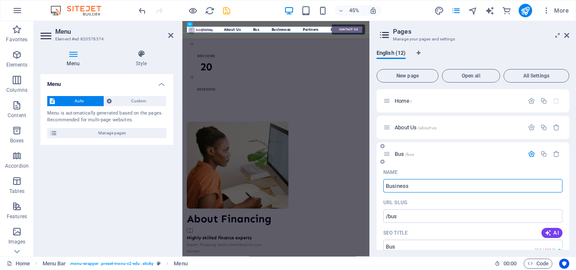
type input "Business"
type input "/business"
type input "Business"
type input "Businesses"
type input "/businesse"
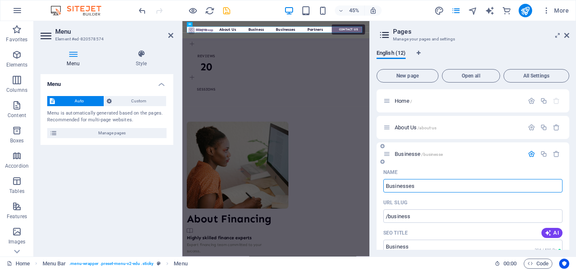
type input "Businesse"
type input "Businesses"
type input "/businesses-12"
type input "Businesses"
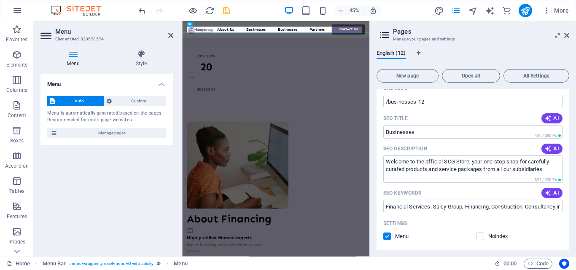
scroll to position [131, 0]
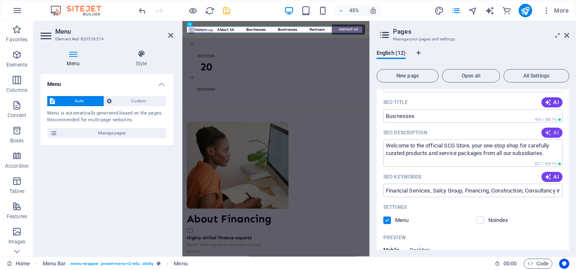
type input "Businesses"
click at [549, 135] on icon "button" at bounding box center [548, 132] width 7 height 7
click at [545, 135] on icon "button" at bounding box center [548, 132] width 7 height 7
type textarea "Discover top-quality courses in UI/UX Design and Digital Marketing to elevate y…"
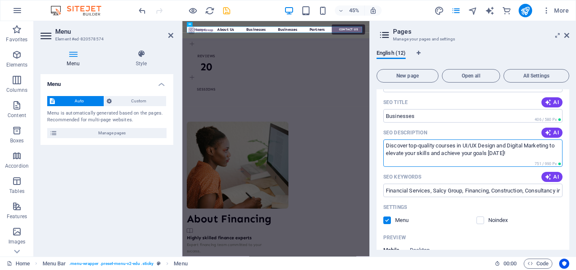
drag, startPoint x: 547, startPoint y: 136, endPoint x: 554, endPoint y: 153, distance: 18.1
click at [554, 153] on textarea "Discover top-quality courses in UI/UX Design and Digital Marketing to elevate y…" at bounding box center [472, 153] width 179 height 27
drag, startPoint x: 503, startPoint y: 154, endPoint x: 384, endPoint y: 135, distance: 120.8
click at [384, 135] on div "SEO Description AI Discover top-quality courses in UI/UX Design and Digital Mar…" at bounding box center [472, 146] width 179 height 41
drag, startPoint x: 694, startPoint y: 175, endPoint x: 478, endPoint y: 303, distance: 250.5
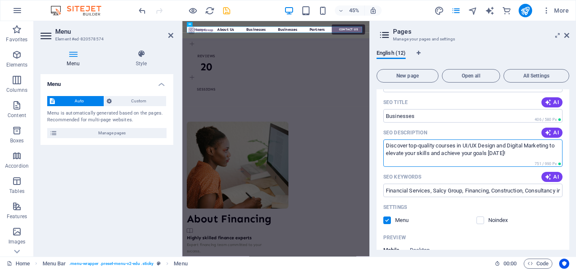
click at [526, 148] on textarea "Discover top-quality courses in UI/UX Design and Digital Marketing to elevate y…" at bounding box center [472, 153] width 179 height 27
drag, startPoint x: 525, startPoint y: 151, endPoint x: 377, endPoint y: 144, distance: 148.6
click at [377, 144] on div "Name Businesses ​ URL SLUG /businesses-12 ​ SEO Title AI Businesses ​ 406 / 580…" at bounding box center [473, 206] width 193 height 343
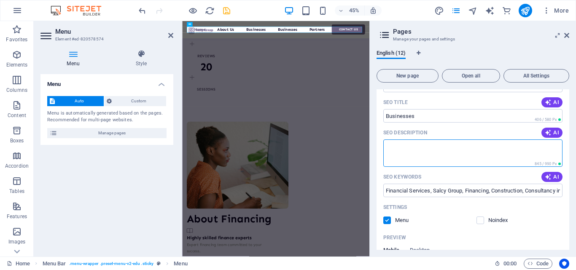
paste textarea "Discover Salcy Group’s diverse business interests spanning [insert key industri…"
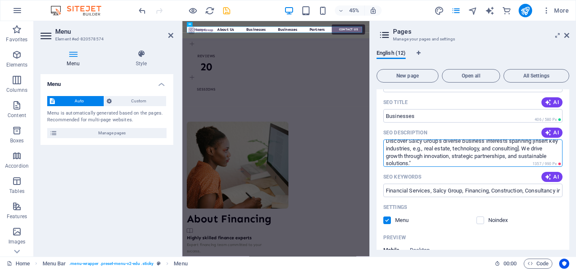
scroll to position [0, 0]
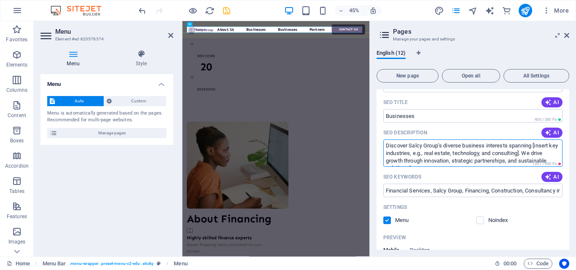
click at [528, 151] on textarea "Discover Salcy Group’s diverse business interests spanning [insert key industri…" at bounding box center [472, 153] width 179 height 27
click at [547, 146] on textarea "Discover Salcy Group’s diverse business interests spanning [insert key industri…" at bounding box center [472, 153] width 179 height 27
click at [547, 145] on textarea "Discover Salcy Group’s diverse business interests spanning key industries, e.g.…" at bounding box center [472, 153] width 179 height 27
click at [423, 153] on textarea "Discover Salcy Group’s diverse business interests spanning industries, e.g., re…" at bounding box center [472, 153] width 179 height 27
click at [441, 146] on textarea "Discover Salcy Group’s diverse business interests in real estate, technology, a…" at bounding box center [472, 153] width 179 height 27
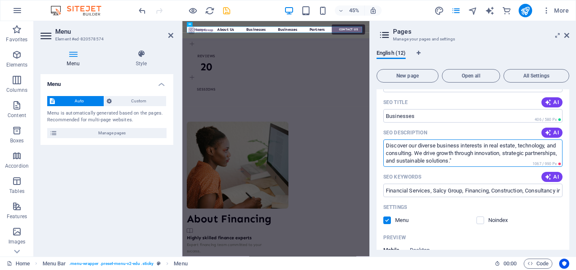
click at [543, 145] on textarea "Discover our diverse business interests in real estate, technology, and consult…" at bounding box center [472, 153] width 179 height 27
click at [387, 156] on textarea "Discover our diverse business interests in real estate, tech, and consulting. W…" at bounding box center [472, 153] width 179 height 27
click at [452, 153] on textarea "Discover our diverse business interests in real estate, tech, and consulting. W…" at bounding box center [472, 153] width 179 height 27
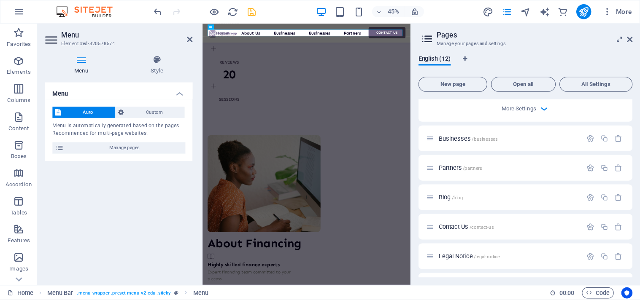
scroll to position [402, 0]
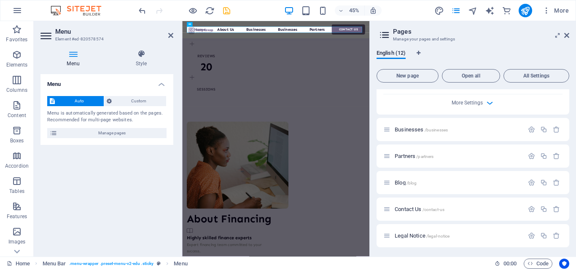
type textarea "Discover our diverse business interests in real estate, tech, and consulting. G…"
click at [571, 206] on div "English (12) New page Open all All Settings Home / About Us /about-us Businesse…" at bounding box center [473, 150] width 206 height 214
click at [528, 131] on icon "button" at bounding box center [531, 129] width 7 height 7
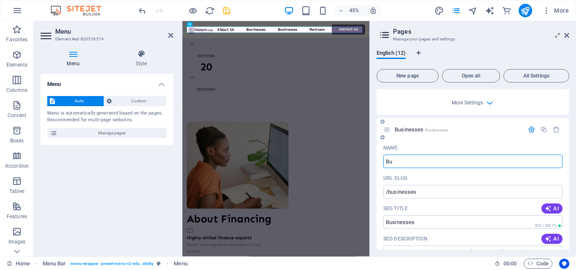
type input "B"
type input "/businesse"
type input "Businesse"
type input "/"
type input "St"
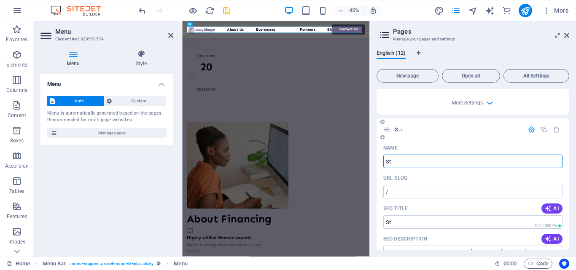
type input "/s"
type input "S"
type input "Store"
type input "/store"
type input "Store"
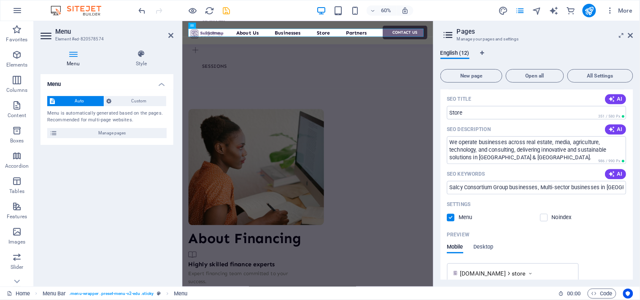
scroll to position [504, 0]
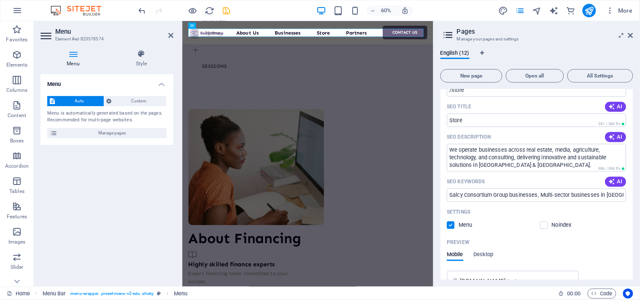
type input "Store"
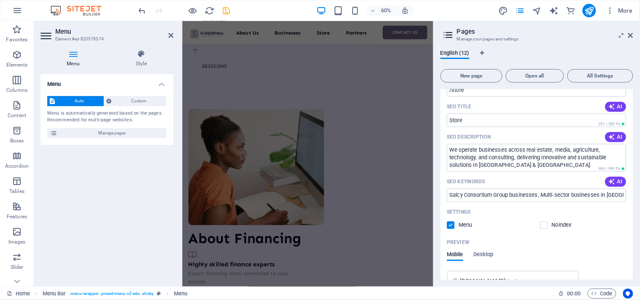
scroll to position [1108, 0]
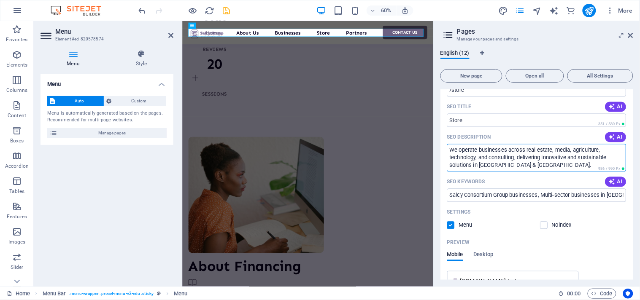
drag, startPoint x: 704, startPoint y: 187, endPoint x: 595, endPoint y: 228, distance: 116.0
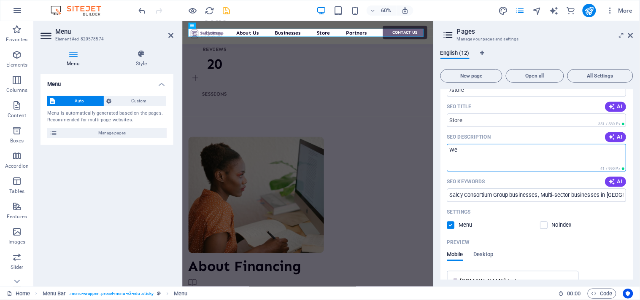
type textarea "W"
paste textarea "Salcy Group’s Online General Store offers a wide selection of products for your…"
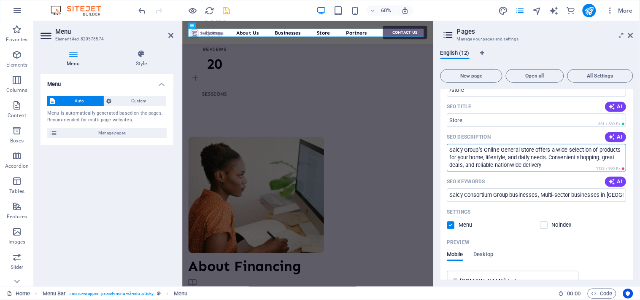
click at [570, 157] on textarea "Salcy Group’s Online General Store offers a wide selection of products for your…" at bounding box center [536, 157] width 179 height 27
click at [509, 157] on textarea "Salcy Group’s Online General Store offers a wide selection of products for your…" at bounding box center [536, 157] width 179 height 27
click at [526, 162] on textarea "Salcy Group’s Online General Store offers a wide selection of products. Conveni…" at bounding box center [536, 157] width 179 height 27
click at [485, 151] on textarea "Salcy Group’s Online General Store offers a wide selection of products. Conveni…" at bounding box center [536, 157] width 179 height 27
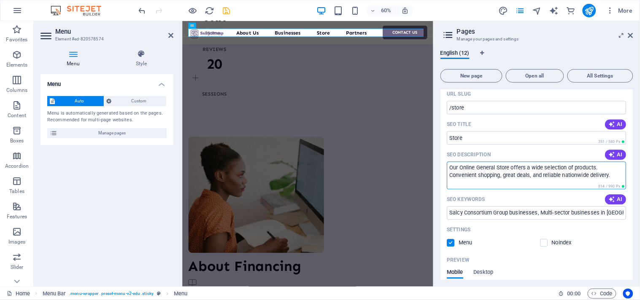
scroll to position [475, 0]
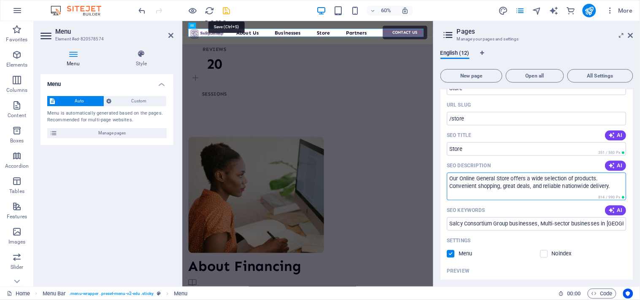
type textarea "Our Online General Store offers a wide selection of products. Convenient shoppi…"
click at [228, 11] on icon "save" at bounding box center [227, 11] width 10 height 10
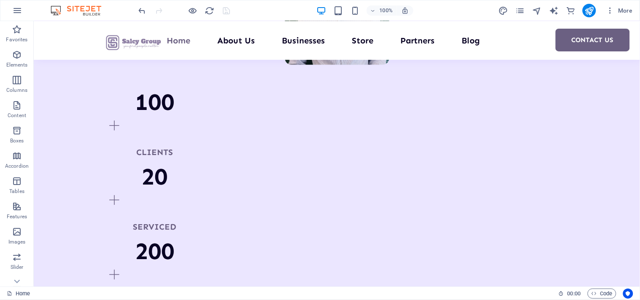
scroll to position [918, 0]
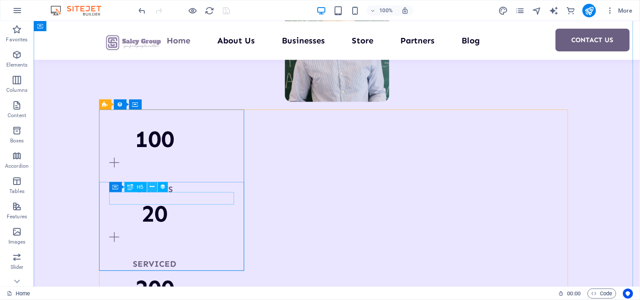
click at [154, 187] on button at bounding box center [152, 187] width 10 height 10
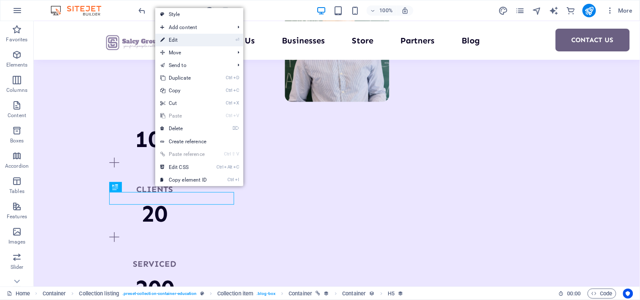
click at [183, 41] on link "⏎ Edit" at bounding box center [183, 40] width 56 height 13
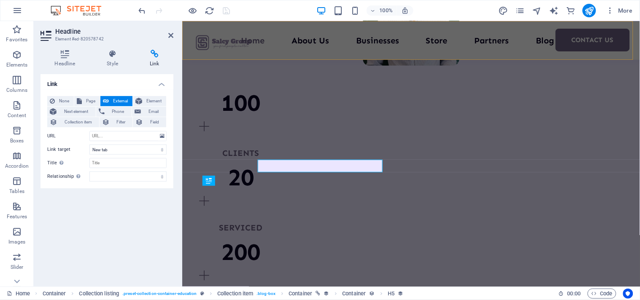
scroll to position [951, 0]
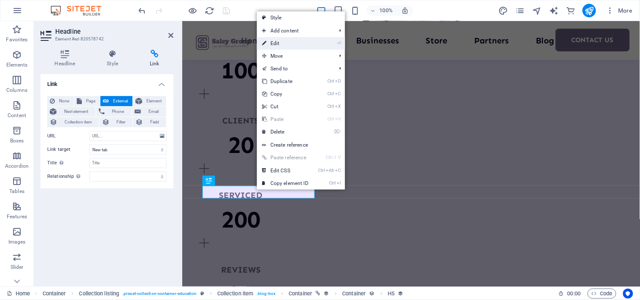
click at [276, 43] on link "⏎ Edit" at bounding box center [285, 43] width 56 height 13
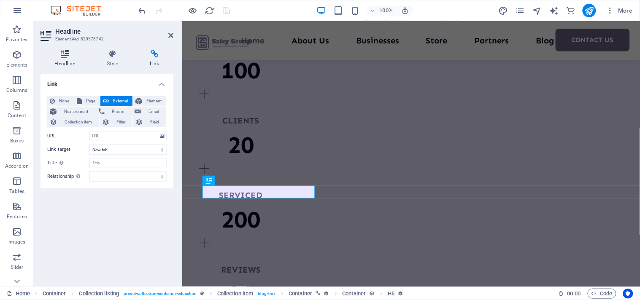
click at [66, 65] on h4 "Headline" at bounding box center [66, 59] width 52 height 18
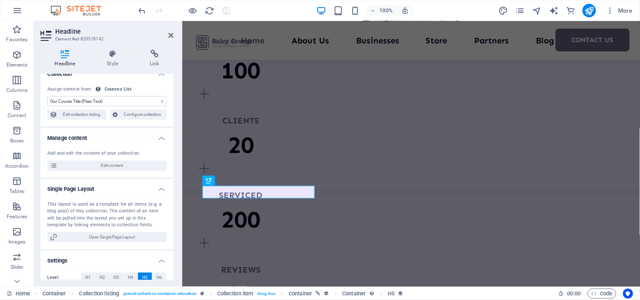
scroll to position [0, 0]
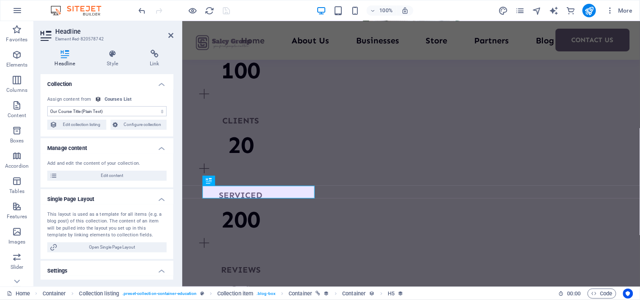
click at [123, 99] on div "Courses List" at bounding box center [118, 99] width 27 height 7
click at [82, 100] on div "Assign content from" at bounding box center [69, 99] width 44 height 7
click at [85, 124] on span "Edit collection listing" at bounding box center [82, 125] width 44 height 10
select select "688b5fa9da4804795405d174"
select select "createdAt_DESC"
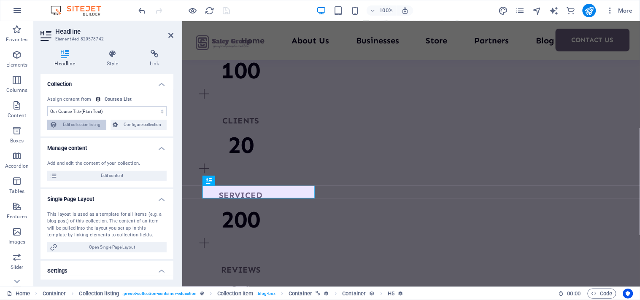
select select "columns.our-top-course"
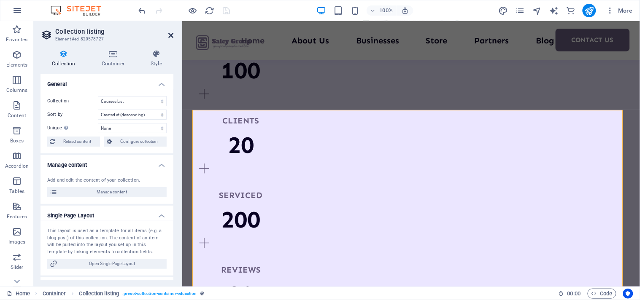
click at [169, 35] on icon at bounding box center [170, 35] width 5 height 7
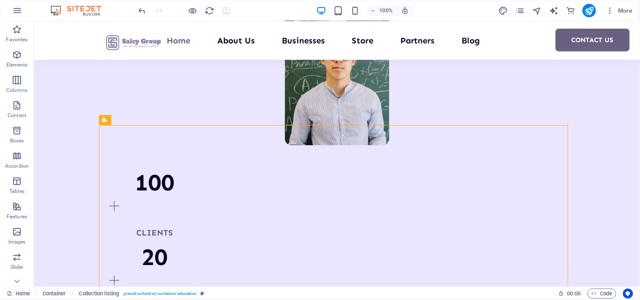
scroll to position [913, 0]
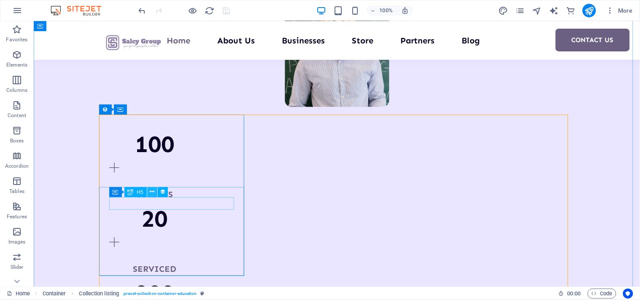
click at [153, 192] on icon at bounding box center [152, 192] width 5 height 9
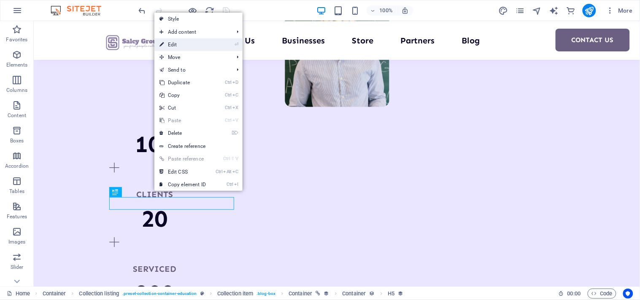
click at [190, 40] on link "⏎ Edit" at bounding box center [182, 44] width 56 height 13
select select "name"
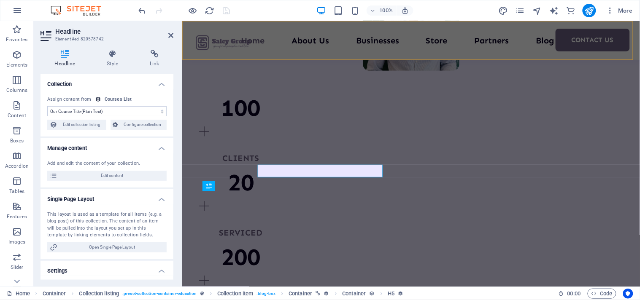
scroll to position [946, 0]
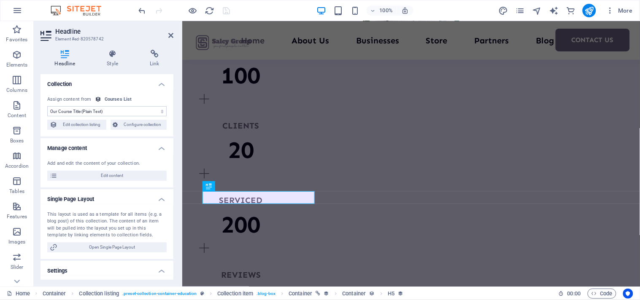
click at [108, 110] on select "No assignment, content remains static Created at (Date) Updated at (Date) Our C…" at bounding box center [106, 111] width 119 height 10
click at [90, 121] on span "Edit collection listing" at bounding box center [82, 125] width 44 height 10
select select "688b5fa9da4804795405d174"
select select "createdAt_DESC"
select select "columns.our-top-course"
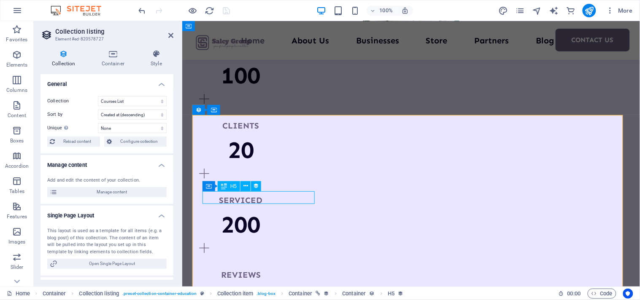
select select "name"
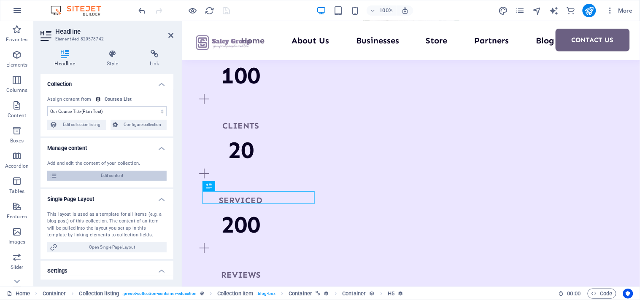
click at [108, 177] on span "Edit content" at bounding box center [112, 176] width 104 height 10
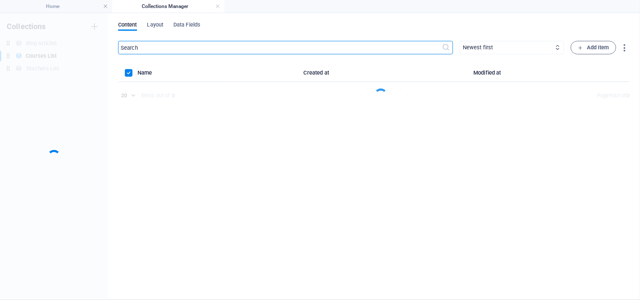
scroll to position [0, 0]
select select "Design"
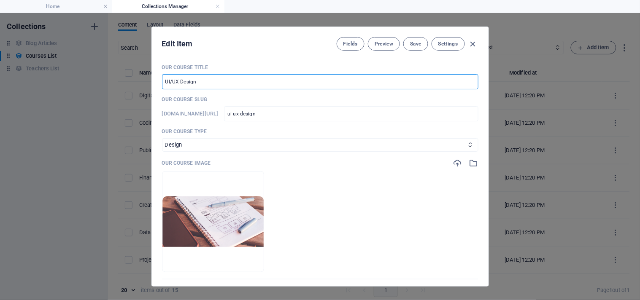
click at [202, 78] on input "UI/UX Design" at bounding box center [320, 81] width 316 height 15
type input "U"
type input "B"
click at [165, 83] on input "Financial Consult" at bounding box center [320, 81] width 316 height 15
type input "Salcy Financial Consult"
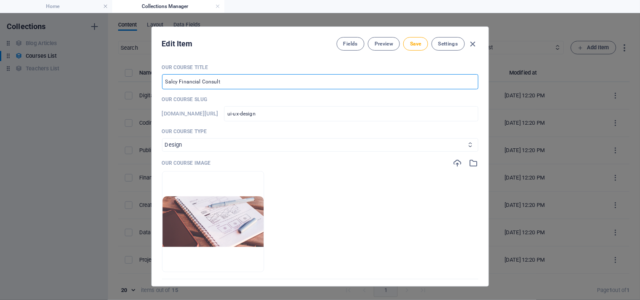
click at [205, 145] on select "Business/Finances Creativity Programming Psychology Science Speaking Management…" at bounding box center [320, 144] width 316 height 13
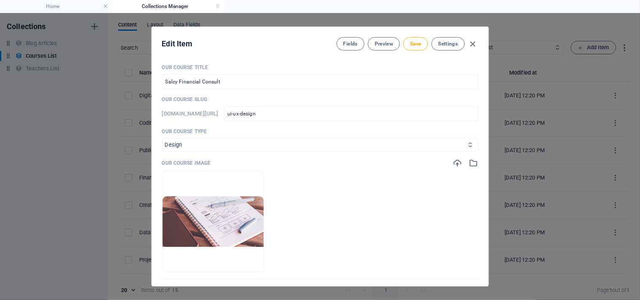
select select "Business/Finances"
click at [162, 138] on select "Business/Finances Creativity Programming Psychology Science Speaking Management…" at bounding box center [320, 144] width 316 height 13
click at [214, 146] on select "Business/Finances Creativity Programming Psychology Science Speaking Management…" at bounding box center [320, 144] width 316 height 13
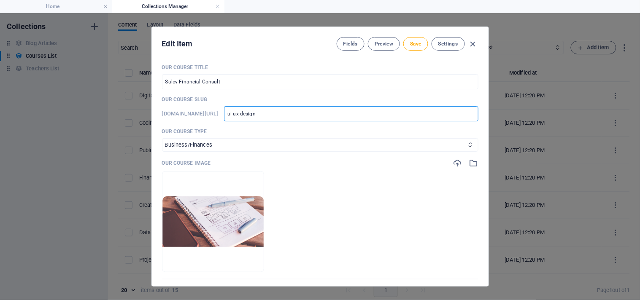
click at [363, 108] on input "ui-ux-design" at bounding box center [351, 113] width 254 height 15
type input "ui-ux-desig"
type input "ui-ux-desi"
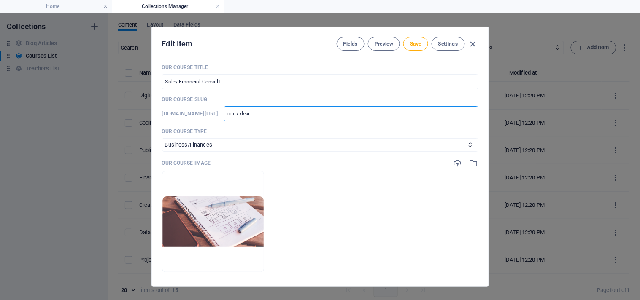
type input "ui-ux-des"
type input "ui-ux-de"
type input "ui-ux-d"
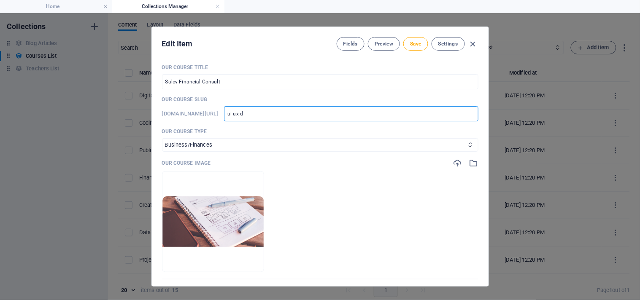
type input "ui-ux-d"
type input "ui-ux-"
type input "ui-ux"
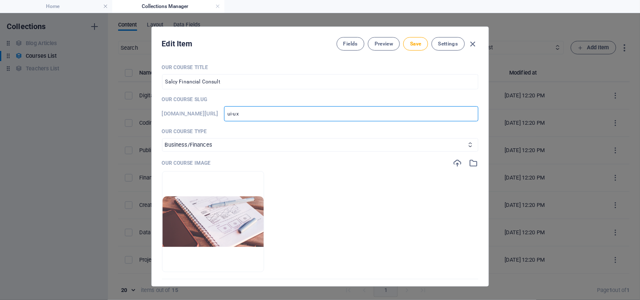
type input "ui-u"
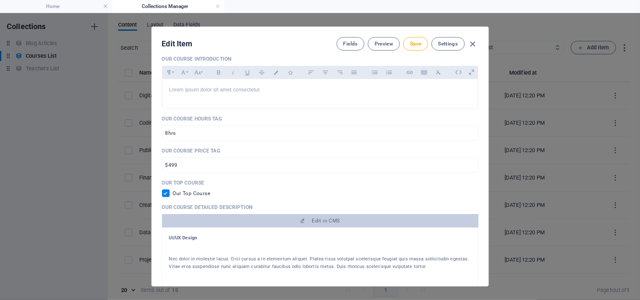
scroll to position [224, 0]
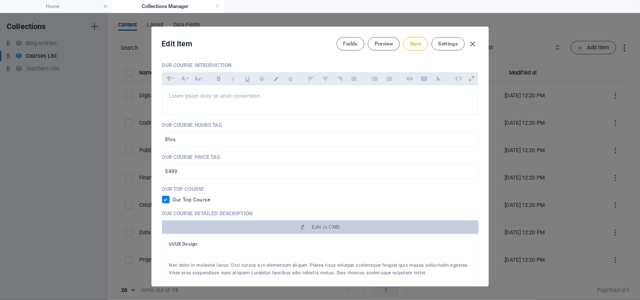
click at [490, 142] on div "Edit Item Fields Preview Save Settings Our Course Title Salcy Financial Consult…" at bounding box center [320, 156] width 640 height 287
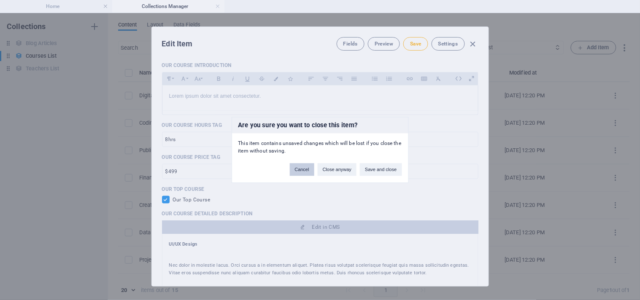
click at [305, 165] on button "Cancel" at bounding box center [302, 170] width 24 height 13
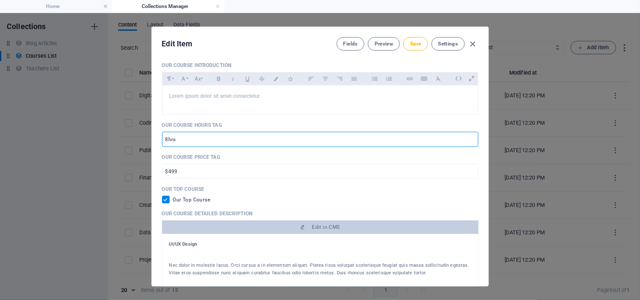
click at [296, 134] on input "8hrs" at bounding box center [320, 139] width 316 height 15
click at [192, 170] on input "$499" at bounding box center [320, 171] width 316 height 15
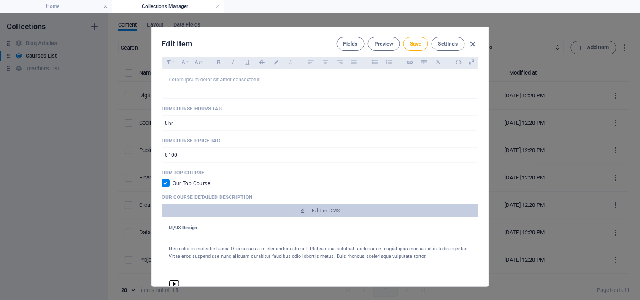
scroll to position [234, 0]
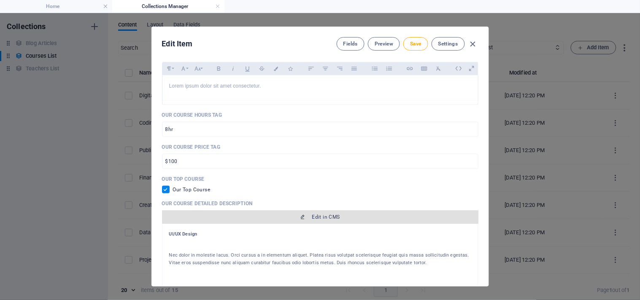
click at [314, 216] on span "Edit in CMS" at bounding box center [326, 217] width 28 height 7
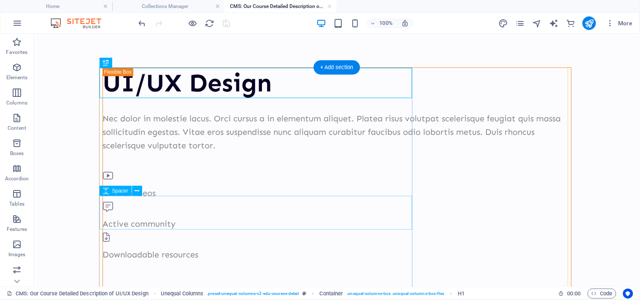
scroll to position [0, 0]
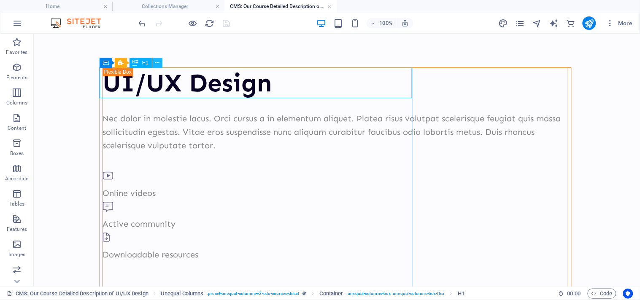
click at [159, 62] on icon at bounding box center [157, 63] width 5 height 9
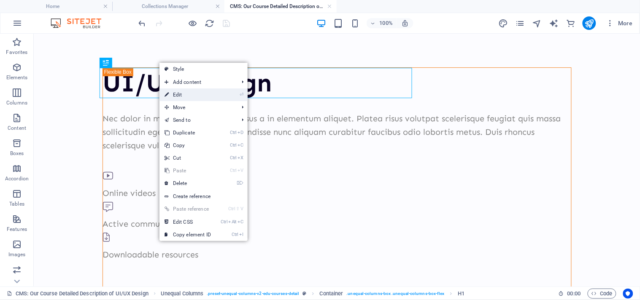
click at [179, 94] on link "⏎ Edit" at bounding box center [187, 95] width 56 height 13
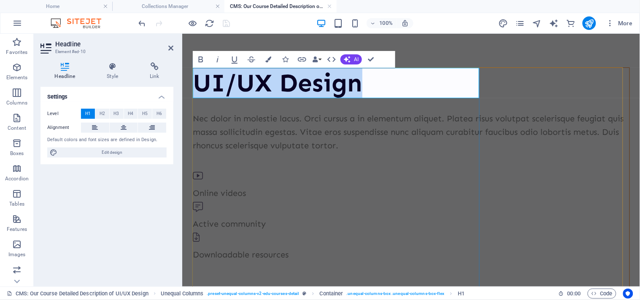
click at [403, 87] on h1 "UI/UX Design" at bounding box center [410, 82] width 436 height 30
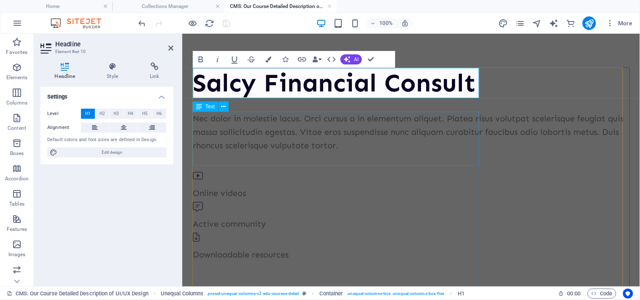
click at [269, 133] on div "Nec dolor in molestie lacus. Orci cursus a in elementum aliquet. Platea risus v…" at bounding box center [410, 131] width 436 height 40
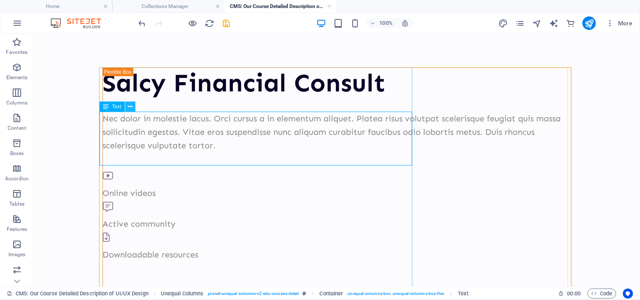
click at [133, 110] on button at bounding box center [130, 107] width 10 height 10
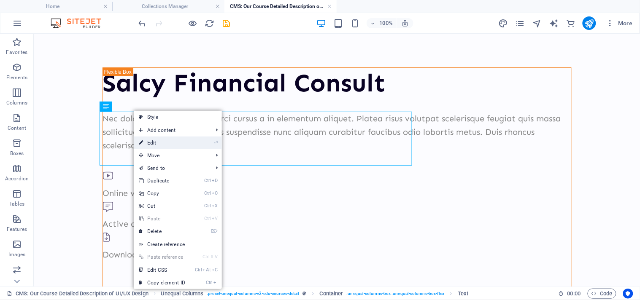
click at [146, 140] on link "⏎ Edit" at bounding box center [162, 143] width 56 height 13
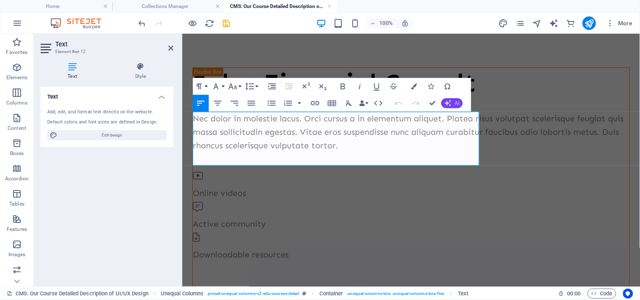
click at [447, 102] on icon "button" at bounding box center [447, 103] width 7 height 7
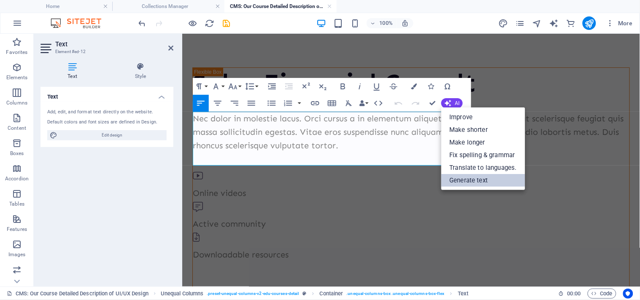
click at [457, 174] on link "Generate text" at bounding box center [483, 180] width 84 height 13
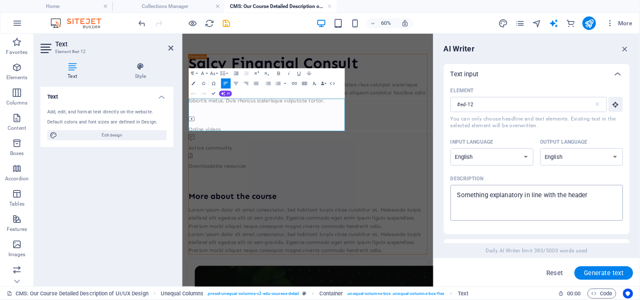
click at [576, 198] on textarea "Something explanatory in line with the header" at bounding box center [537, 202] width 164 height 27
click at [576, 199] on textarea "Something explanatory in line with the header" at bounding box center [537, 202] width 164 height 27
click at [576, 270] on span "Generate text" at bounding box center [604, 273] width 40 height 7
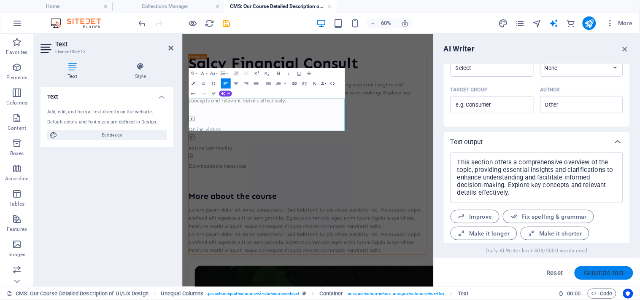
scroll to position [273, 0]
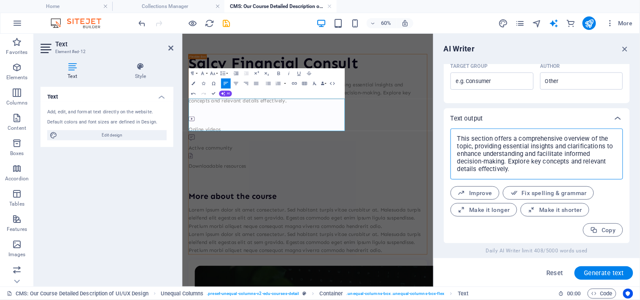
click at [530, 159] on textarea "This section offers a comprehensive overview of the topic, providing essential …" at bounding box center [537, 154] width 164 height 43
drag, startPoint x: 524, startPoint y: 166, endPoint x: 443, endPoint y: 128, distance: 89.6
click at [443, 128] on div "AI Writer Text input Element #ed-12 ​ You can only choose headline and text ele…" at bounding box center [536, 160] width 206 height 253
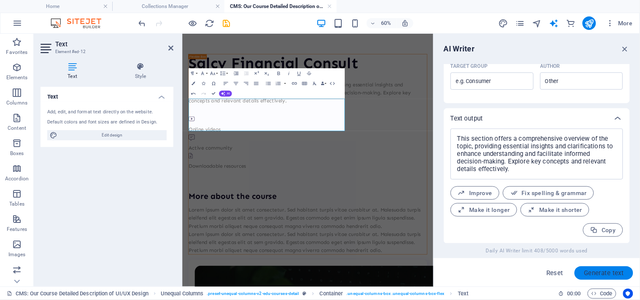
click at [576, 270] on button "Generate text" at bounding box center [603, 272] width 59 height 13
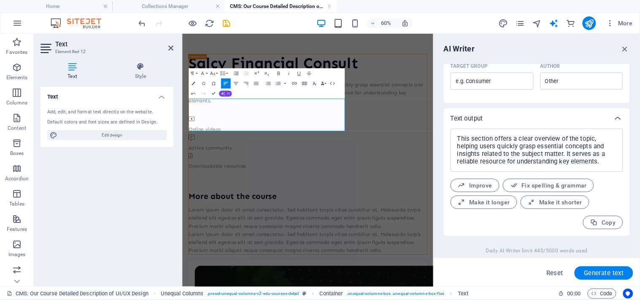
click at [226, 93] on button "AI" at bounding box center [225, 94] width 13 height 6
click at [231, 142] on link "Generate text" at bounding box center [232, 140] width 51 height 8
click at [567, 165] on textarea "This section offers a clear overview of the topic, helping users quickly grasp …" at bounding box center [537, 150] width 164 height 35
drag, startPoint x: 627, startPoint y: 172, endPoint x: 619, endPoint y: 113, distance: 59.6
click at [576, 113] on div "AI Writer Text input Element #ed-12 ​ You can only choose headline and text ele…" at bounding box center [536, 160] width 206 height 253
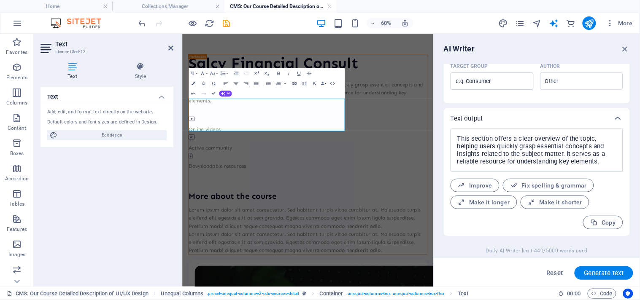
click at [576, 107] on div "Text input Element #ed-12 ​ You can only choose headline and text elements. Exi…" at bounding box center [537, 13] width 186 height 445
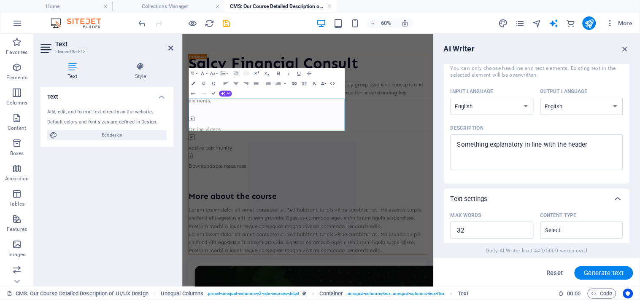
scroll to position [48, 0]
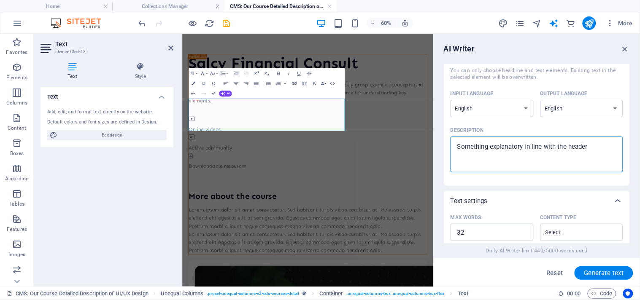
click at [576, 159] on textarea "Something explanatory in line with the header" at bounding box center [537, 154] width 164 height 27
click at [576, 270] on button "Generate text" at bounding box center [603, 272] width 59 height 13
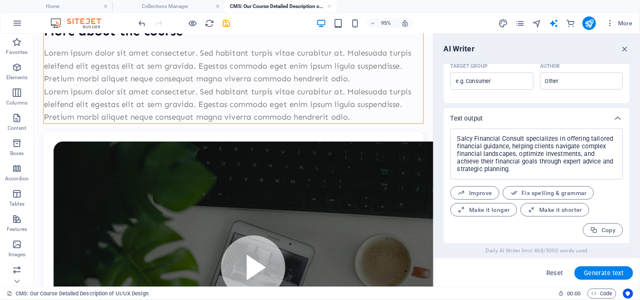
scroll to position [267, 0]
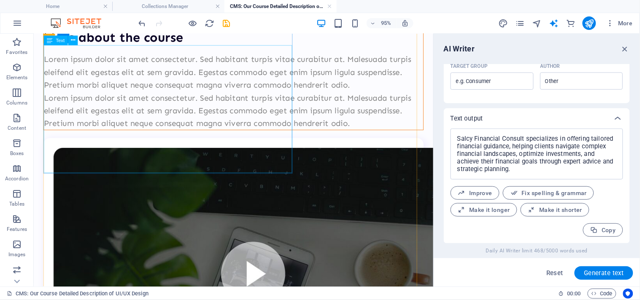
click at [270, 134] on div "Lorem ipsum dolor sit amet consectetur. Sed habitant turpis vitae curabitur at.…" at bounding box center [243, 94] width 399 height 81
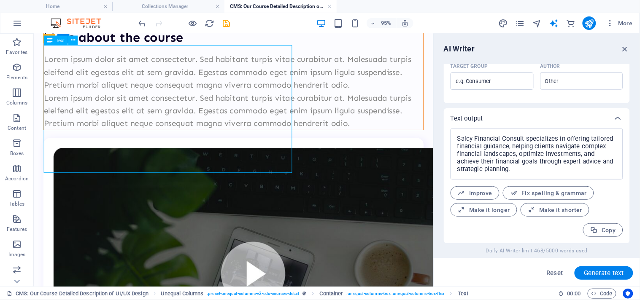
click at [270, 134] on div "Lorem ipsum dolor sit amet consectetur. Sed habitant turpis vitae curabitur at.…" at bounding box center [243, 94] width 399 height 81
click at [76, 42] on button at bounding box center [73, 40] width 10 height 10
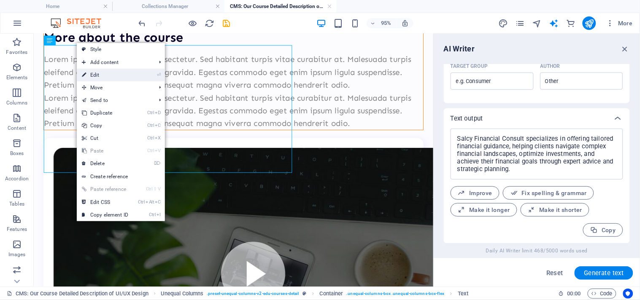
click at [104, 72] on link "⏎ Edit" at bounding box center [105, 75] width 56 height 13
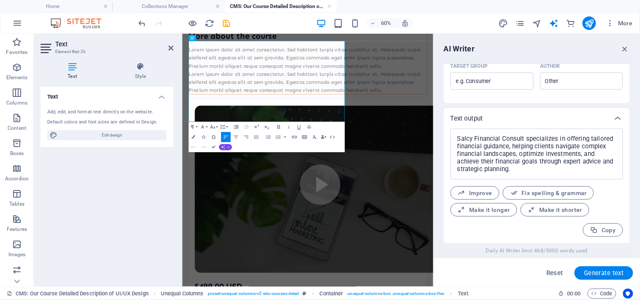
click at [223, 148] on icon "button" at bounding box center [223, 147] width 4 height 4
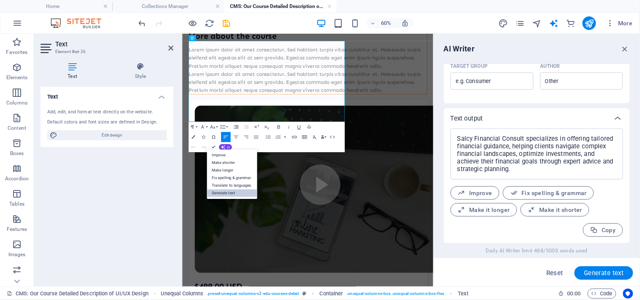
click at [230, 191] on link "Generate text" at bounding box center [232, 194] width 51 height 8
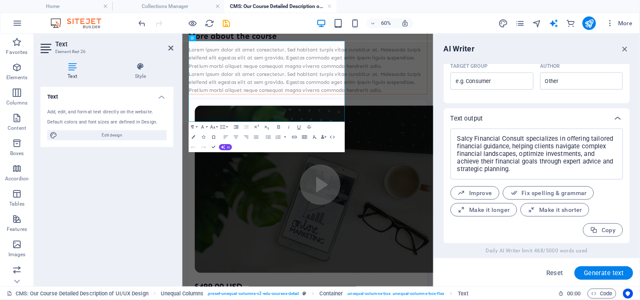
drag, startPoint x: 629, startPoint y: 178, endPoint x: 626, endPoint y: 155, distance: 22.6
click at [576, 155] on div "Text input Element #ed-26 ​ You can only choose headline and text elements. Exi…" at bounding box center [537, 153] width 186 height 179
click at [576, 143] on div "AI Writer Text input Element #ed-26 ​ You can only choose headline and text ele…" at bounding box center [536, 160] width 206 height 253
click at [576, 145] on div "Salcy Financial Consult specializes in offering tailored financial guidance, he…" at bounding box center [537, 186] width 186 height 115
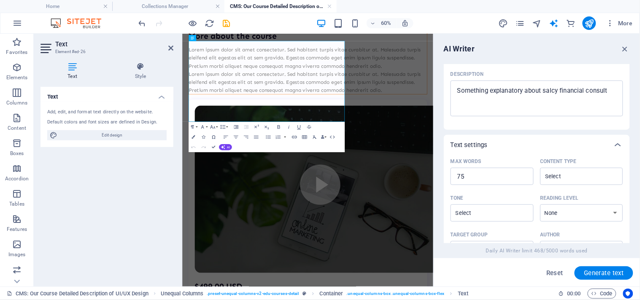
scroll to position [86, 0]
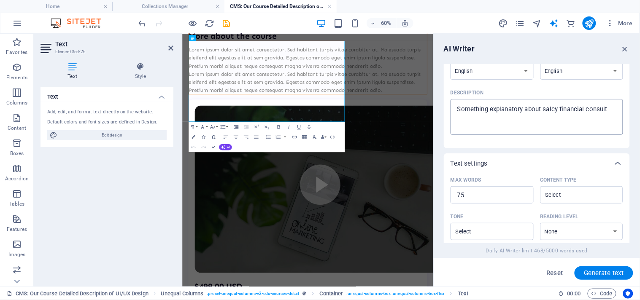
click at [485, 111] on textarea "Something explanatory about salcy financial consult" at bounding box center [537, 116] width 164 height 27
click at [576, 113] on textarea "broader details explaining salcy financial consult" at bounding box center [537, 116] width 164 height 27
click at [576, 270] on button "Generate text" at bounding box center [603, 272] width 59 height 13
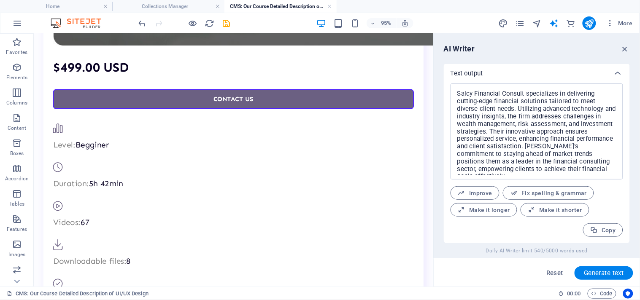
scroll to position [664, 0]
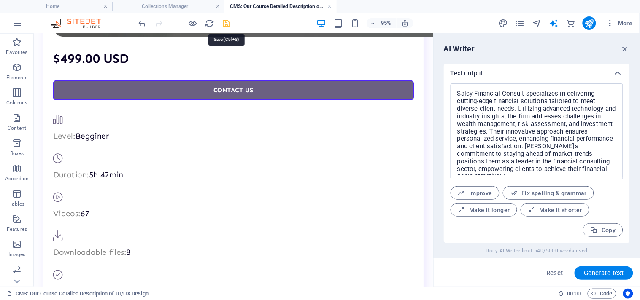
click at [226, 27] on icon "save" at bounding box center [227, 24] width 10 height 10
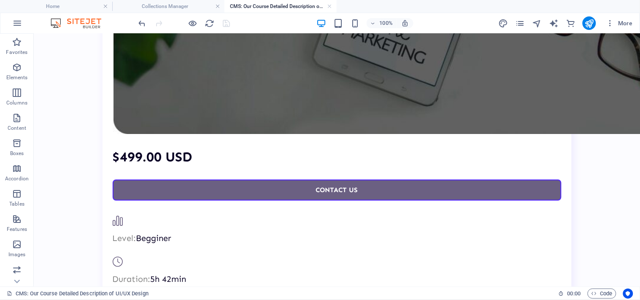
scroll to position [267, 0]
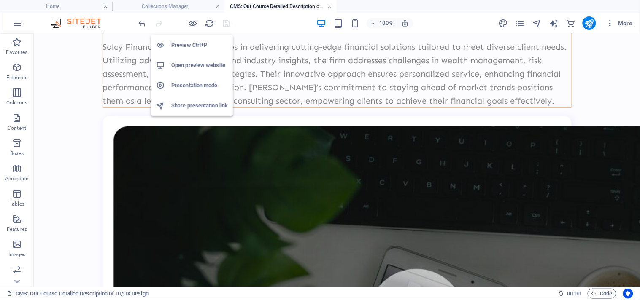
click at [203, 62] on h6 "Open preview website" at bounding box center [199, 65] width 56 height 10
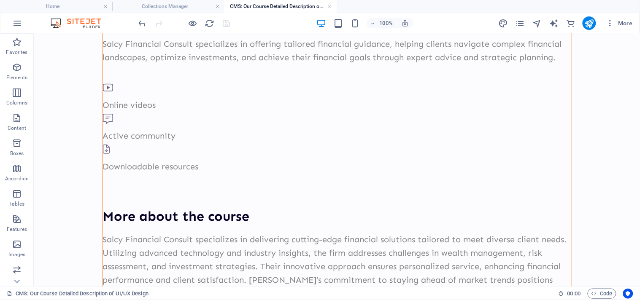
scroll to position [79, 0]
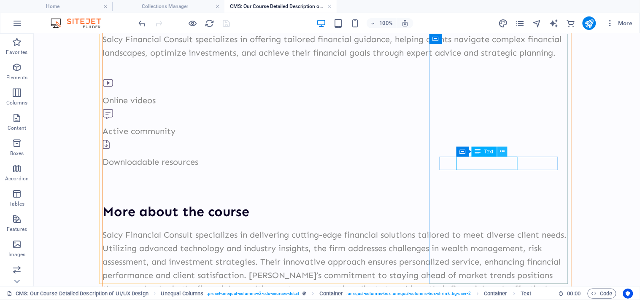
click at [502, 153] on icon at bounding box center [502, 151] width 5 height 9
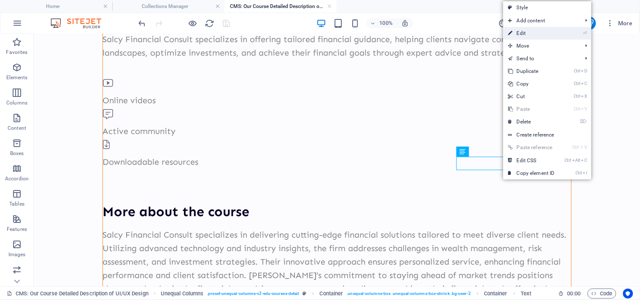
click at [516, 37] on link "⏎ Edit" at bounding box center [531, 33] width 56 height 13
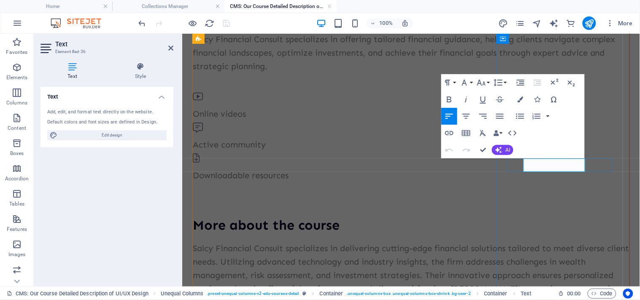
click span "Begginer"
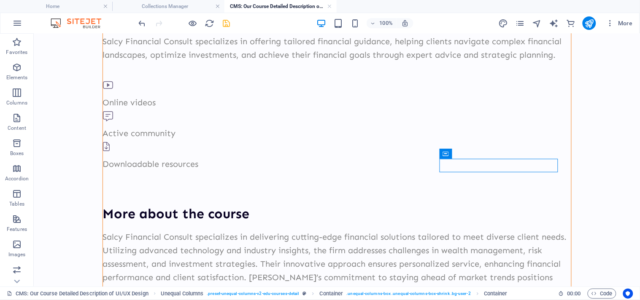
scroll to position [73, 0]
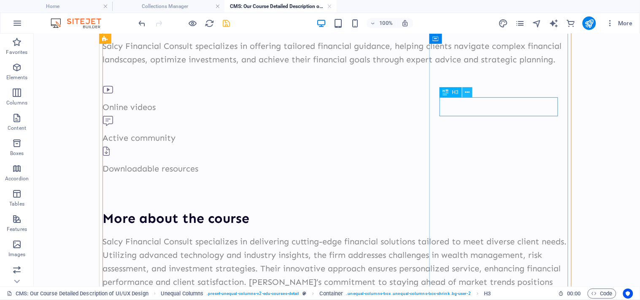
click at [467, 95] on icon at bounding box center [467, 92] width 5 height 9
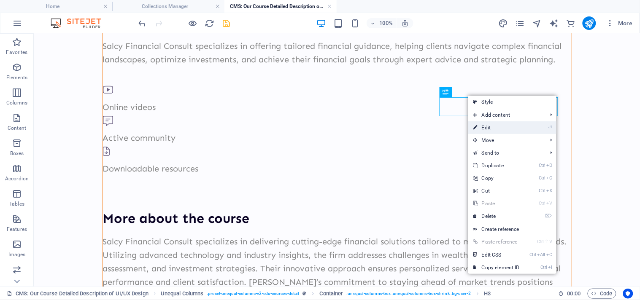
click at [481, 124] on link "⏎ Edit" at bounding box center [496, 127] width 56 height 13
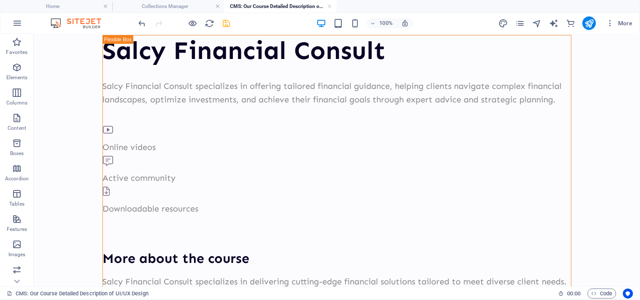
scroll to position [37, 0]
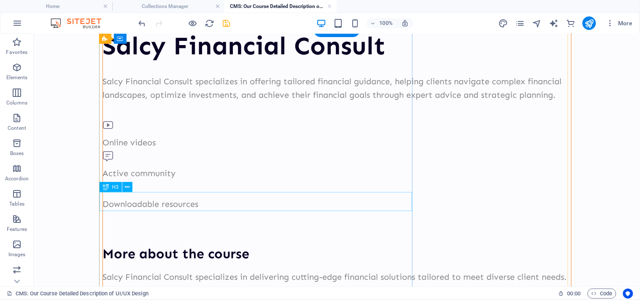
click at [237, 244] on div "More about the course" at bounding box center [336, 253] width 468 height 19
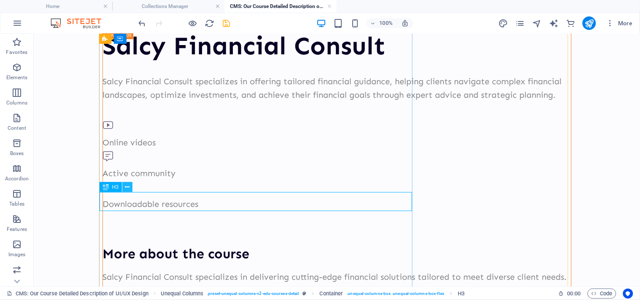
click at [131, 188] on button at bounding box center [127, 187] width 10 height 10
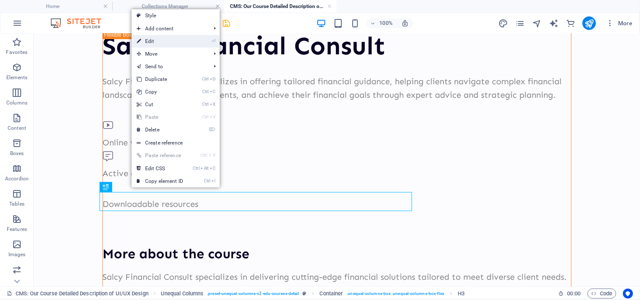
click at [154, 42] on link "⏎ Edit" at bounding box center [160, 41] width 56 height 13
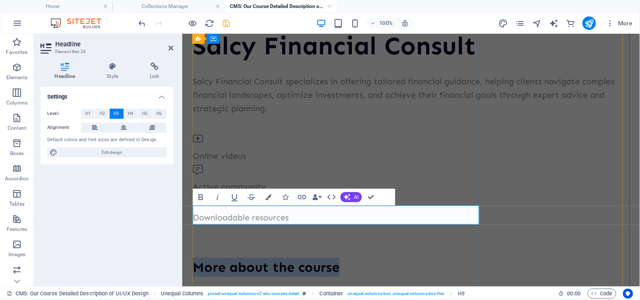
click at [342, 258] on h3 "More about the course" at bounding box center [410, 267] width 436 height 19
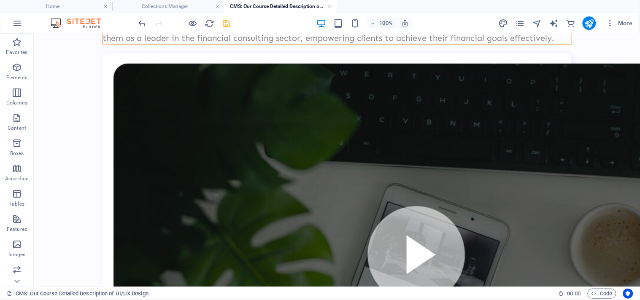
scroll to position [341, 0]
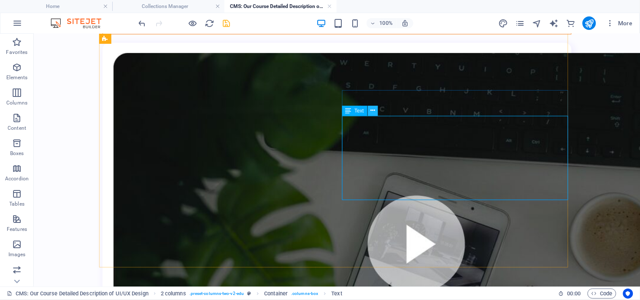
click at [373, 113] on icon at bounding box center [372, 110] width 5 height 9
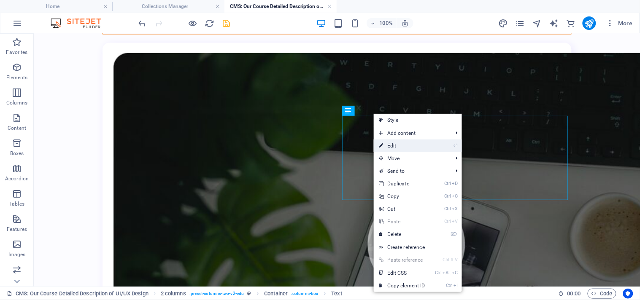
click at [424, 144] on link "⏎ Edit" at bounding box center [402, 146] width 56 height 13
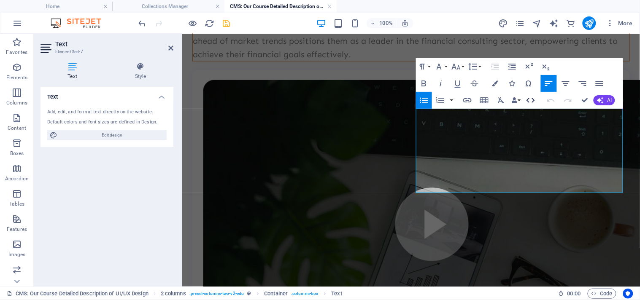
scroll to position [368, 0]
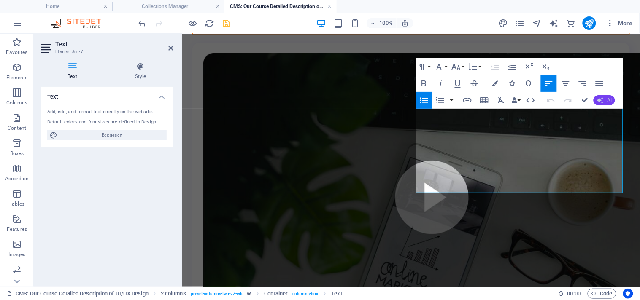
click at [576, 99] on icon "button" at bounding box center [600, 100] width 7 height 7
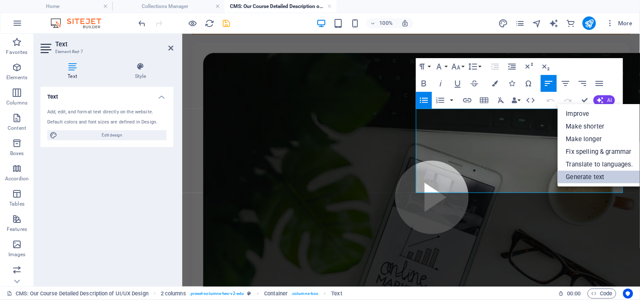
click at [576, 174] on link "Generate text" at bounding box center [599, 177] width 84 height 13
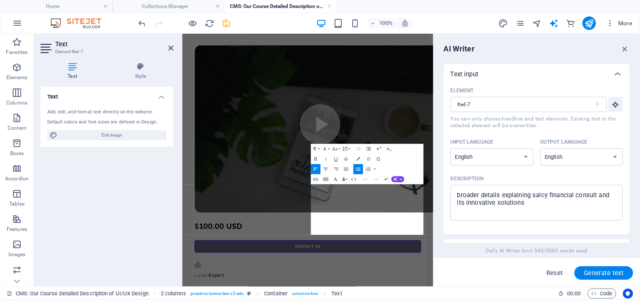
scroll to position [714, 0]
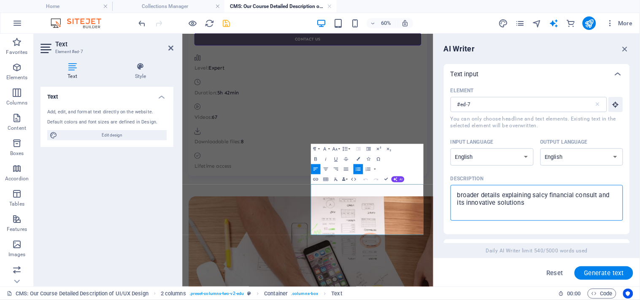
click at [576, 201] on textarea "broader details explaining salcy financial consult and its innovative solutions" at bounding box center [537, 202] width 164 height 27
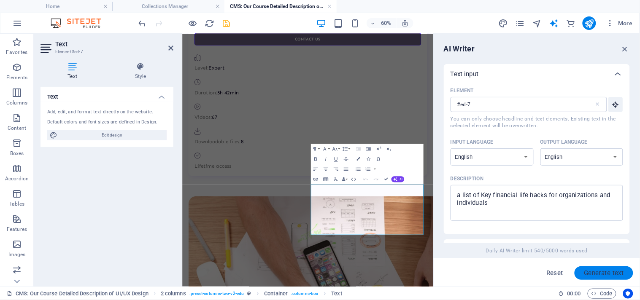
click at [576, 270] on span "Generate text" at bounding box center [604, 273] width 40 height 7
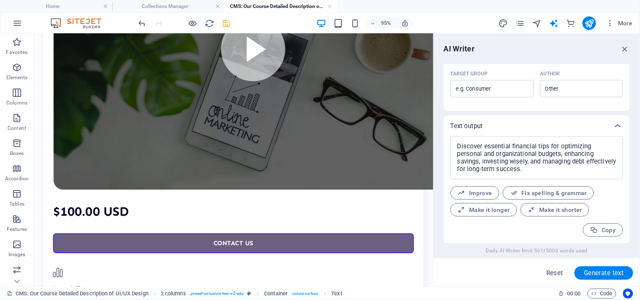
scroll to position [498, 0]
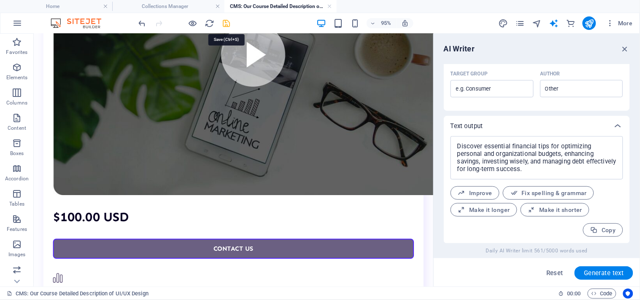
click at [226, 19] on icon "save" at bounding box center [227, 24] width 10 height 10
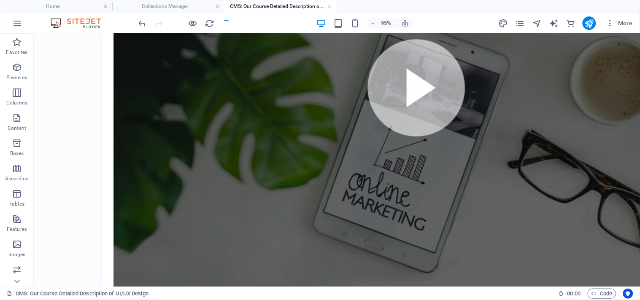
scroll to position [100, 0]
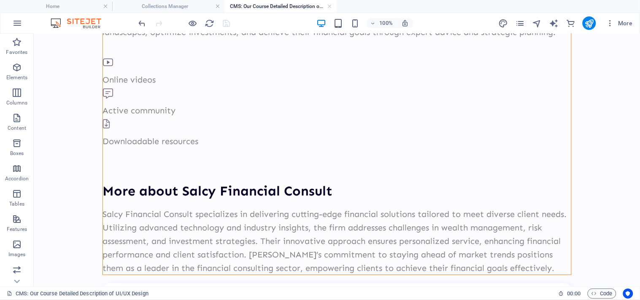
click at [240, 2] on h4 "CMS: Our Course Detailed Description of UI/UX Design" at bounding box center [280, 6] width 112 height 9
click at [152, 6] on h4 "Collections Manager" at bounding box center [168, 6] width 112 height 9
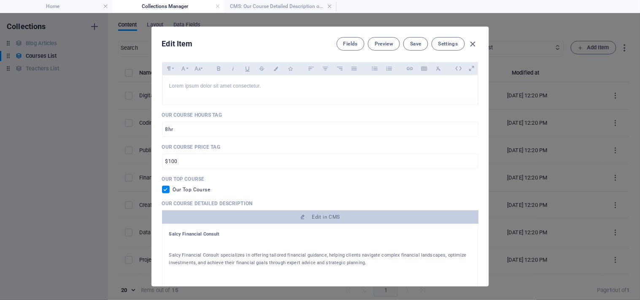
scroll to position [0, 0]
click at [205, 187] on span "Our Top Course" at bounding box center [192, 189] width 38 height 7
click at [210, 189] on div "Our Top Course" at bounding box center [320, 190] width 316 height 8
click at [346, 43] on span "Fields" at bounding box center [350, 43] width 14 height 7
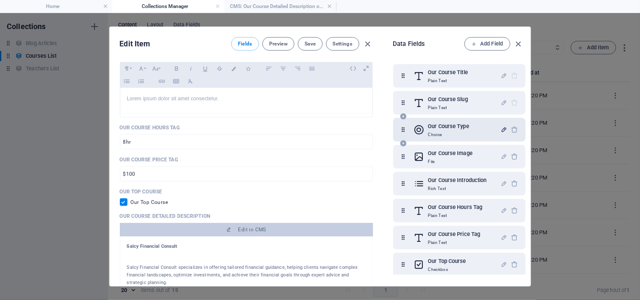
click at [500, 128] on icon "button" at bounding box center [503, 129] width 7 height 7
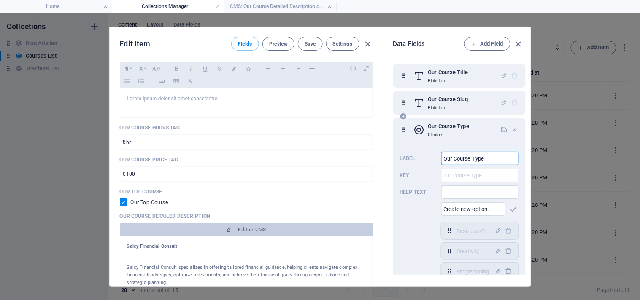
click at [498, 155] on input "Our Course Type" at bounding box center [480, 158] width 78 height 13
click at [516, 44] on icon "button" at bounding box center [519, 44] width 10 height 10
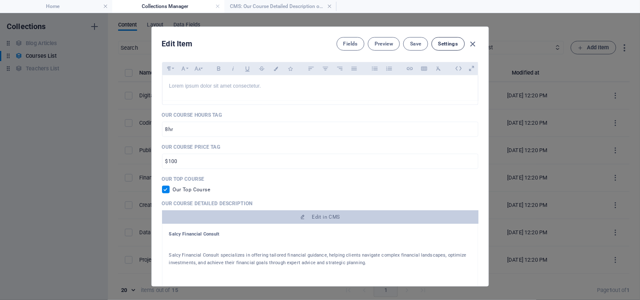
click at [445, 43] on span "Settings" at bounding box center [448, 43] width 20 height 7
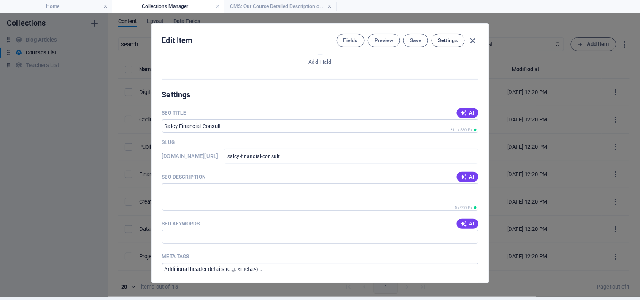
scroll to position [524, 0]
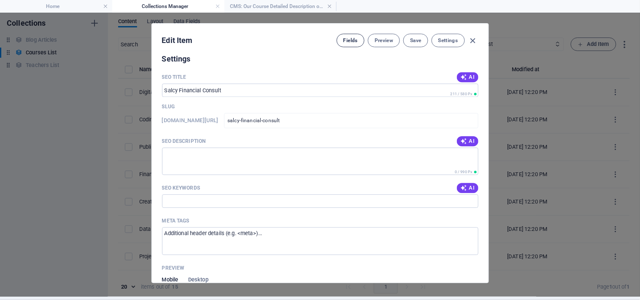
click at [349, 38] on span "Fields" at bounding box center [350, 40] width 14 height 7
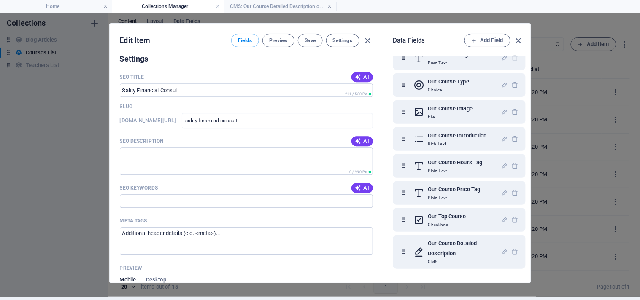
scroll to position [38, 0]
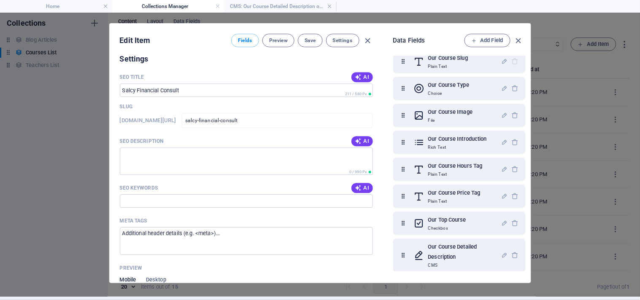
click at [526, 58] on div "Our Course Title Plain Text Our Course Slug Plain Text Our Course Type Choice O…" at bounding box center [461, 164] width 136 height 216
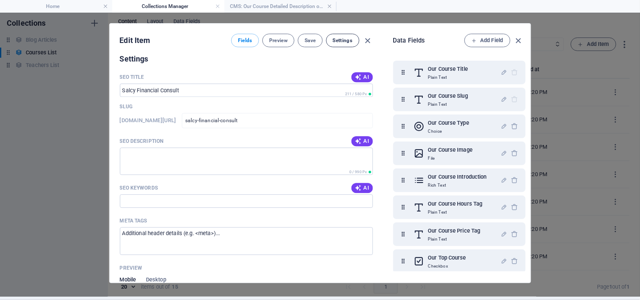
click at [335, 35] on button "Settings" at bounding box center [342, 40] width 33 height 13
click at [336, 38] on span "Settings" at bounding box center [343, 40] width 20 height 7
click at [362, 183] on button "AI" at bounding box center [361, 188] width 21 height 10
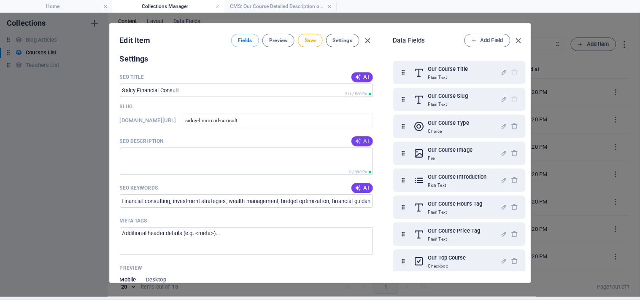
click at [358, 142] on icon "button" at bounding box center [358, 141] width 7 height 7
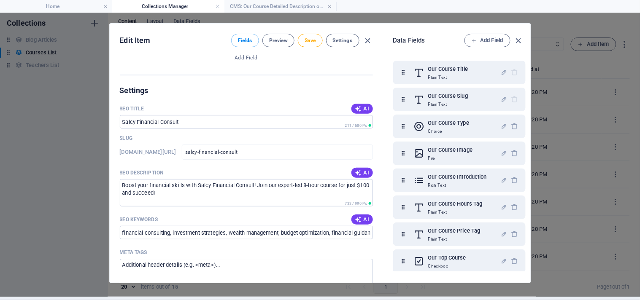
scroll to position [506, 0]
drag, startPoint x: 380, startPoint y: 195, endPoint x: 383, endPoint y: 219, distance: 24.6
click at [383, 219] on div "Edit Item Fields Preview Save Settings Our Course Title Salcy Financial Consult…" at bounding box center [320, 153] width 421 height 259
click at [383, 211] on div "Data Fields Add Field Our Course Title Plain Text Our Course Slug Plain Text Ou…" at bounding box center [457, 153] width 148 height 259
drag, startPoint x: 380, startPoint y: 209, endPoint x: 381, endPoint y: 233, distance: 24.1
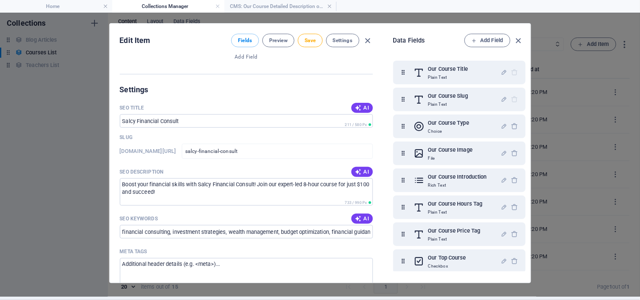
click at [381, 233] on div "Our Course Title Salcy Financial Consult ​ Our Course Slug www.example.com/cour…" at bounding box center [246, 168] width 273 height 229
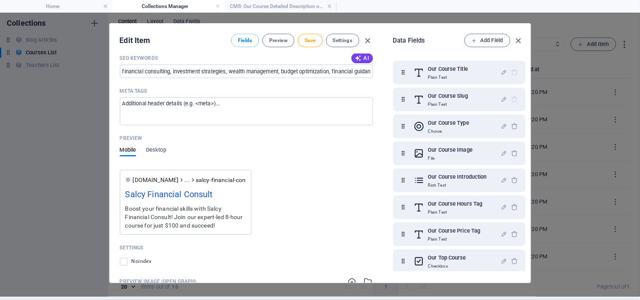
scroll to position [652, 0]
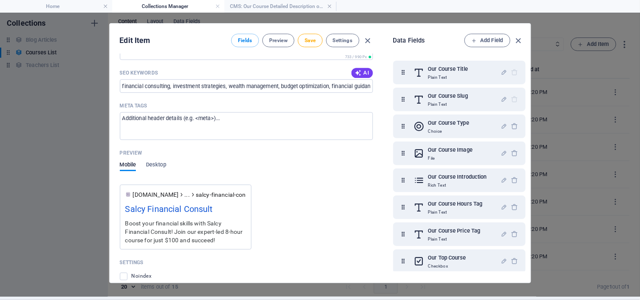
click at [369, 221] on div "www.example.com ... salcy-financial-consult Salcy Financial Consult Boost your …" at bounding box center [246, 220] width 253 height 58
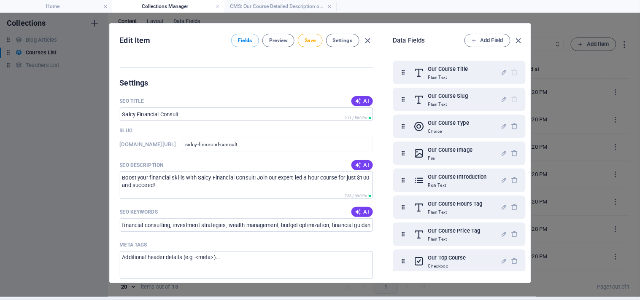
scroll to position [534, 0]
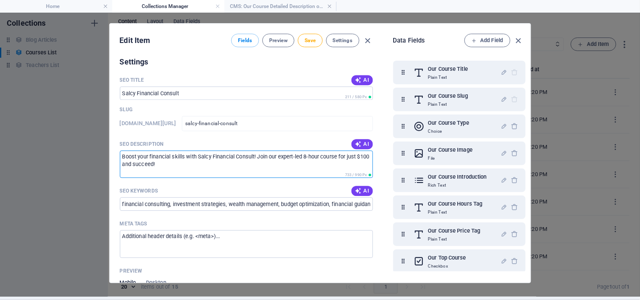
click at [186, 153] on textarea "Boost your financial skills with Salcy Financial Consult! Join our expert-led 8…" at bounding box center [246, 164] width 253 height 27
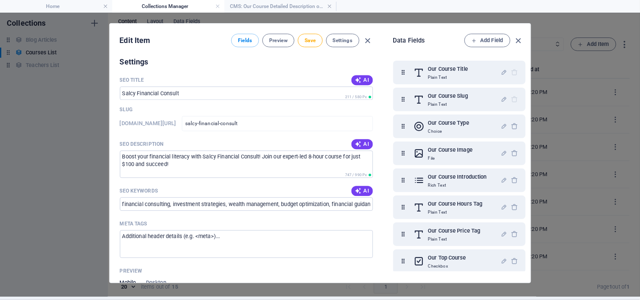
drag, startPoint x: 383, startPoint y: 177, endPoint x: 378, endPoint y: 168, distance: 10.4
click at [378, 168] on div "Edit Item Fields Preview Save Settings Our Course Title Salcy Financial Consult…" at bounding box center [320, 153] width 421 height 259
click at [380, 169] on div "Our Course Title Salcy Financial Consult ​ Our Course Slug www.example.com/cour…" at bounding box center [246, 168] width 273 height 229
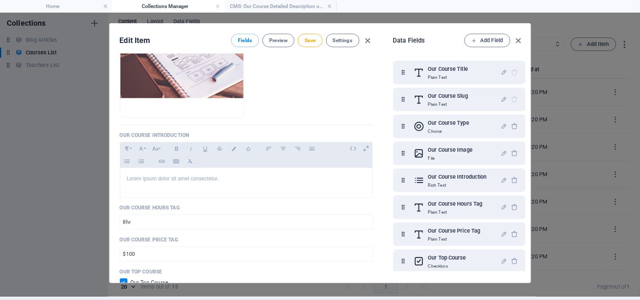
scroll to position [159, 0]
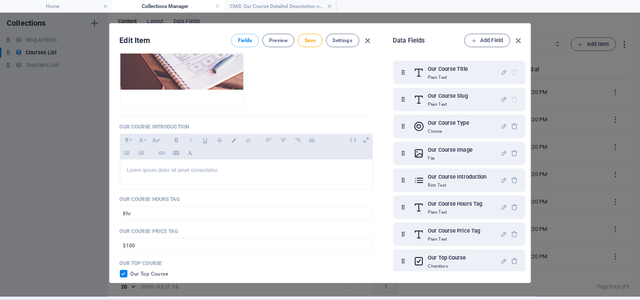
click at [186, 125] on p "Our Course Introduction" at bounding box center [246, 127] width 253 height 7
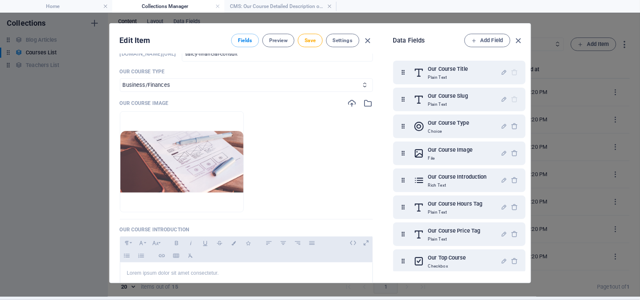
scroll to position [0, 0]
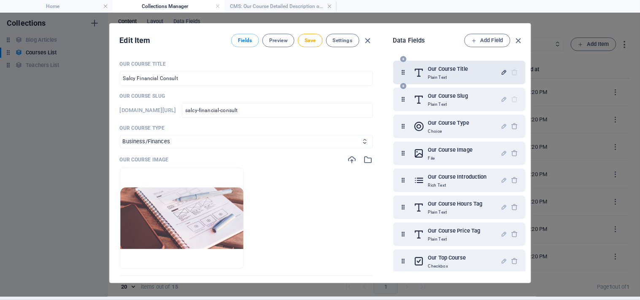
click at [500, 70] on icon "button" at bounding box center [503, 72] width 7 height 7
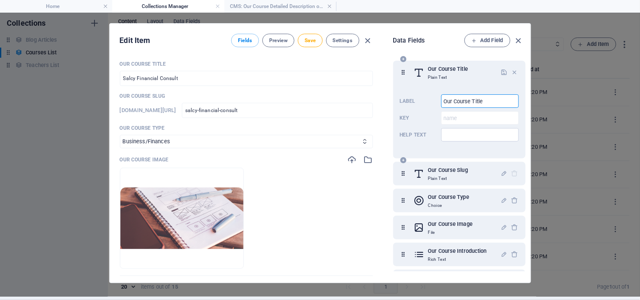
click at [490, 100] on input "Our Course Title" at bounding box center [480, 100] width 78 height 13
click at [450, 100] on input "Our Subsidiary Title" at bounding box center [480, 100] width 78 height 13
click at [500, 173] on icon "button" at bounding box center [503, 173] width 7 height 7
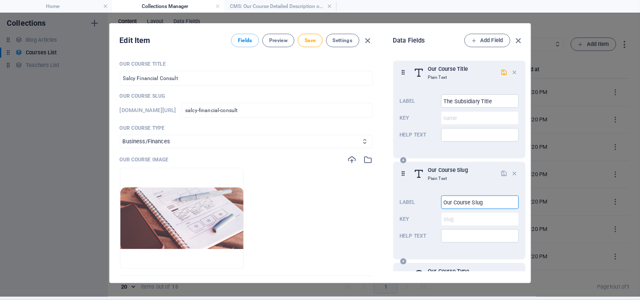
click at [471, 202] on input "Our Course Slug" at bounding box center [480, 202] width 78 height 13
click at [502, 72] on icon "button" at bounding box center [503, 72] width 7 height 7
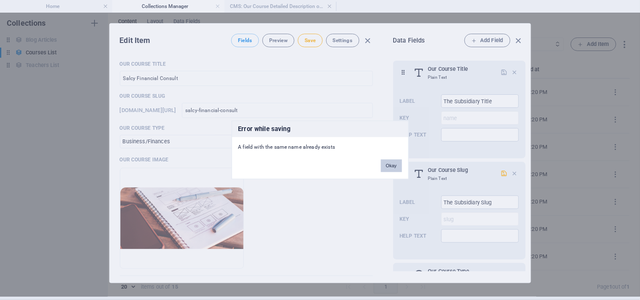
click at [388, 165] on button "Okay" at bounding box center [391, 166] width 21 height 13
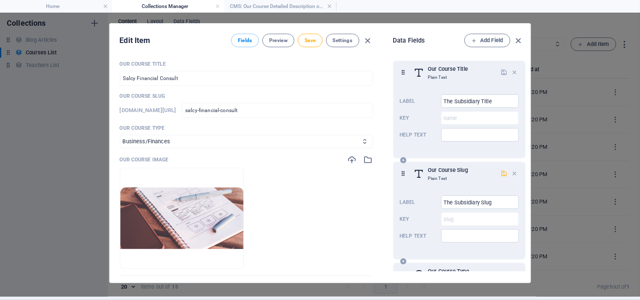
click at [501, 171] on icon "button" at bounding box center [503, 173] width 7 height 7
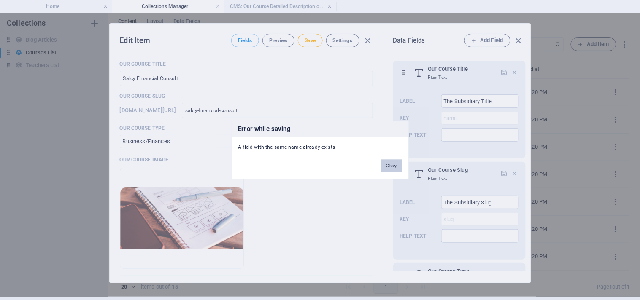
click at [389, 164] on button "Okay" at bounding box center [391, 166] width 21 height 13
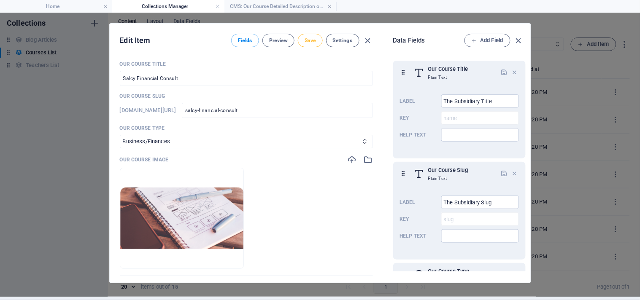
click at [309, 37] on span "Save" at bounding box center [309, 40] width 11 height 7
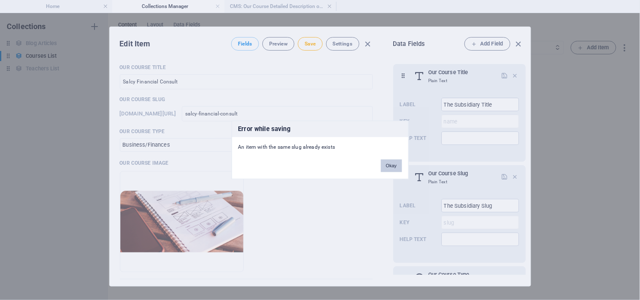
click at [388, 163] on button "Okay" at bounding box center [391, 166] width 21 height 13
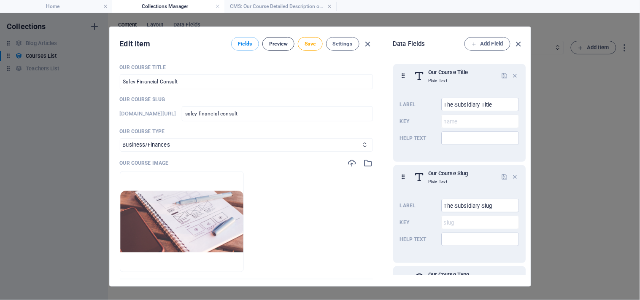
click at [288, 42] on button "Preview" at bounding box center [278, 43] width 32 height 13
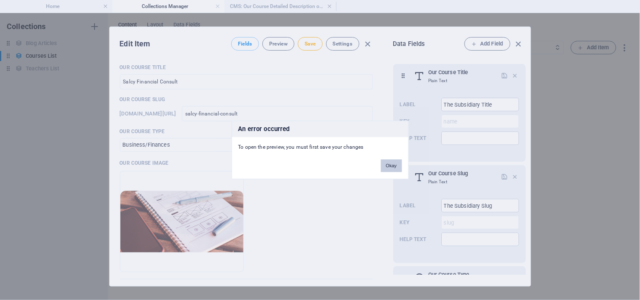
click at [392, 169] on button "Okay" at bounding box center [391, 166] width 21 height 13
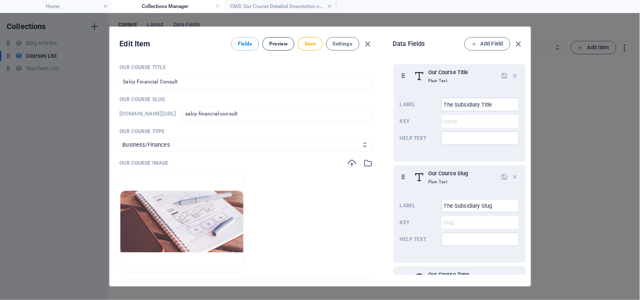
click at [275, 41] on span "Preview" at bounding box center [278, 43] width 19 height 7
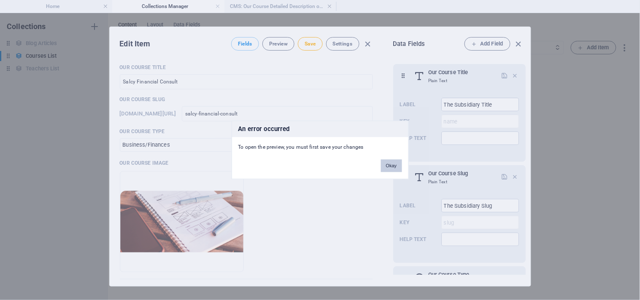
click at [394, 162] on button "Okay" at bounding box center [391, 166] width 21 height 13
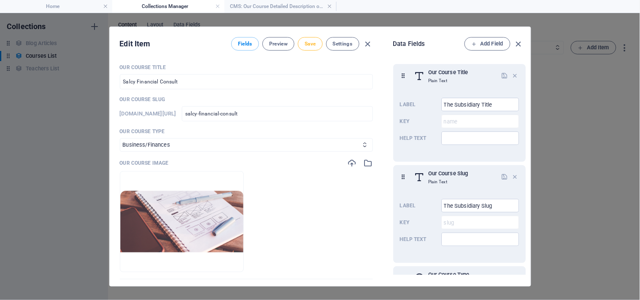
click at [307, 43] on span "Save" at bounding box center [309, 43] width 11 height 7
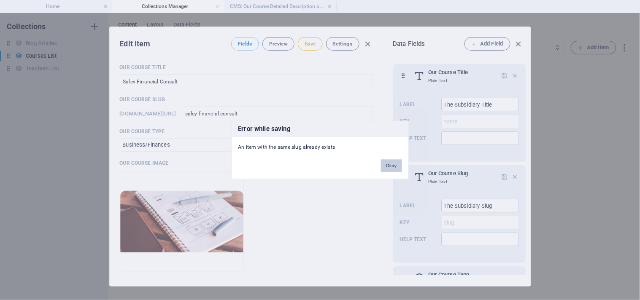
click at [390, 167] on button "Okay" at bounding box center [391, 166] width 21 height 13
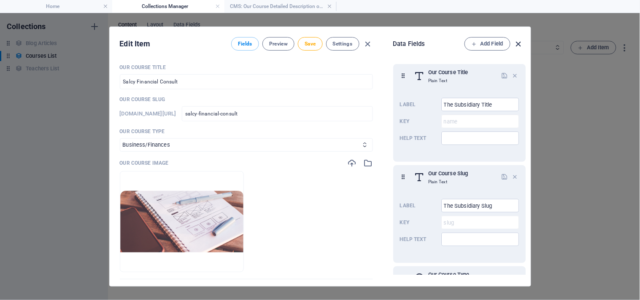
click at [520, 41] on icon "button" at bounding box center [519, 44] width 10 height 10
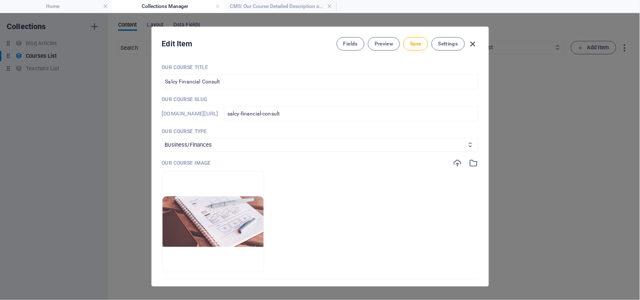
click at [474, 43] on icon "button" at bounding box center [473, 44] width 10 height 10
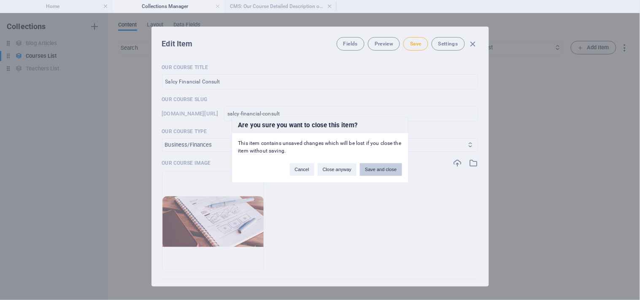
click at [372, 166] on button "Save and close" at bounding box center [381, 170] width 42 height 13
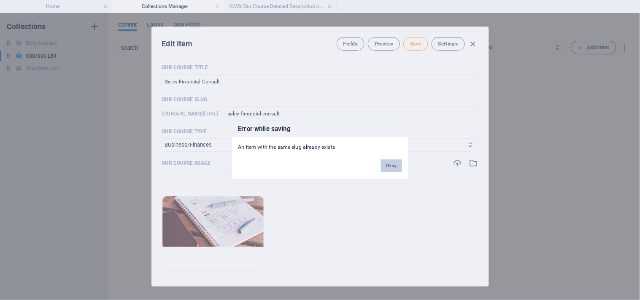
click at [389, 162] on button "Okay" at bounding box center [391, 166] width 21 height 13
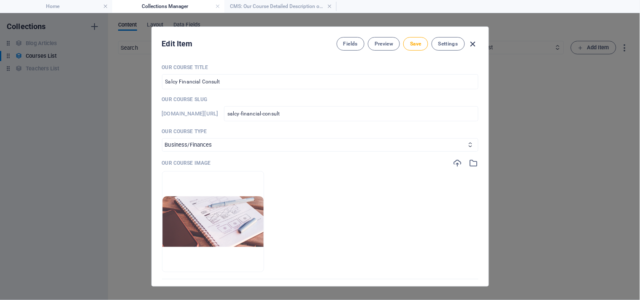
click at [471, 43] on icon "button" at bounding box center [473, 44] width 10 height 10
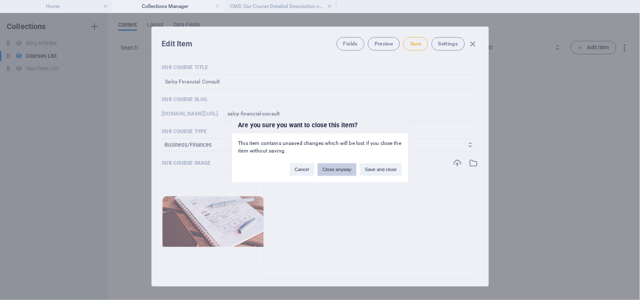
click at [331, 169] on button "Close anyway" at bounding box center [336, 170] width 39 height 13
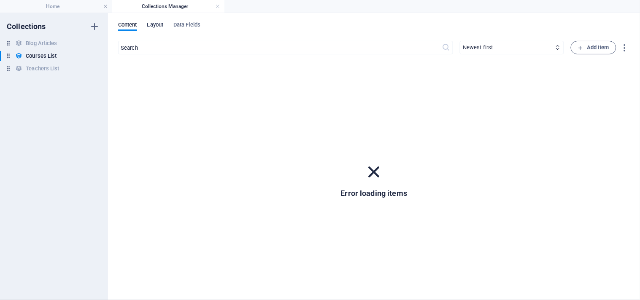
click at [163, 23] on span "Layout" at bounding box center [155, 26] width 16 height 12
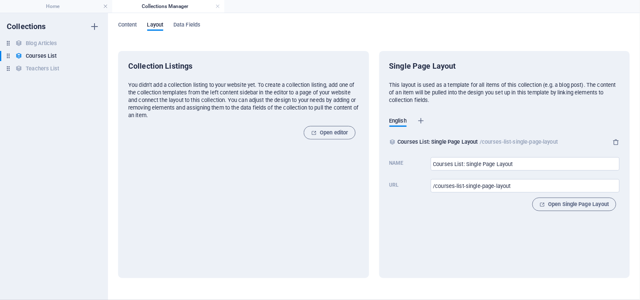
click at [197, 19] on div "Content Layout Data Fields Collection Listings You didn‘t add a collection list…" at bounding box center [374, 156] width 532 height 287
click at [186, 23] on span "Data Fields" at bounding box center [186, 26] width 27 height 12
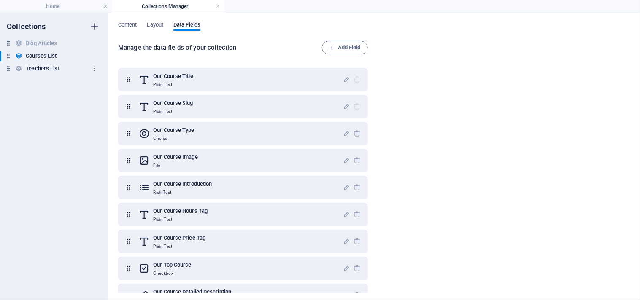
click at [51, 72] on h6 "Teachers List" at bounding box center [42, 69] width 33 height 10
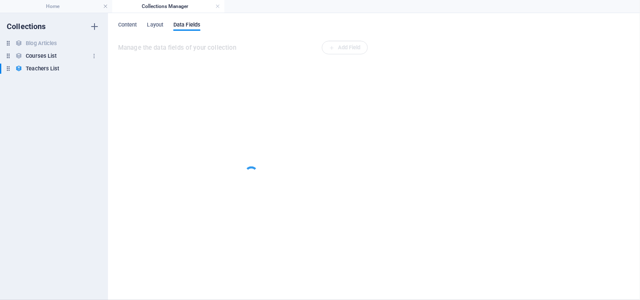
click at [45, 53] on h6 "Courses List" at bounding box center [41, 56] width 31 height 10
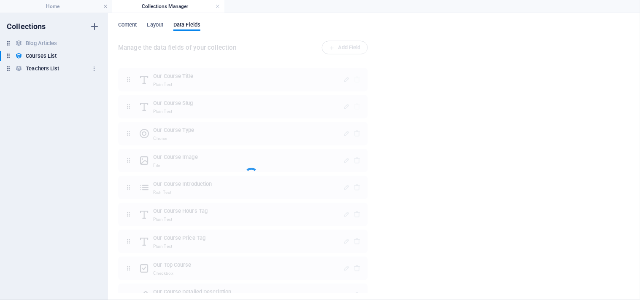
click at [41, 65] on h6 "Teachers List" at bounding box center [42, 69] width 33 height 10
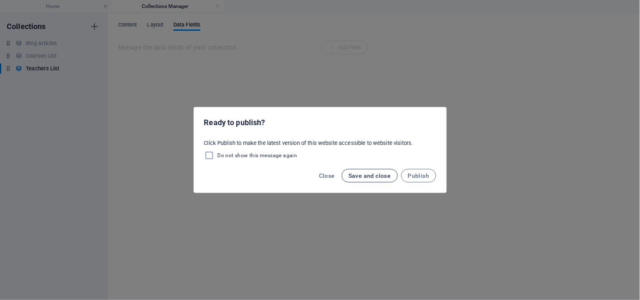
click at [368, 172] on span "Save and close" at bounding box center [369, 175] width 43 height 7
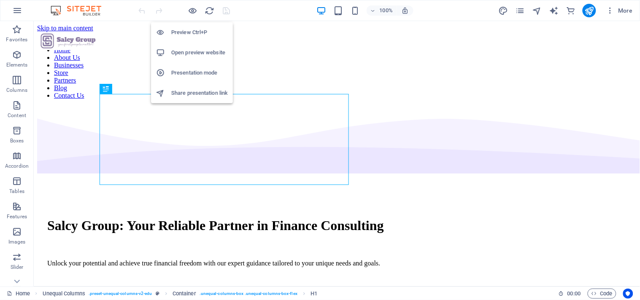
click at [194, 50] on h6 "Open preview website" at bounding box center [199, 53] width 56 height 10
